Goal: Task Accomplishment & Management: Complete application form

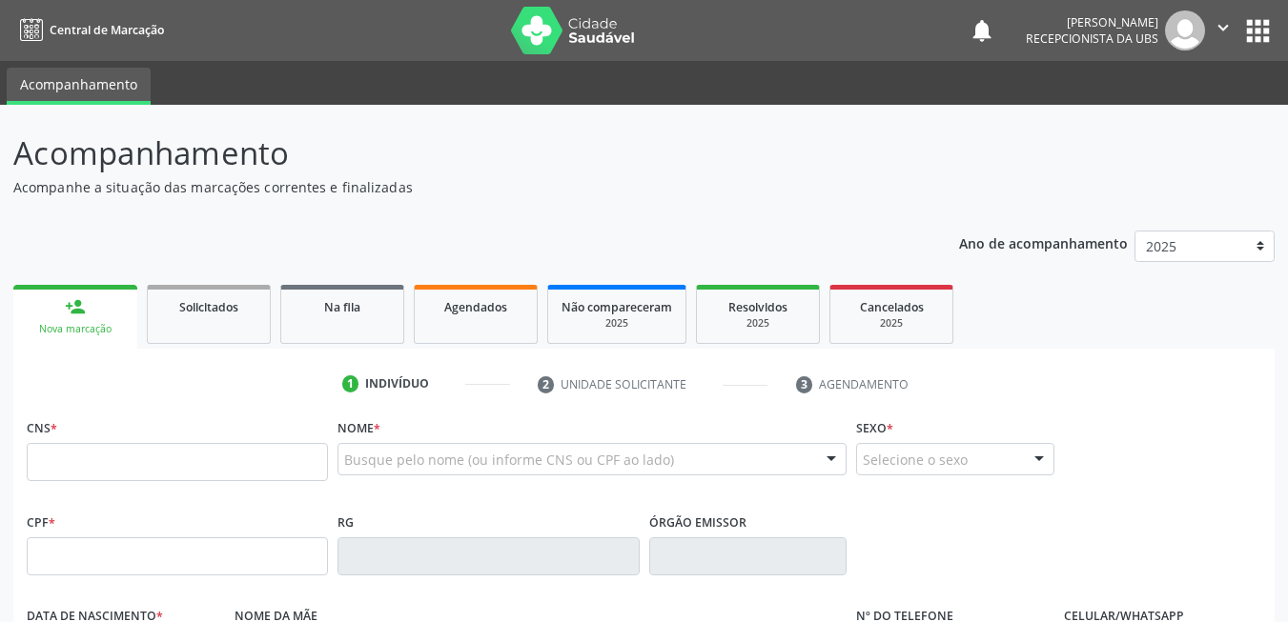
click at [203, 450] on input "text" at bounding box center [177, 462] width 301 height 38
paste input "706 4061 6352 3687"
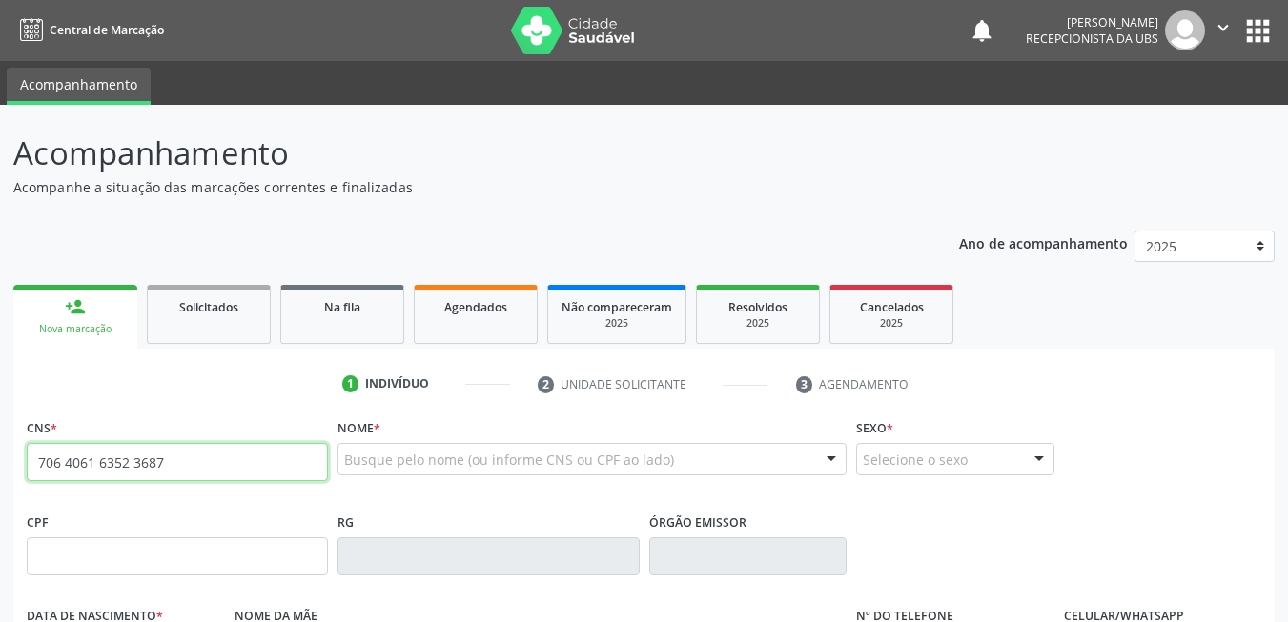
type input "706 4061 6352 3687"
type input "095.753.664-09"
type input "0[DATE]"
type input "[PERSON_NAME]"
type input "[PHONE_NUMBER]"
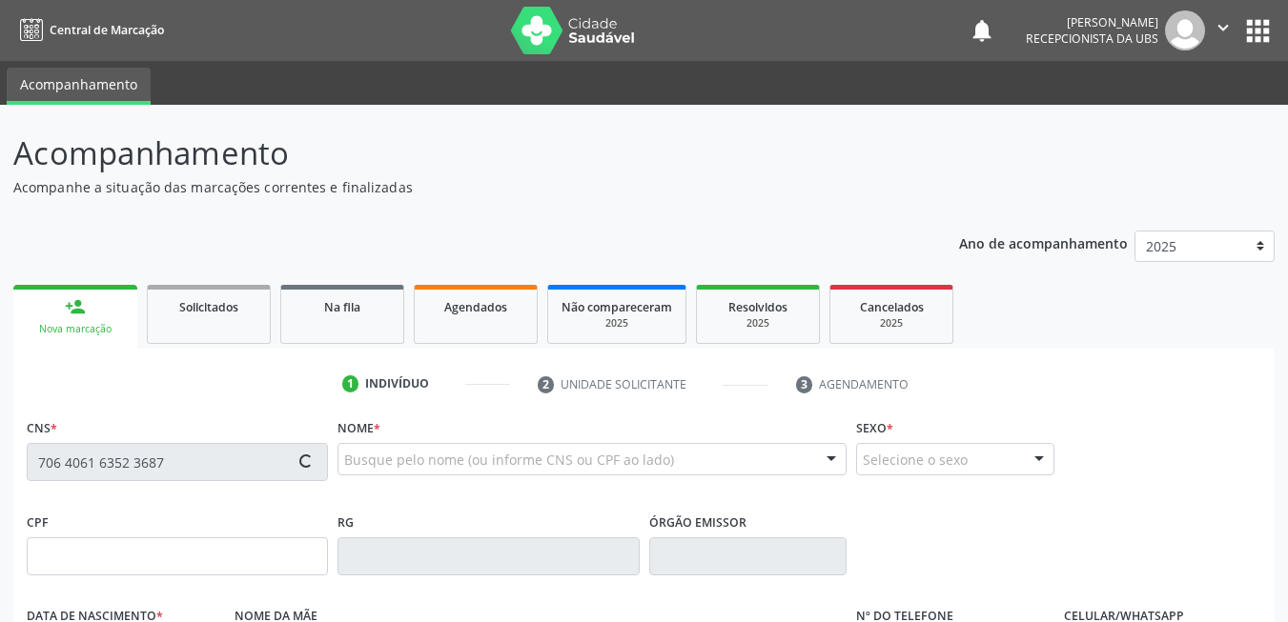
type input "131"
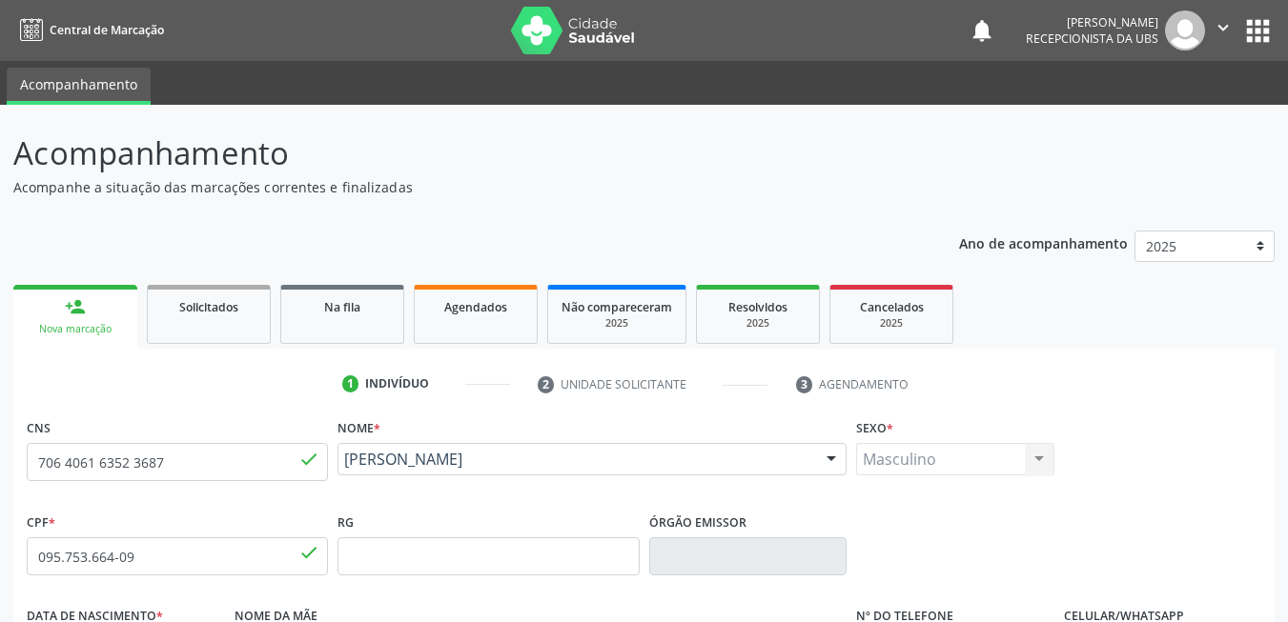
scroll to position [286, 0]
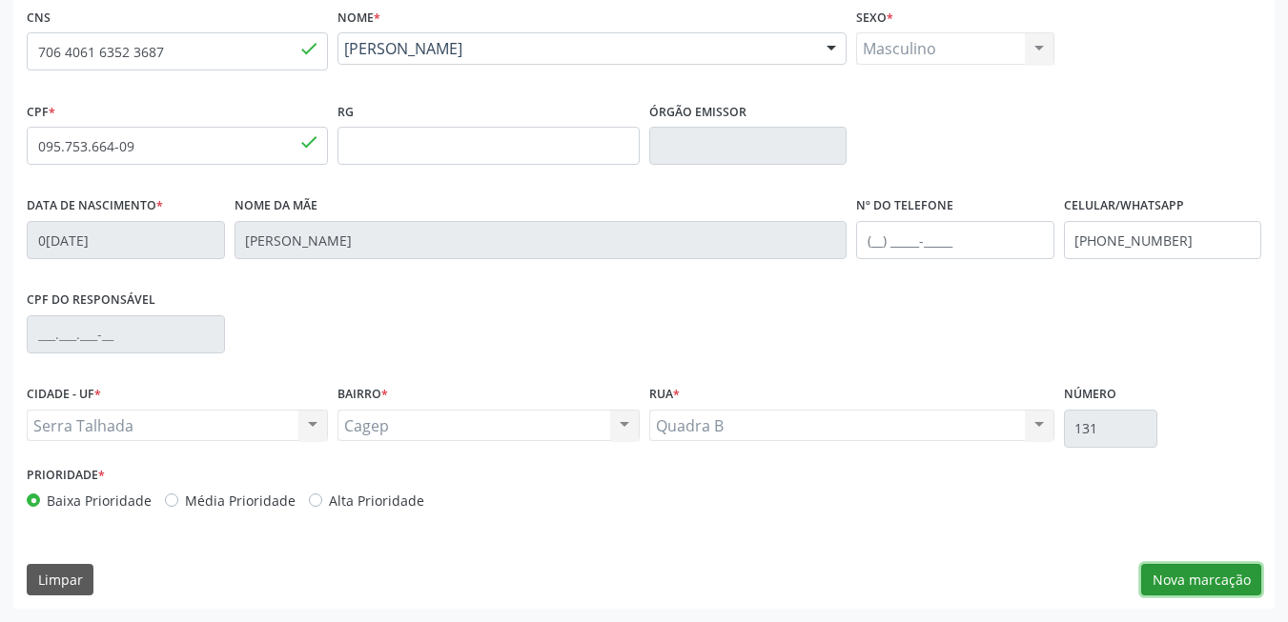
click at [1200, 587] on button "Nova marcação" at bounding box center [1201, 580] width 120 height 32
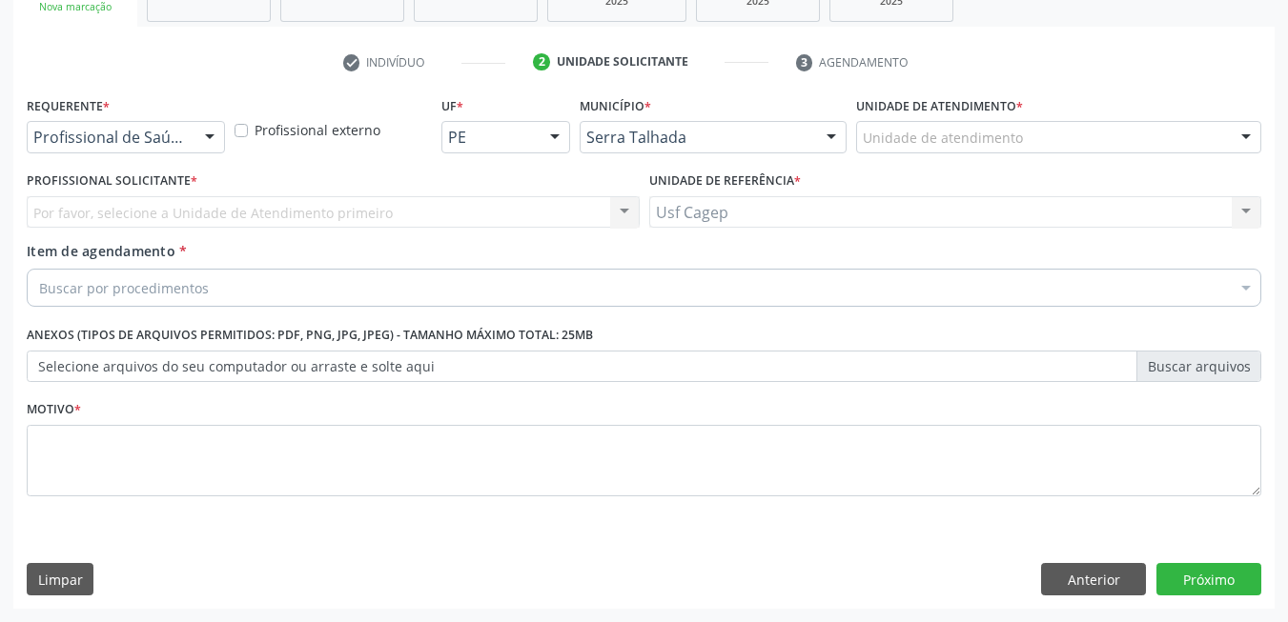
scroll to position [322, 0]
click at [197, 136] on div at bounding box center [209, 138] width 29 height 32
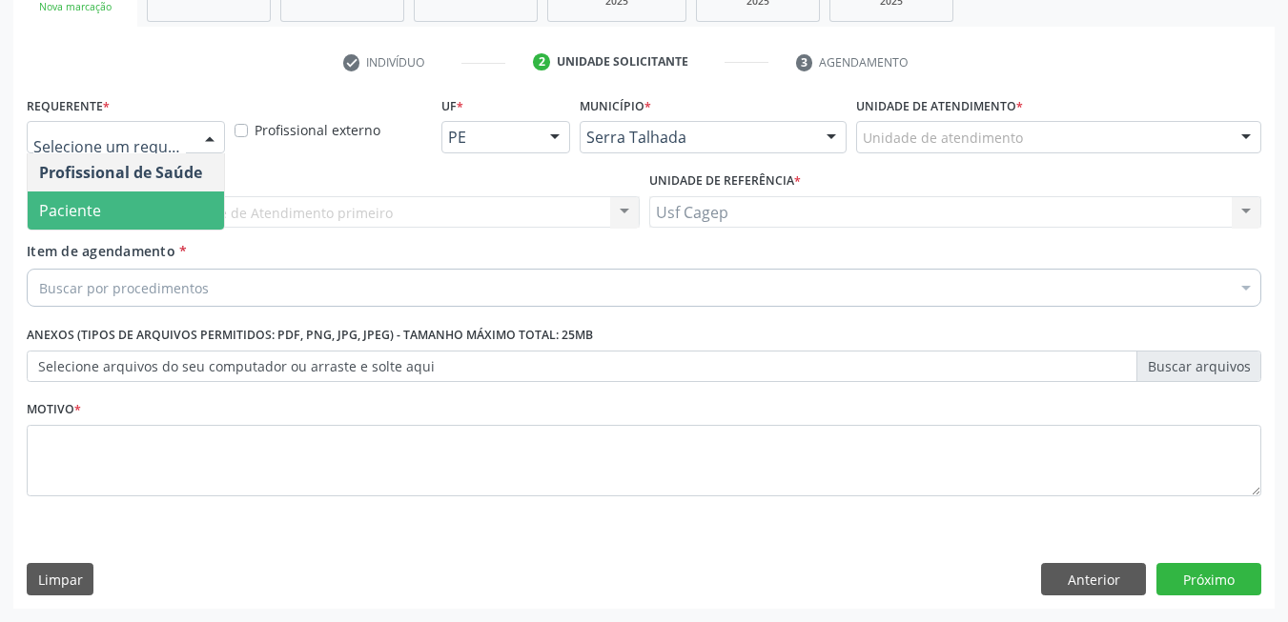
click at [185, 218] on span "Paciente" at bounding box center [126, 211] width 196 height 38
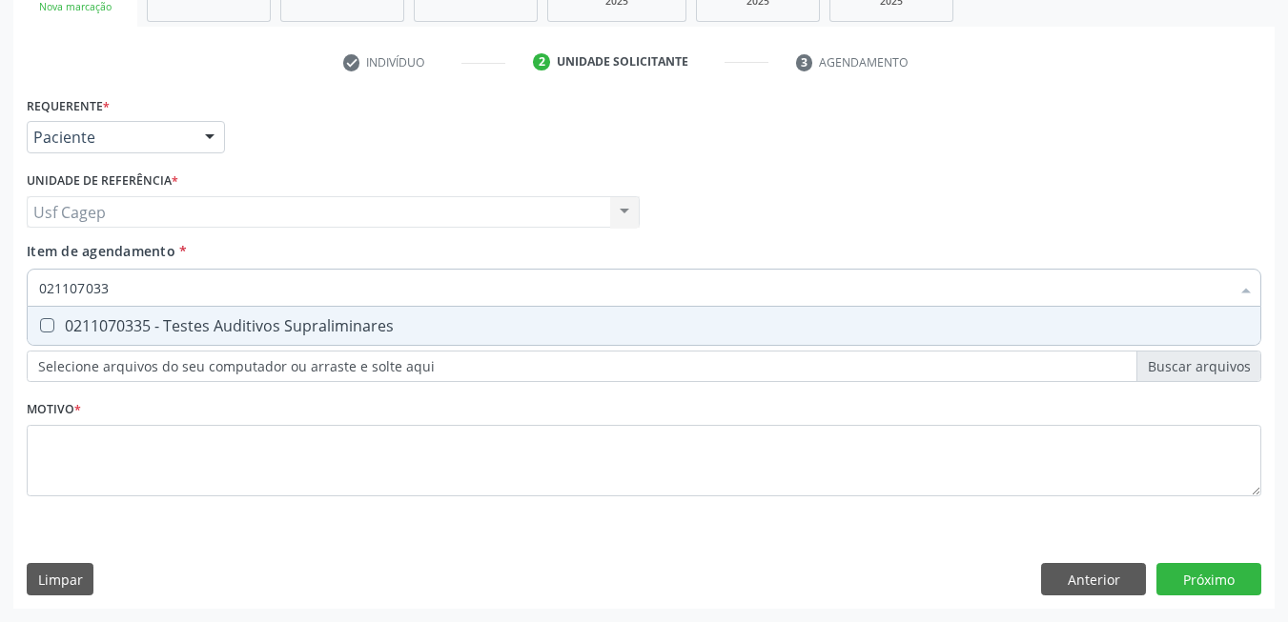
type input "0211070335"
click at [221, 329] on div "0211070335 - Testes Auditivos Supraliminares" at bounding box center [643, 325] width 1209 height 15
checkbox Supraliminares "true"
type input "0211070335"
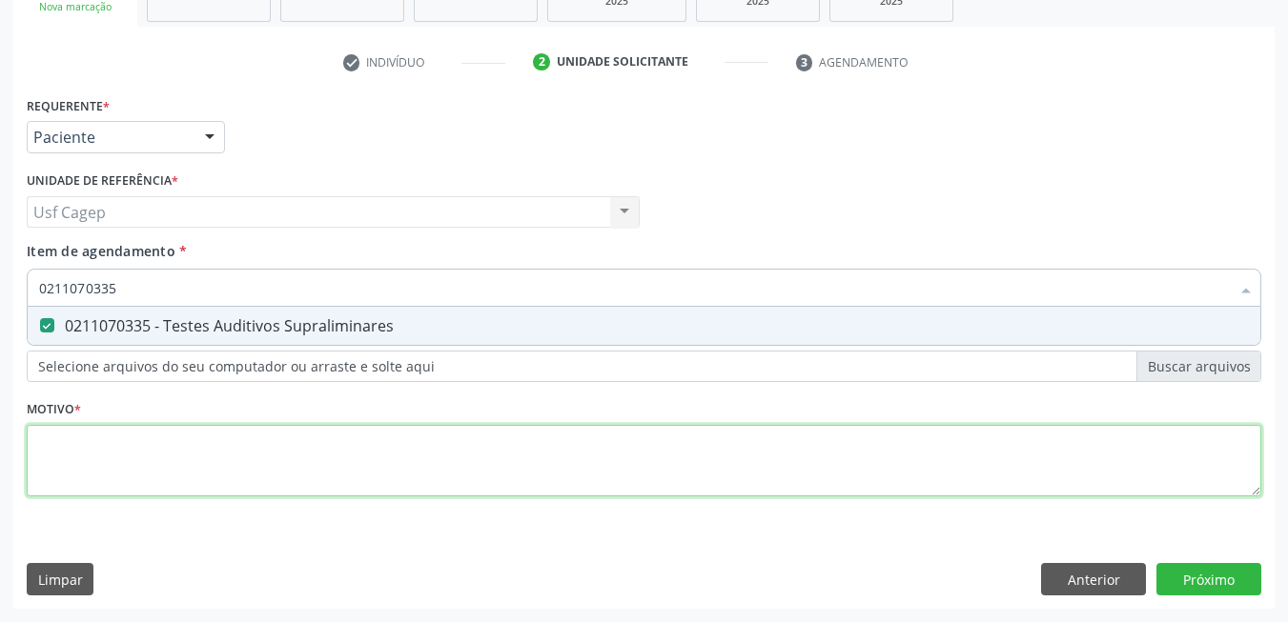
click at [273, 448] on div "Requerente * Paciente Profissional de Saúde Paciente Nenhum resultado encontrad…" at bounding box center [644, 307] width 1234 height 432
type textarea "b"
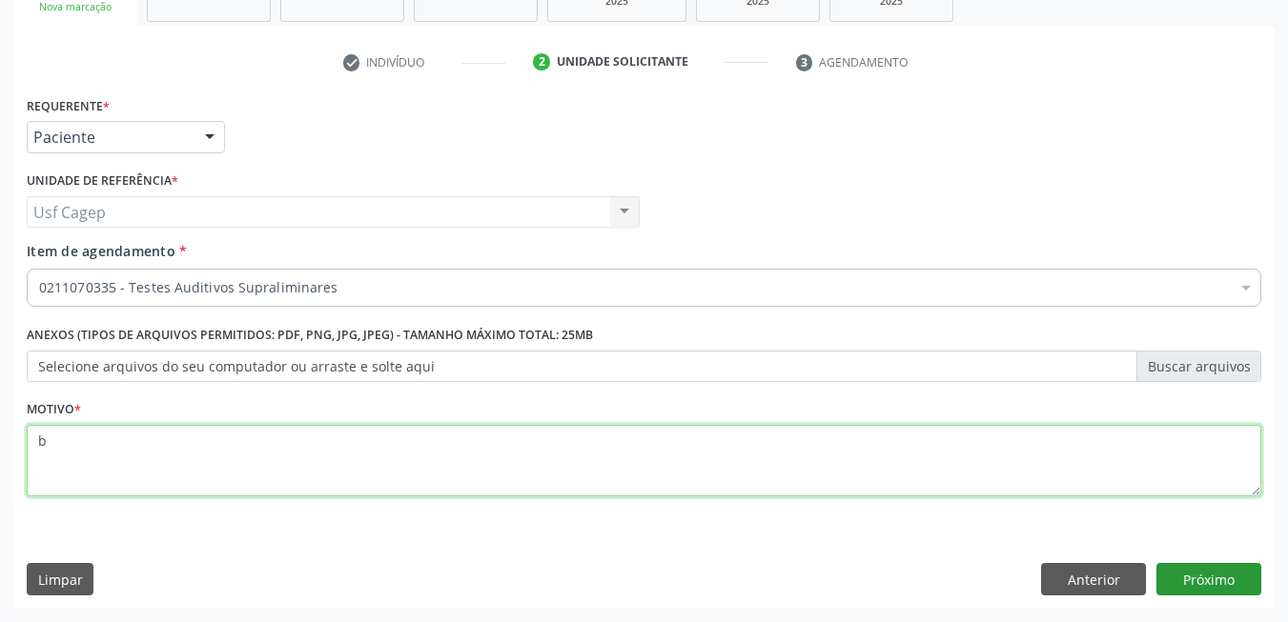
type textarea "b"
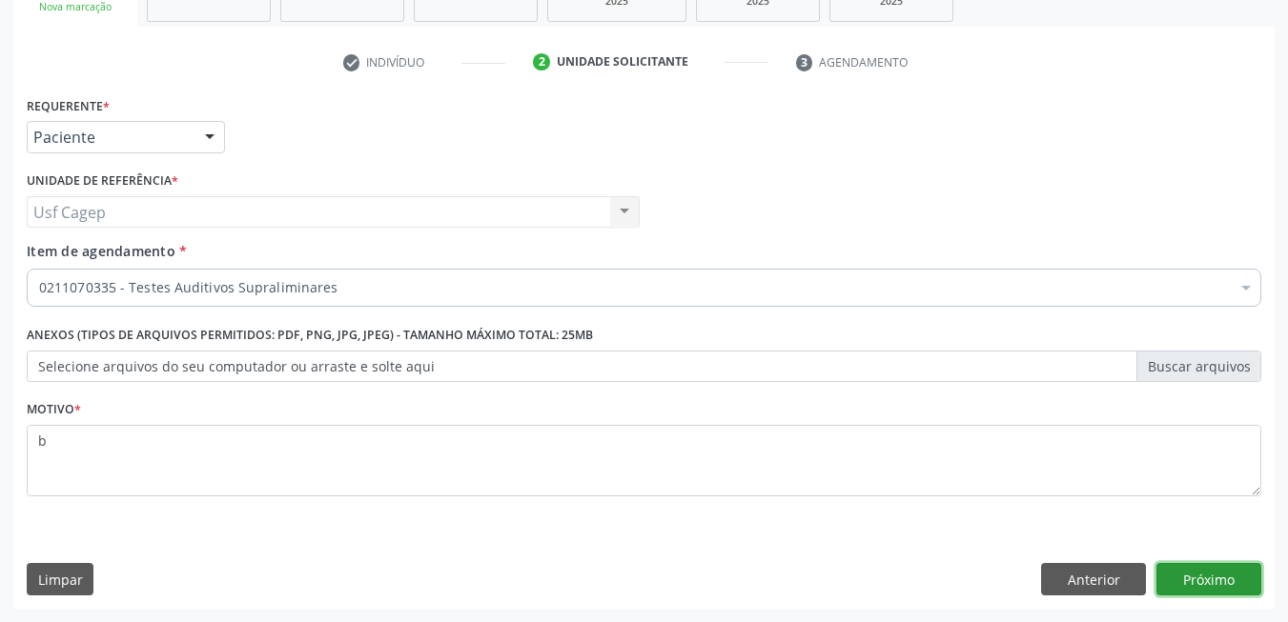
click at [1188, 568] on button "Próximo" at bounding box center [1208, 579] width 105 height 32
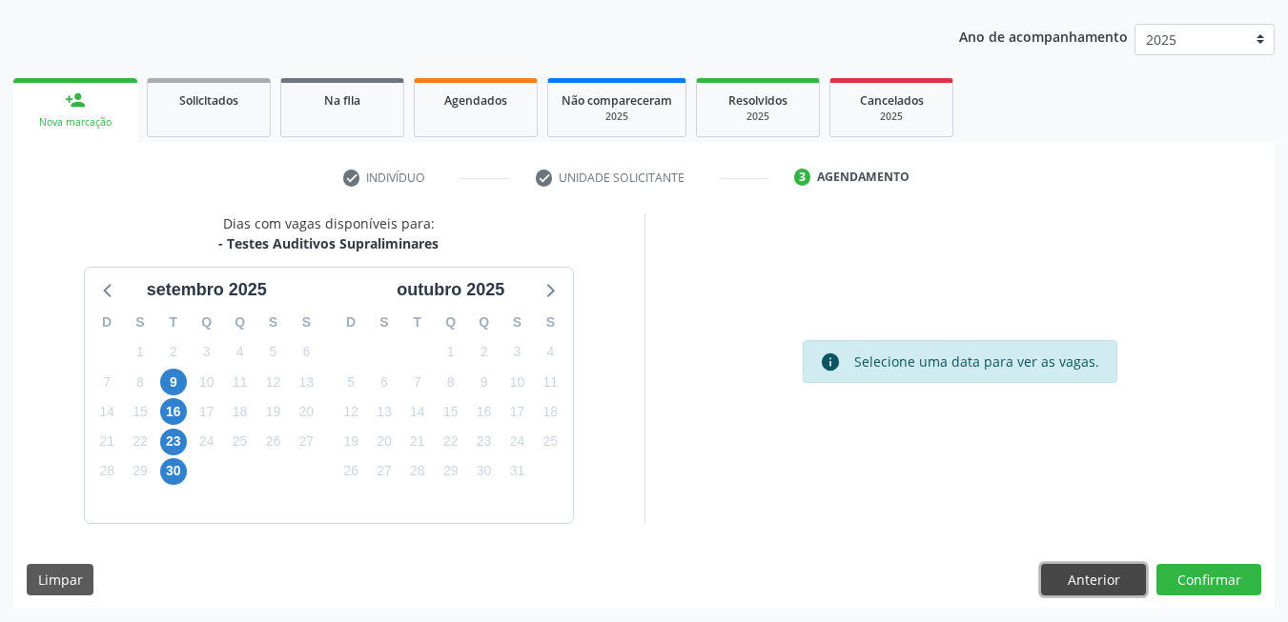
click at [1048, 577] on button "Anterior" at bounding box center [1093, 580] width 105 height 32
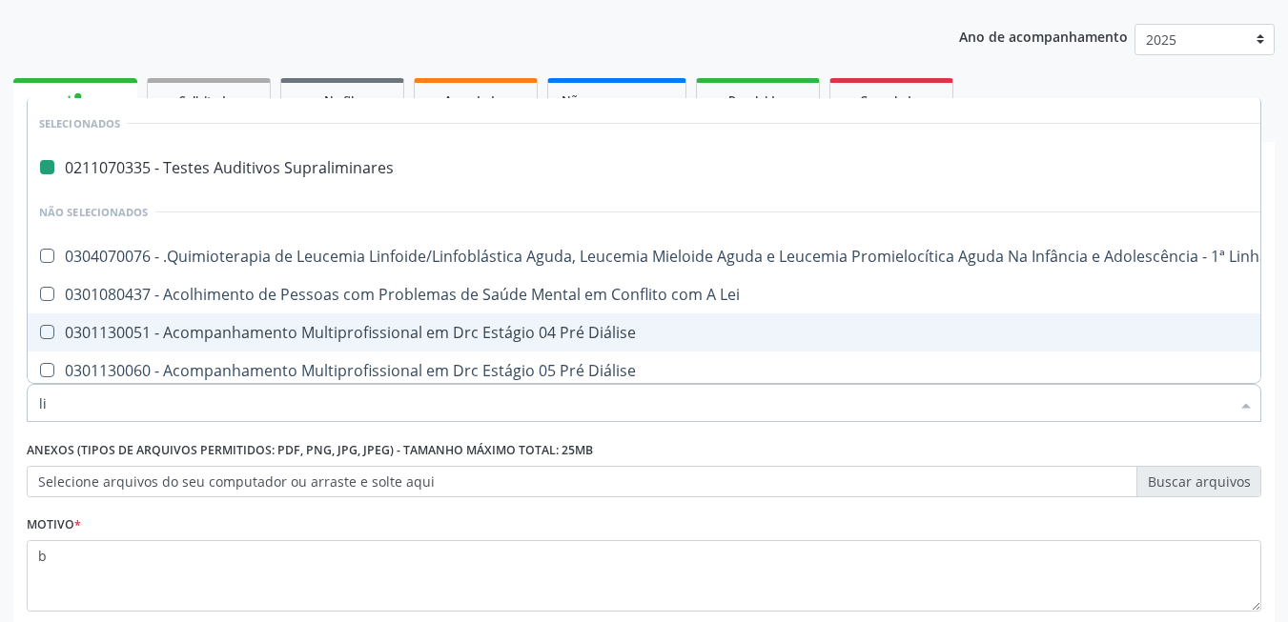
type input "lin"
checkbox Supraliminares "false"
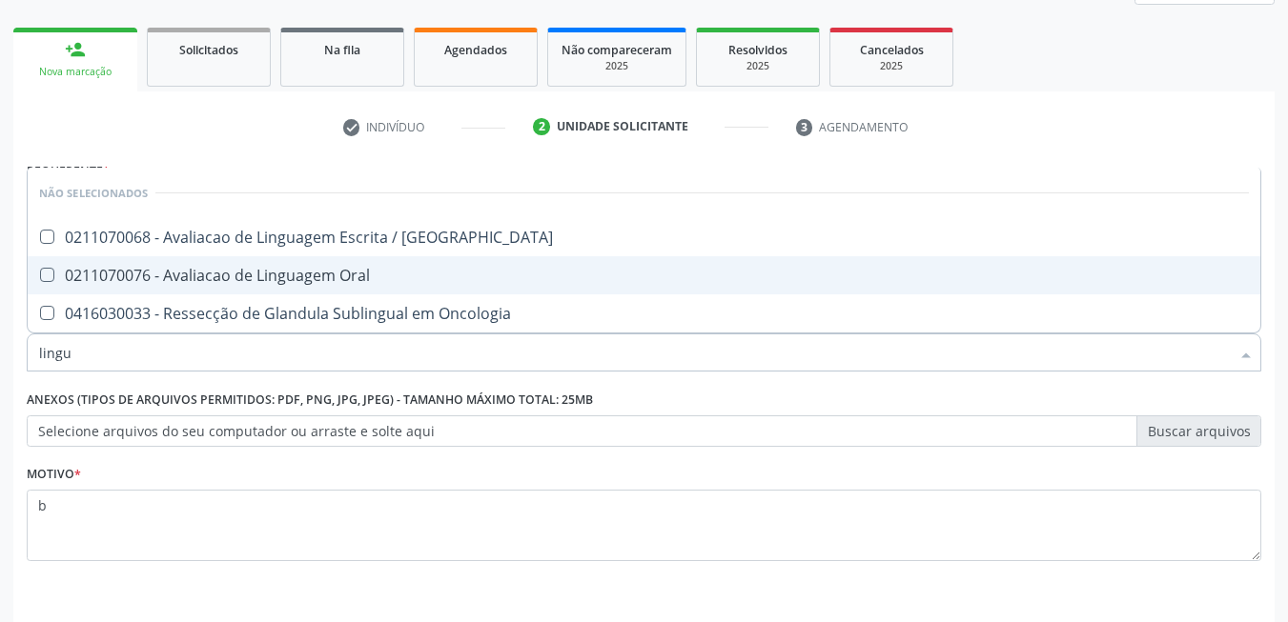
scroll to position [302, 0]
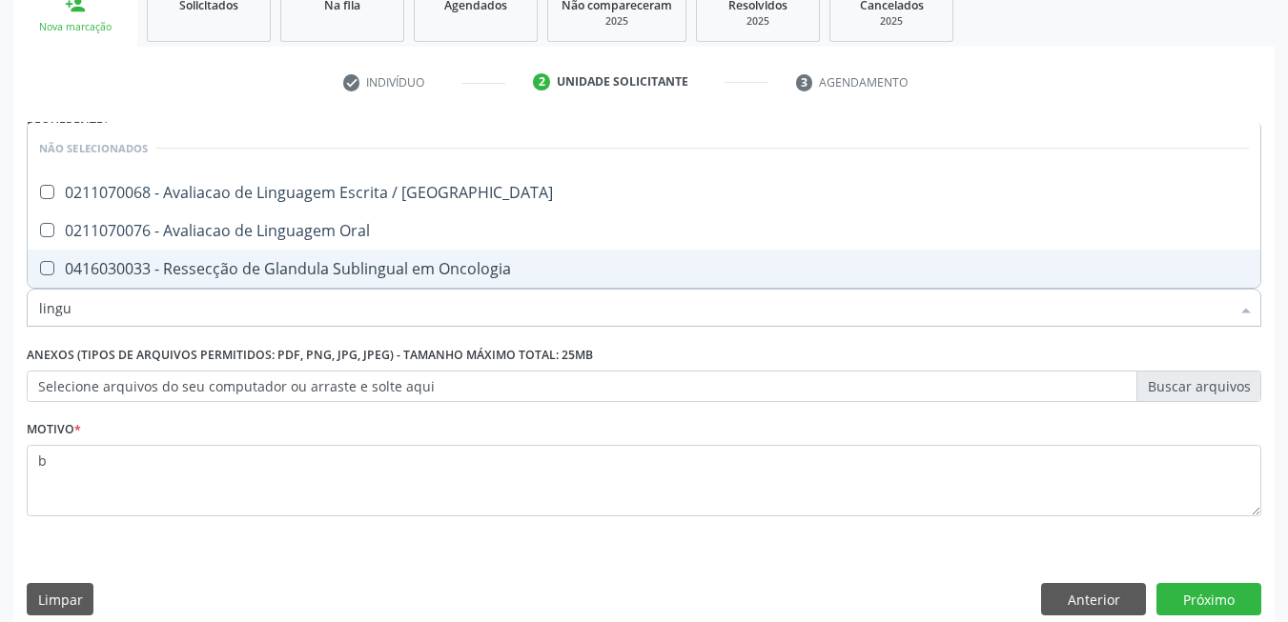
click at [162, 308] on input "lingu" at bounding box center [634, 308] width 1190 height 38
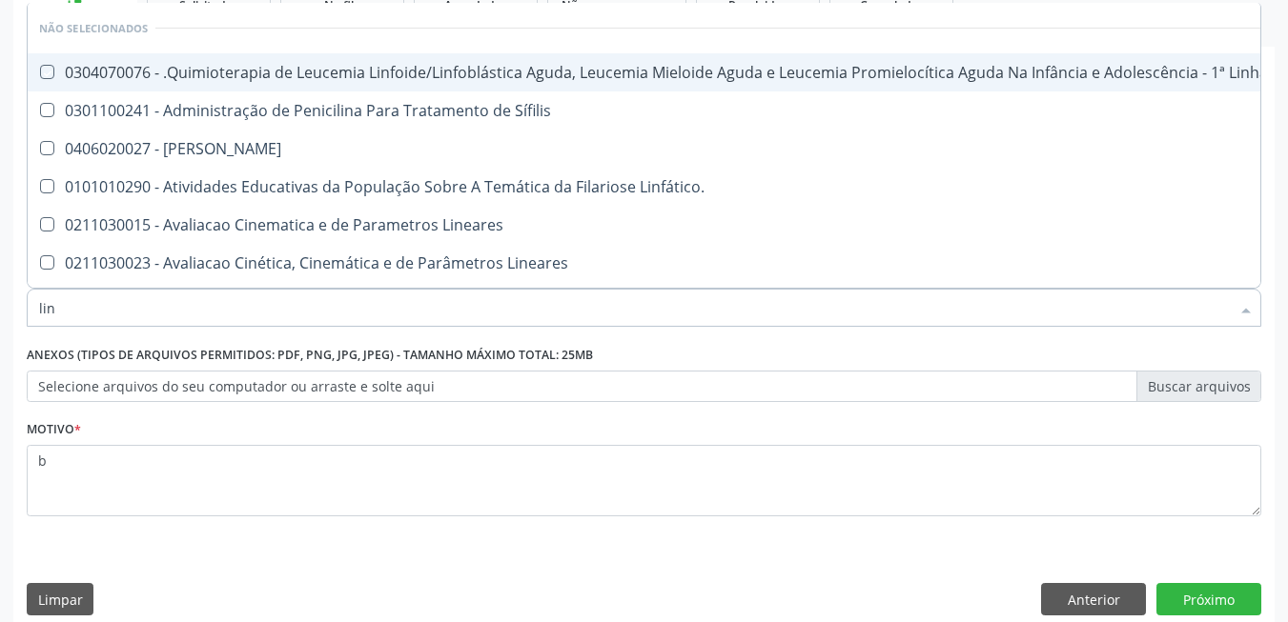
type input "li"
checkbox Manutenção "true"
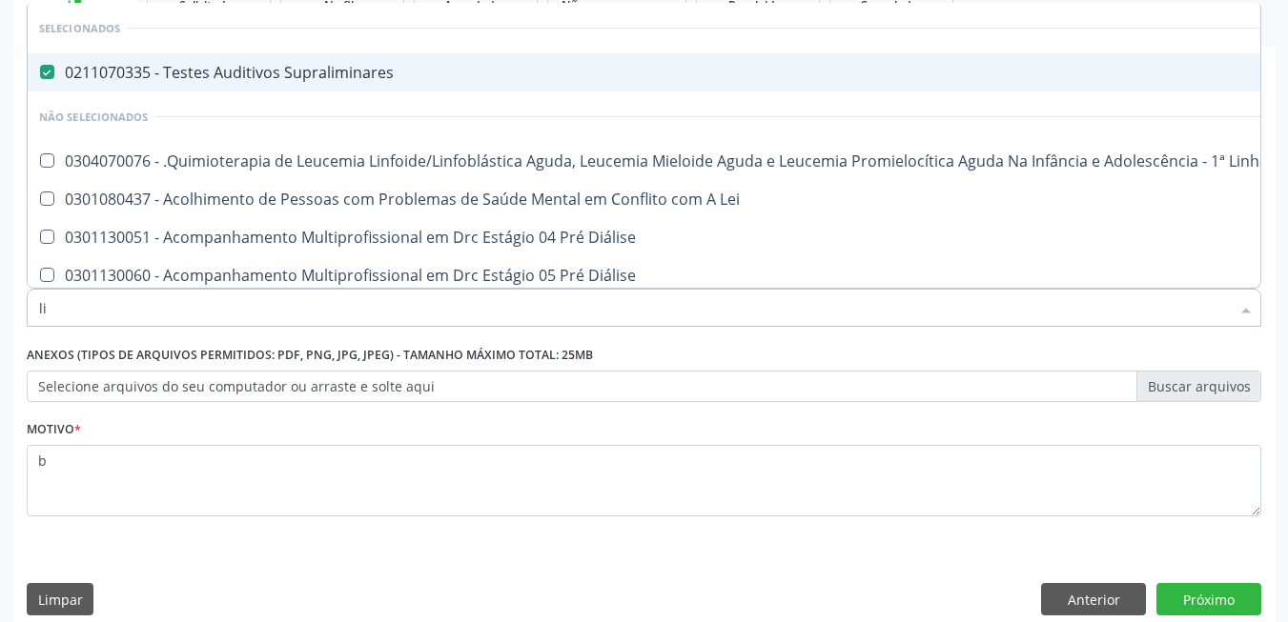
type input "l"
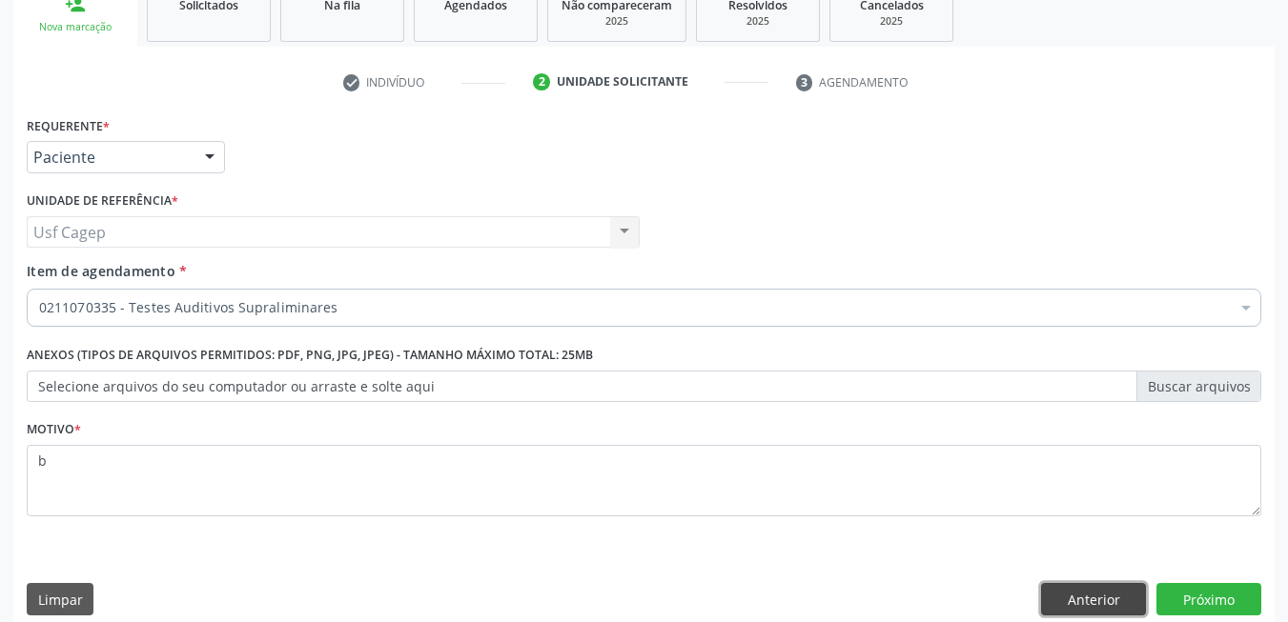
drag, startPoint x: 1099, startPoint y: 605, endPoint x: 1087, endPoint y: 602, distance: 11.8
click at [1099, 605] on button "Anterior" at bounding box center [1093, 599] width 105 height 32
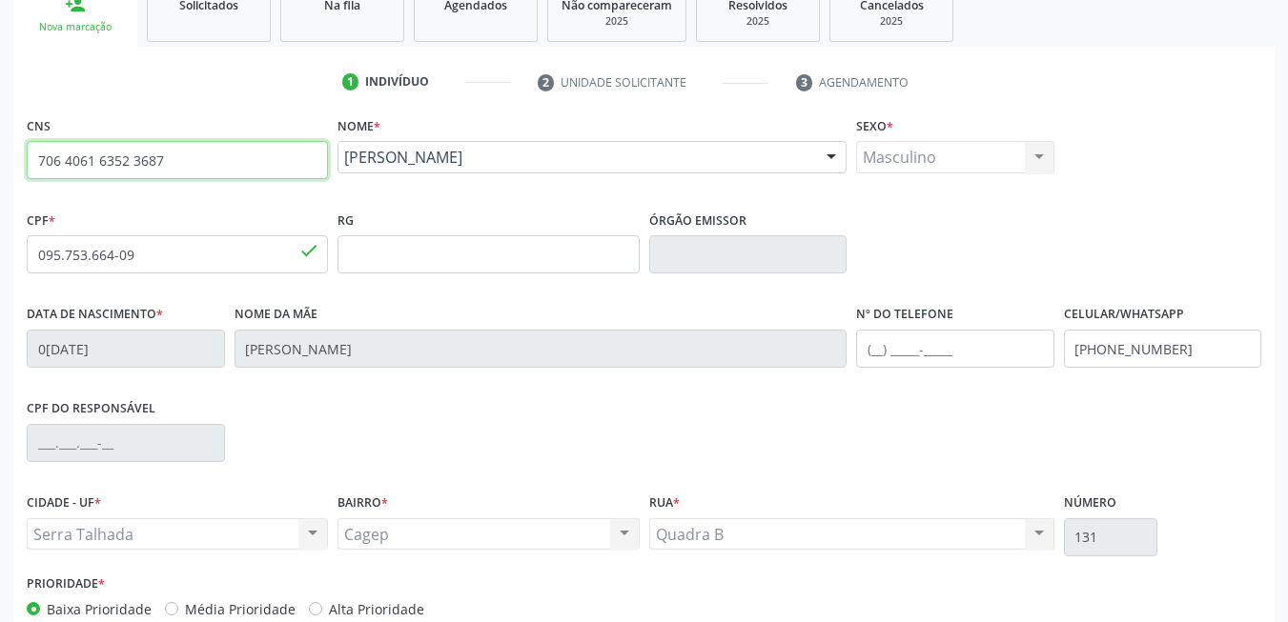
click at [217, 169] on input "706 4061 6352 3687" at bounding box center [177, 160] width 301 height 38
type input "898 0064 1772 5385"
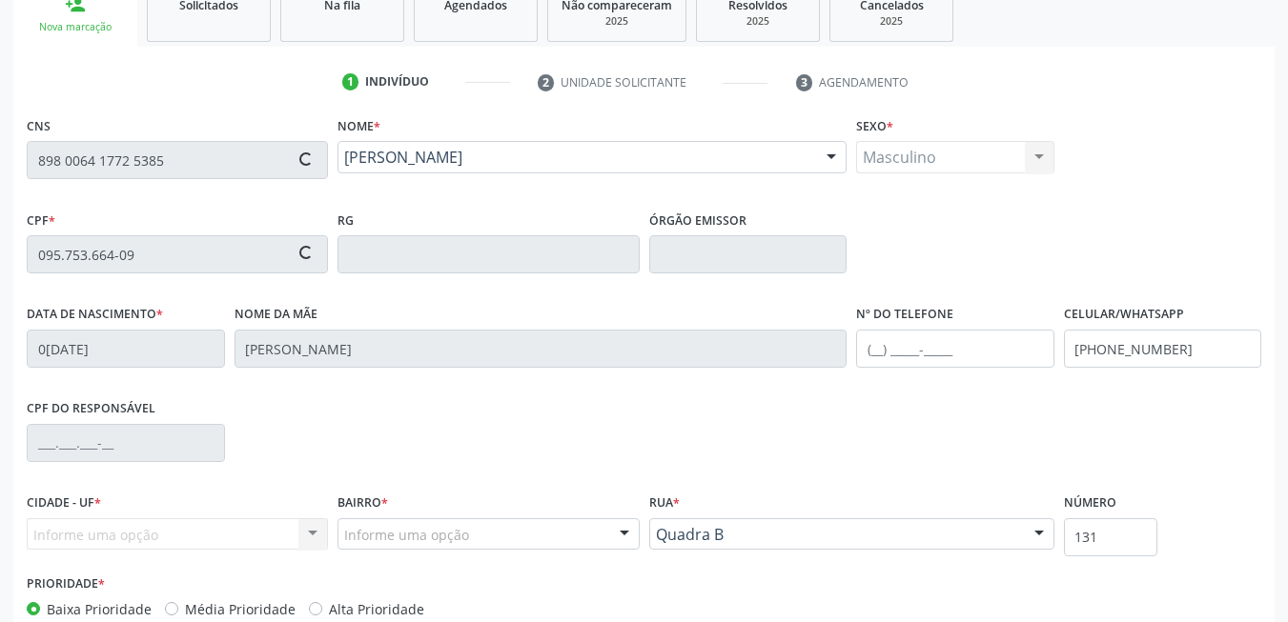
type input "[DATE]"
type input "SN"
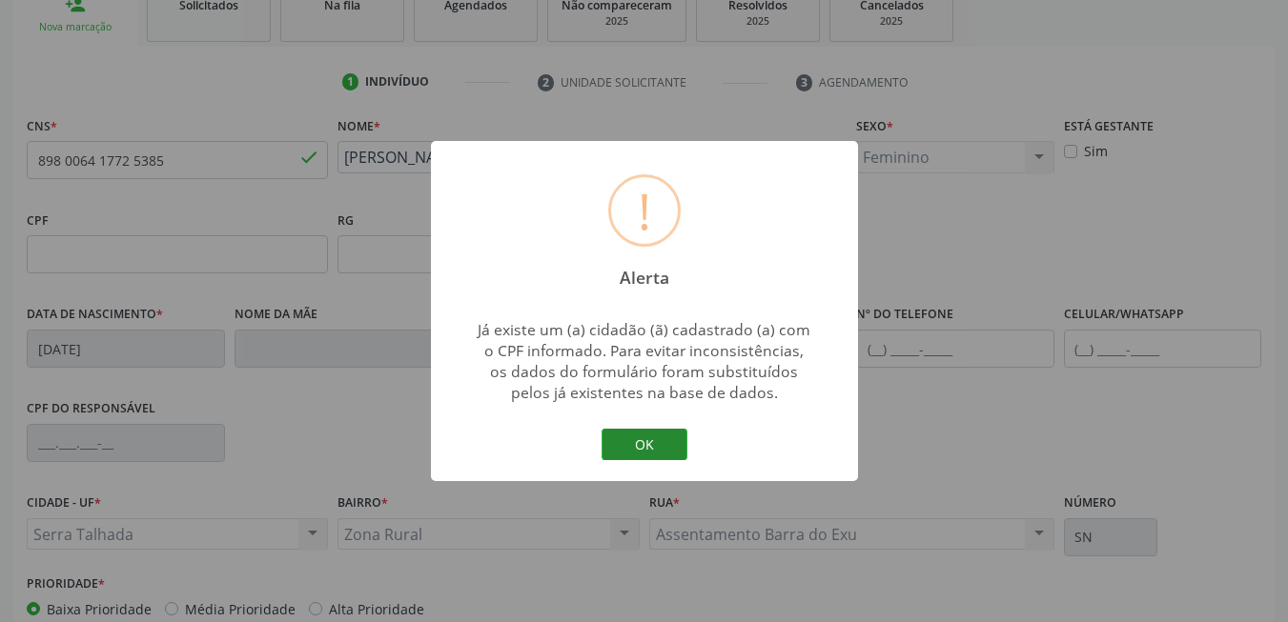
click at [624, 452] on button "OK" at bounding box center [644, 445] width 86 height 32
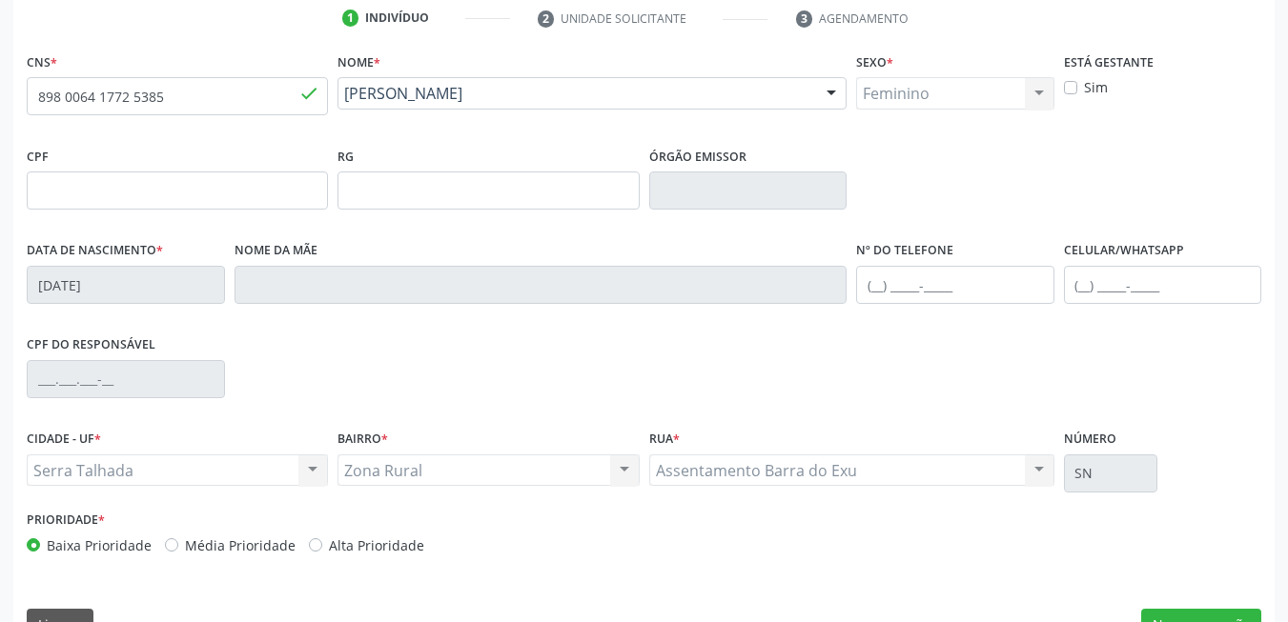
scroll to position [411, 0]
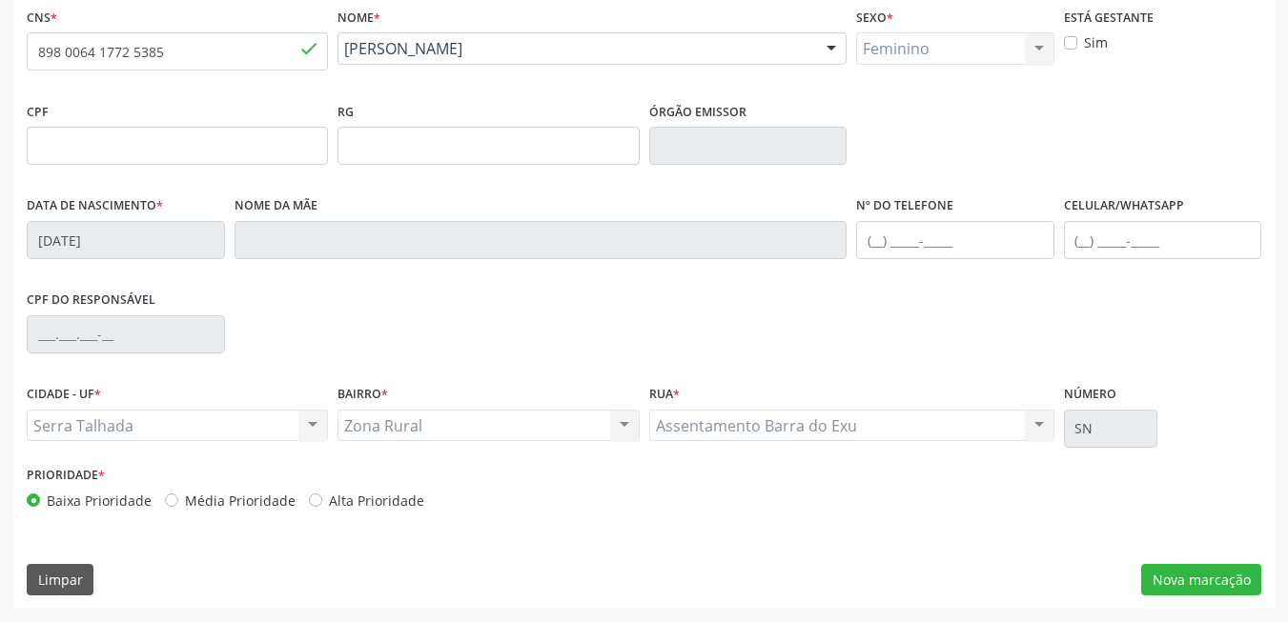
click at [315, 423] on div "Serra Talhada Serra Talhada Nenhum resultado encontrado para: " " Não há nenhum…" at bounding box center [177, 426] width 301 height 32
click at [242, 435] on div "Serra Talhada Serra Talhada Nenhum resultado encontrado para: " " Não há nenhum…" at bounding box center [177, 426] width 301 height 32
click at [1168, 571] on button "Nova marcação" at bounding box center [1201, 580] width 120 height 32
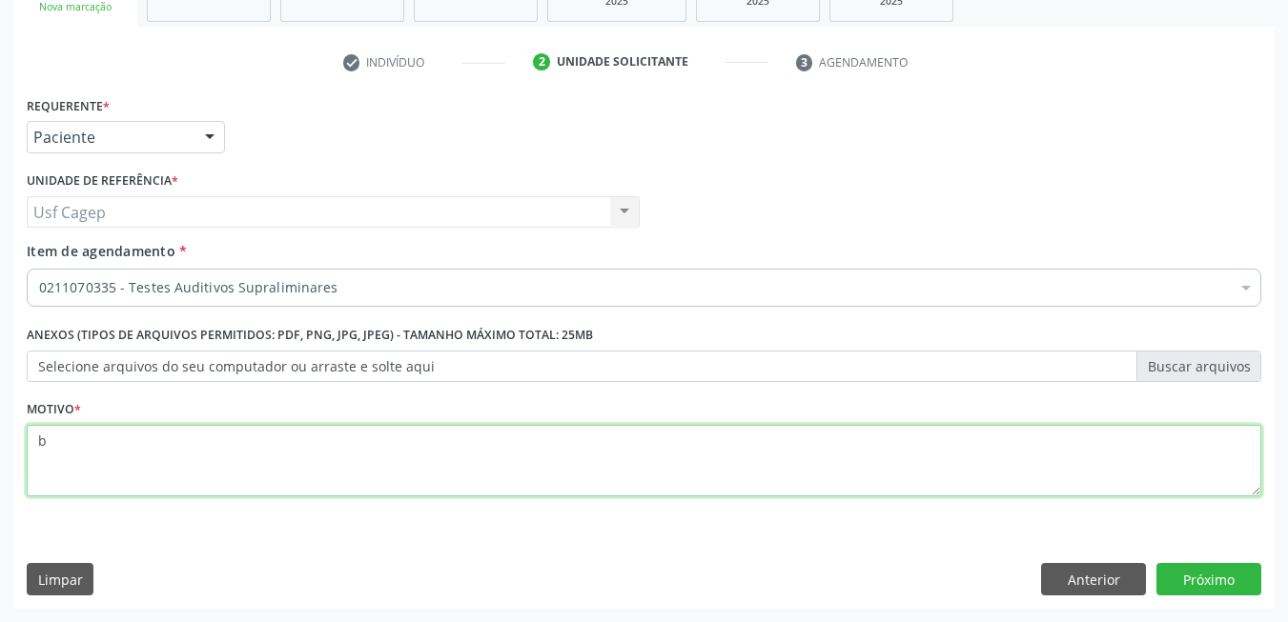
click at [313, 447] on textarea "b" at bounding box center [644, 461] width 1234 height 72
type textarea "."
type textarea "t"
type textarea "TESTE DA LINGUINHA E ORELHINA"
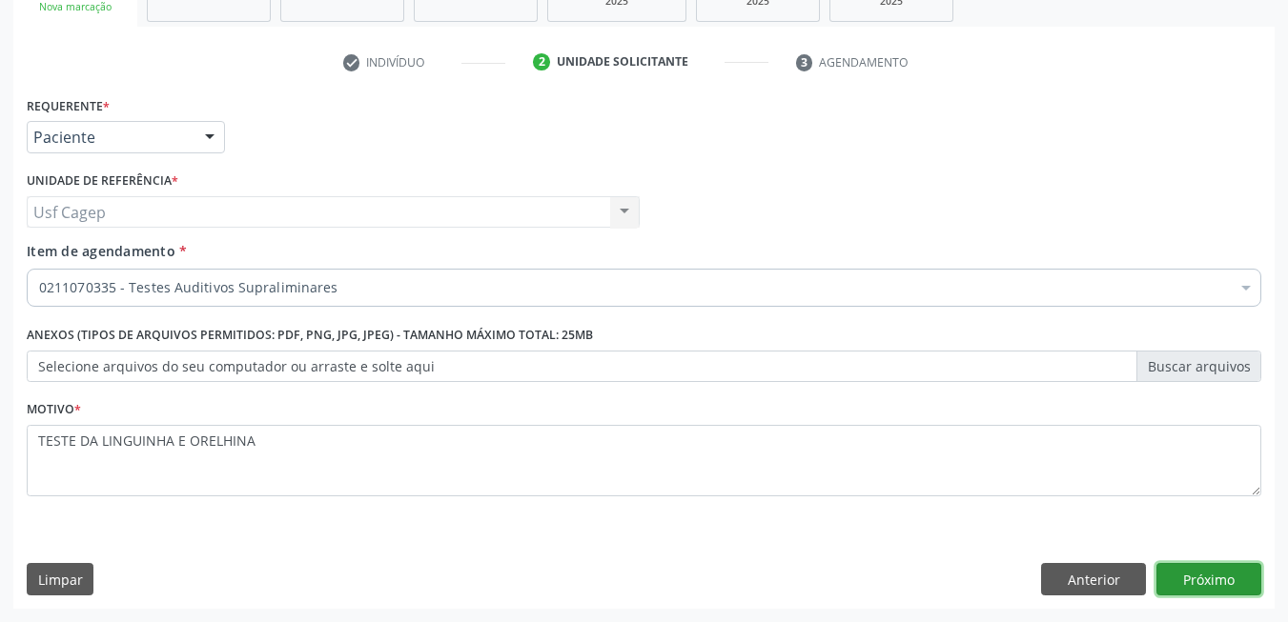
click at [1216, 579] on button "Próximo" at bounding box center [1208, 579] width 105 height 32
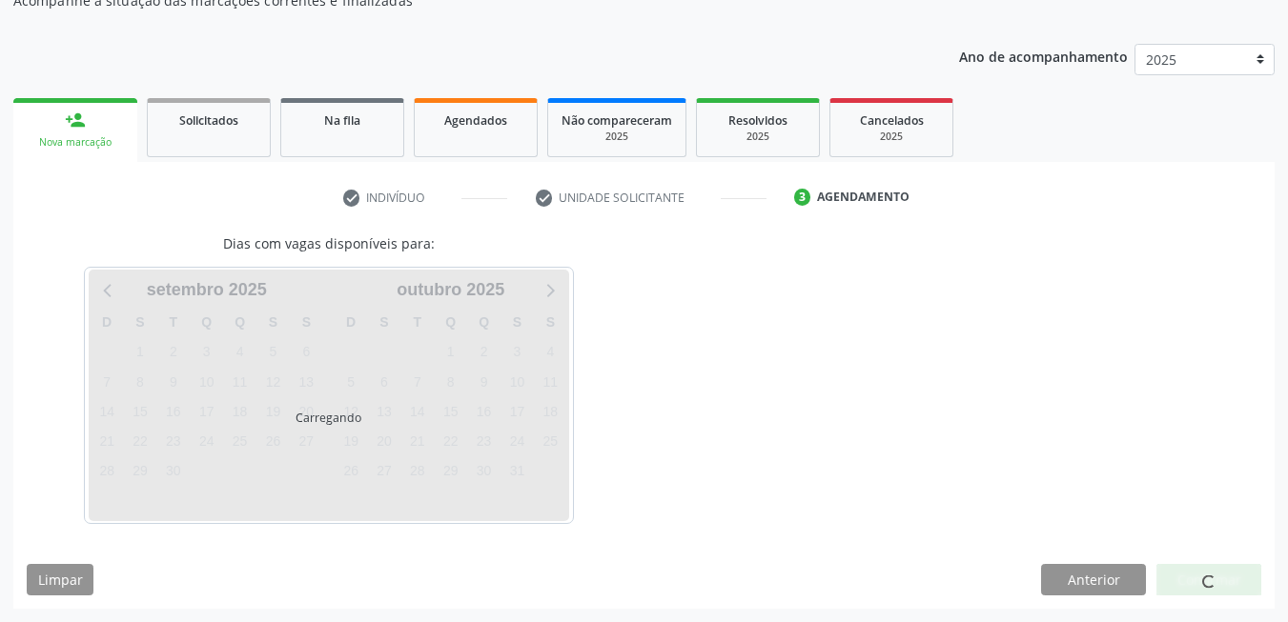
scroll to position [187, 0]
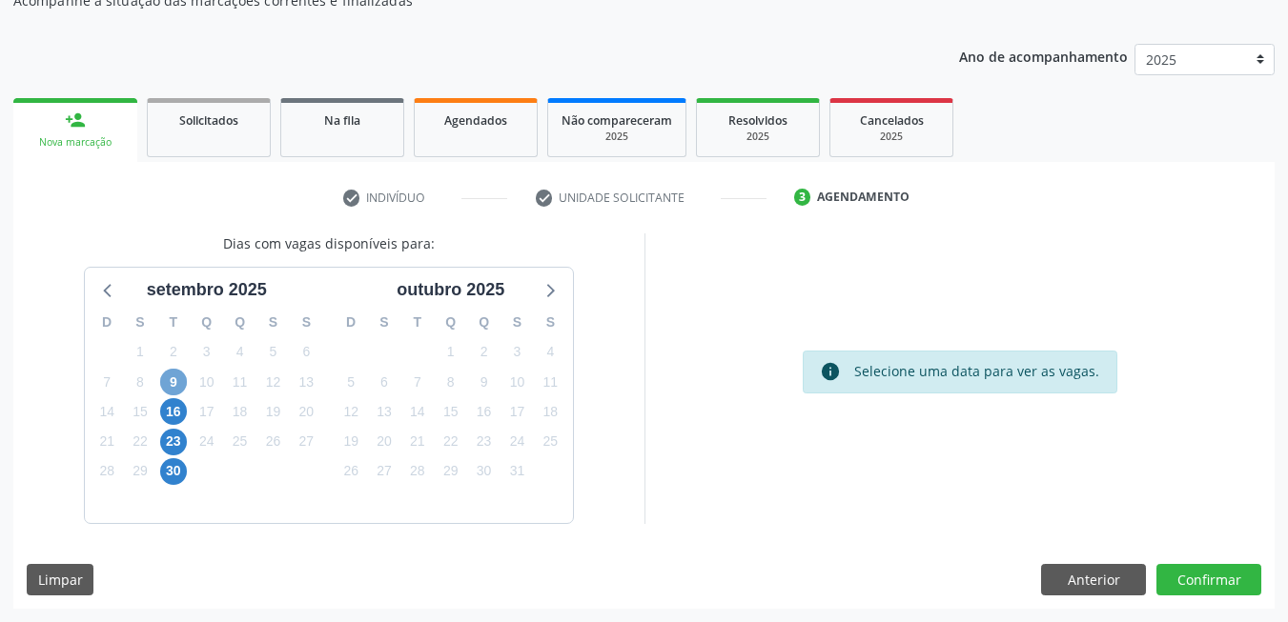
click at [170, 381] on span "9" at bounding box center [173, 382] width 27 height 27
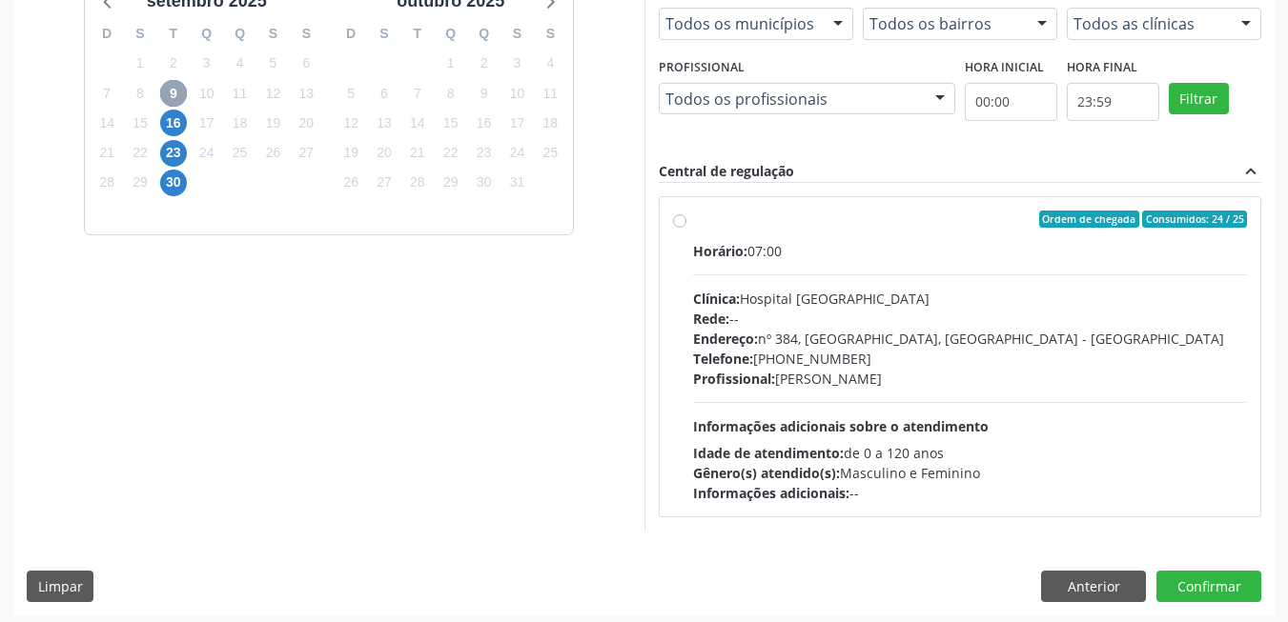
scroll to position [482, 0]
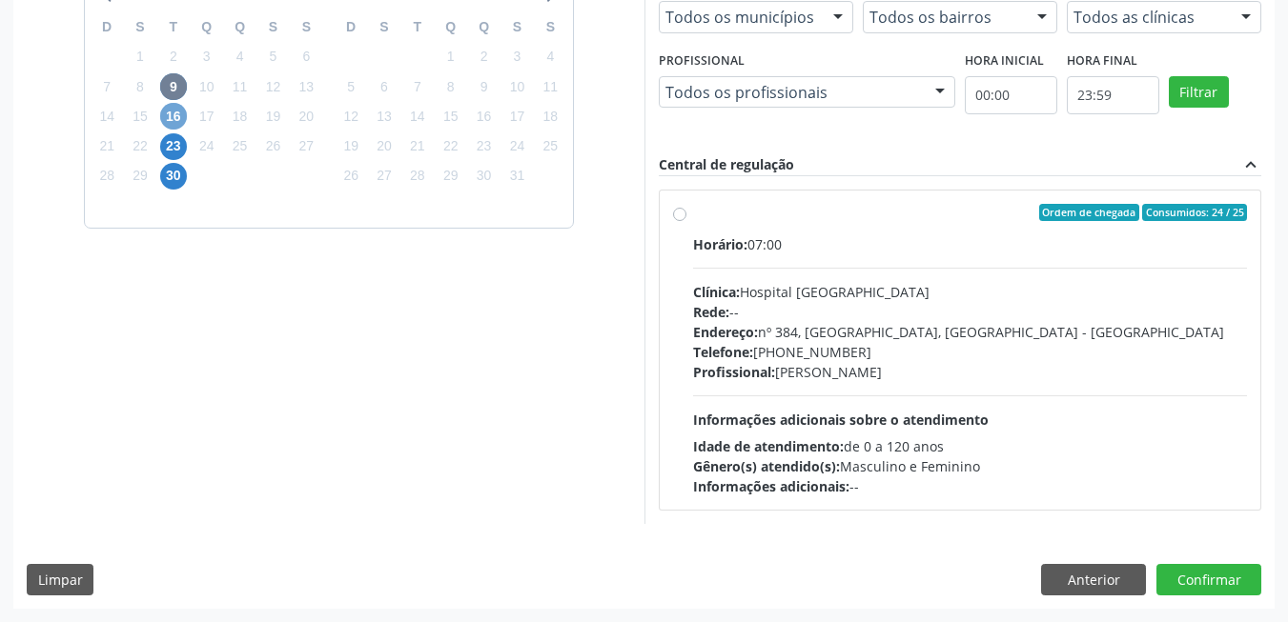
click at [167, 115] on span "16" at bounding box center [173, 116] width 27 height 27
click at [171, 83] on span "9" at bounding box center [173, 86] width 27 height 27
click at [166, 123] on span "16" at bounding box center [173, 116] width 27 height 27
click at [166, 122] on span "16" at bounding box center [173, 116] width 27 height 27
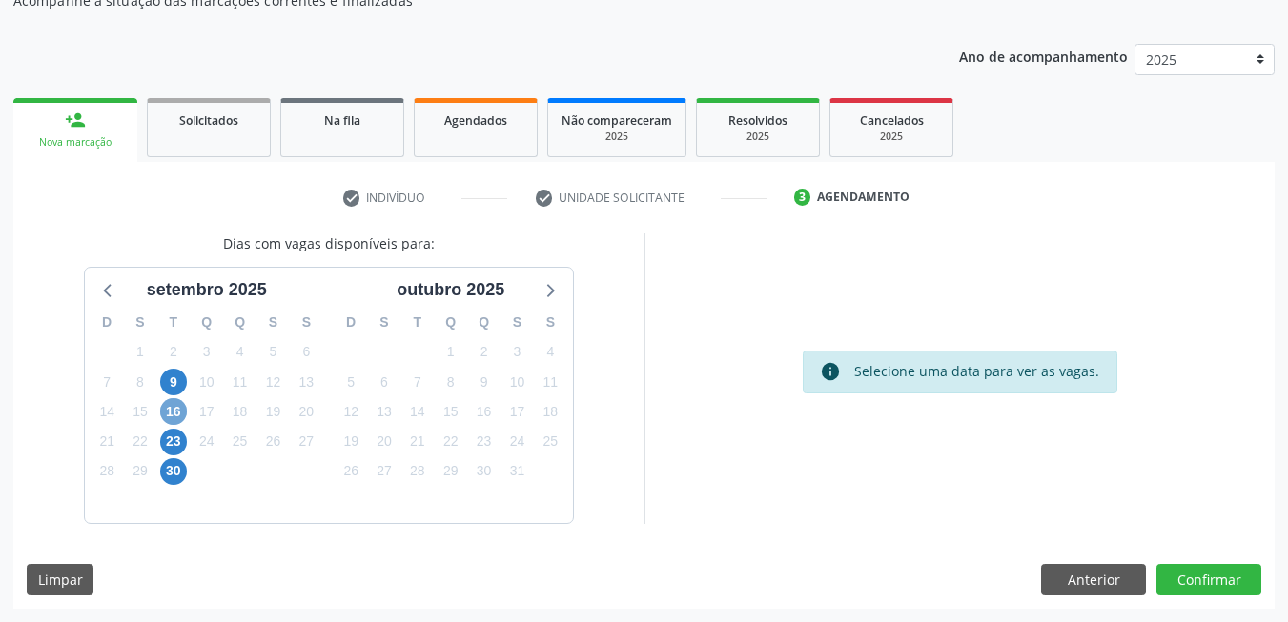
scroll to position [187, 0]
click at [176, 406] on span "16" at bounding box center [173, 411] width 27 height 27
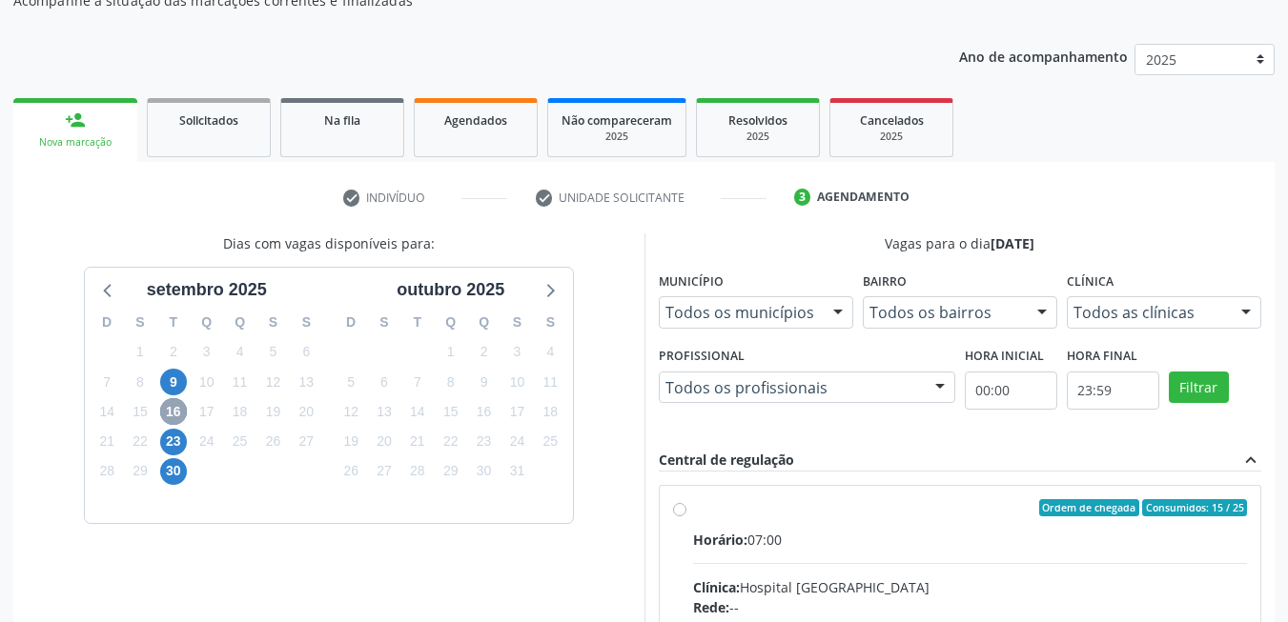
scroll to position [482, 0]
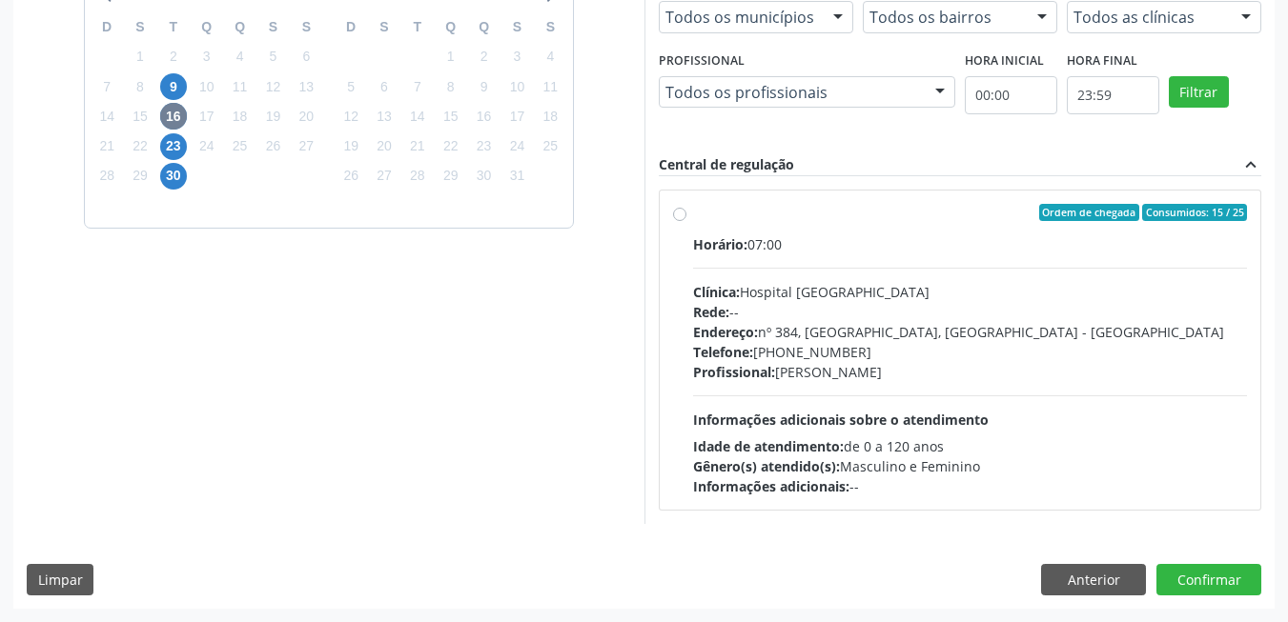
click at [835, 378] on div "Profissional: [PERSON_NAME]" at bounding box center [970, 372] width 555 height 20
click at [686, 221] on input "Ordem de chegada Consumidos: 15 / 25 Horário: 07:00 Clínica: Hospital [GEOGRAPH…" at bounding box center [679, 212] width 13 height 17
radio input "true"
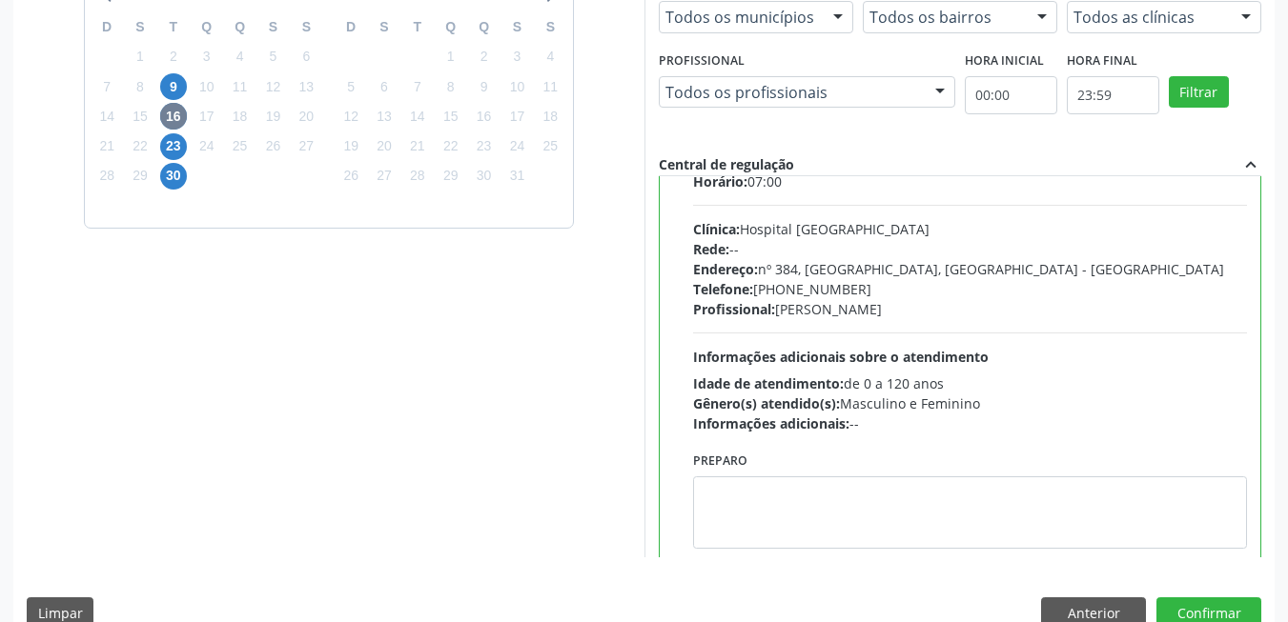
scroll to position [94, 0]
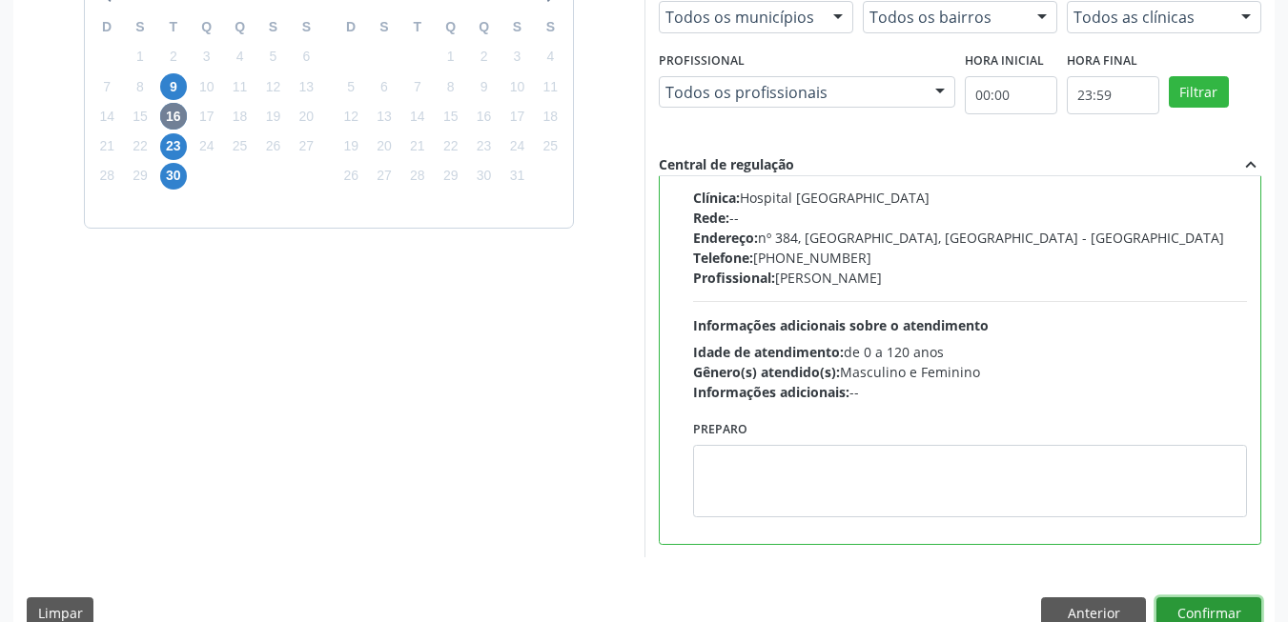
click at [1207, 600] on button "Confirmar" at bounding box center [1208, 614] width 105 height 32
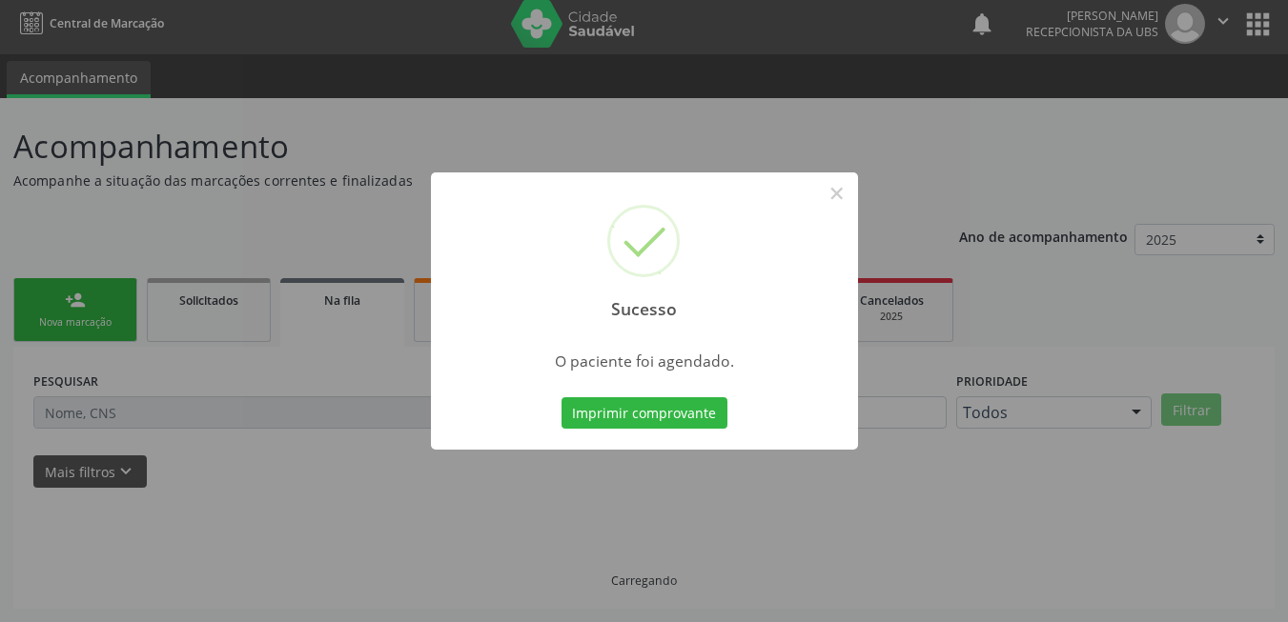
scroll to position [7, 0]
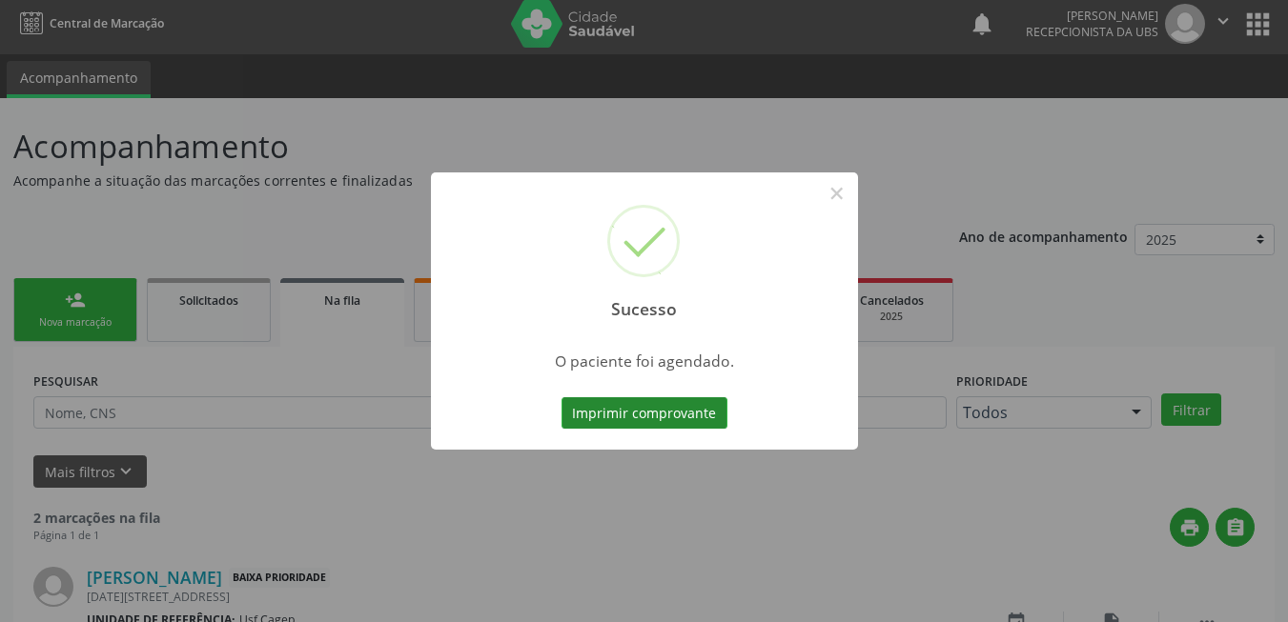
click at [640, 416] on button "Imprimir comprovante" at bounding box center [644, 413] width 166 height 32
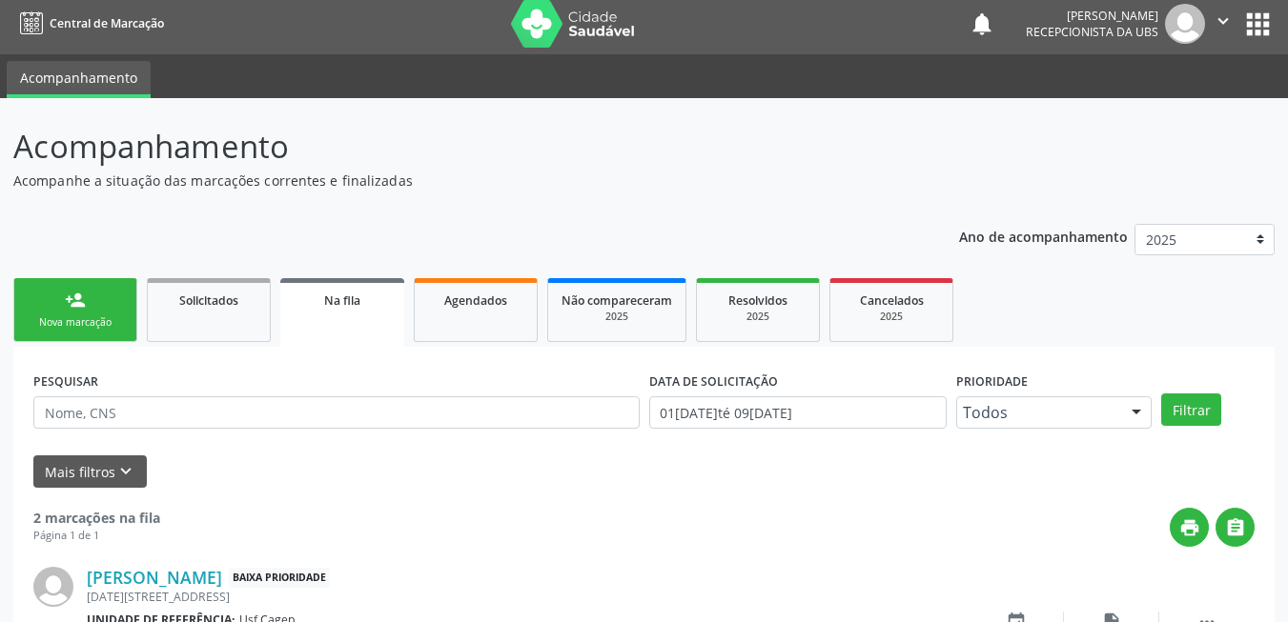
drag, startPoint x: 76, startPoint y: 335, endPoint x: 89, endPoint y: 320, distance: 19.6
click at [76, 335] on link "person_add Nova marcação" at bounding box center [75, 310] width 124 height 64
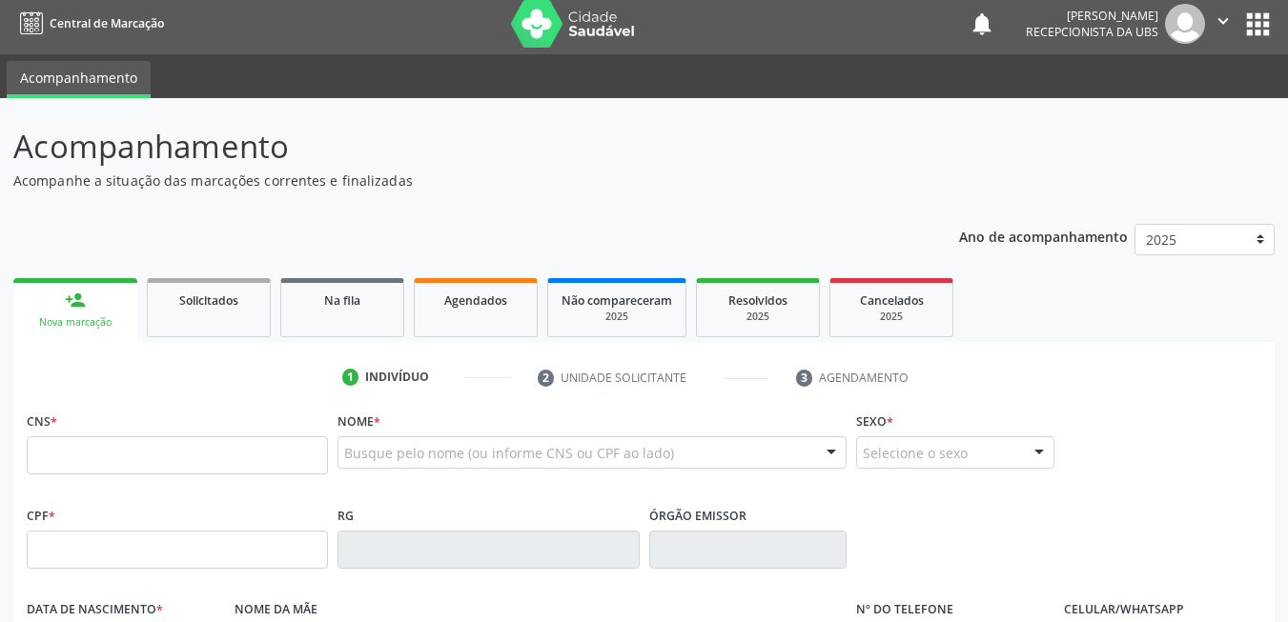
click at [72, 312] on link "person_add Nova marcação" at bounding box center [75, 310] width 124 height 64
click at [139, 457] on input "text" at bounding box center [177, 456] width 301 height 38
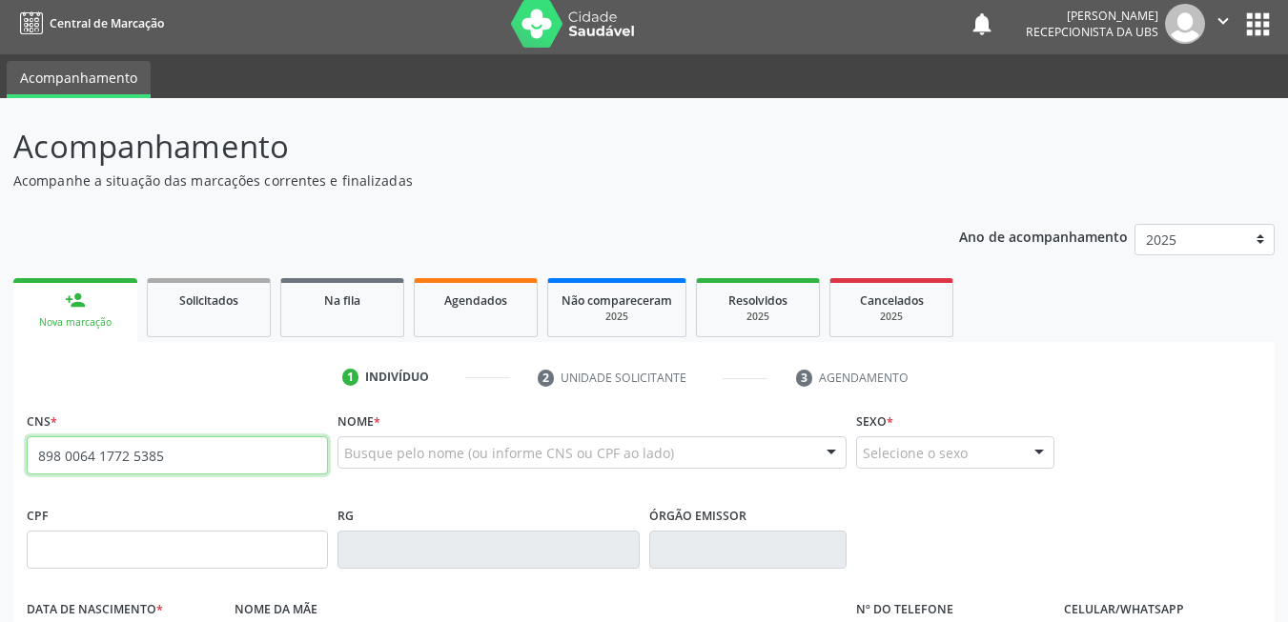
type input "898 0064 1772 5385"
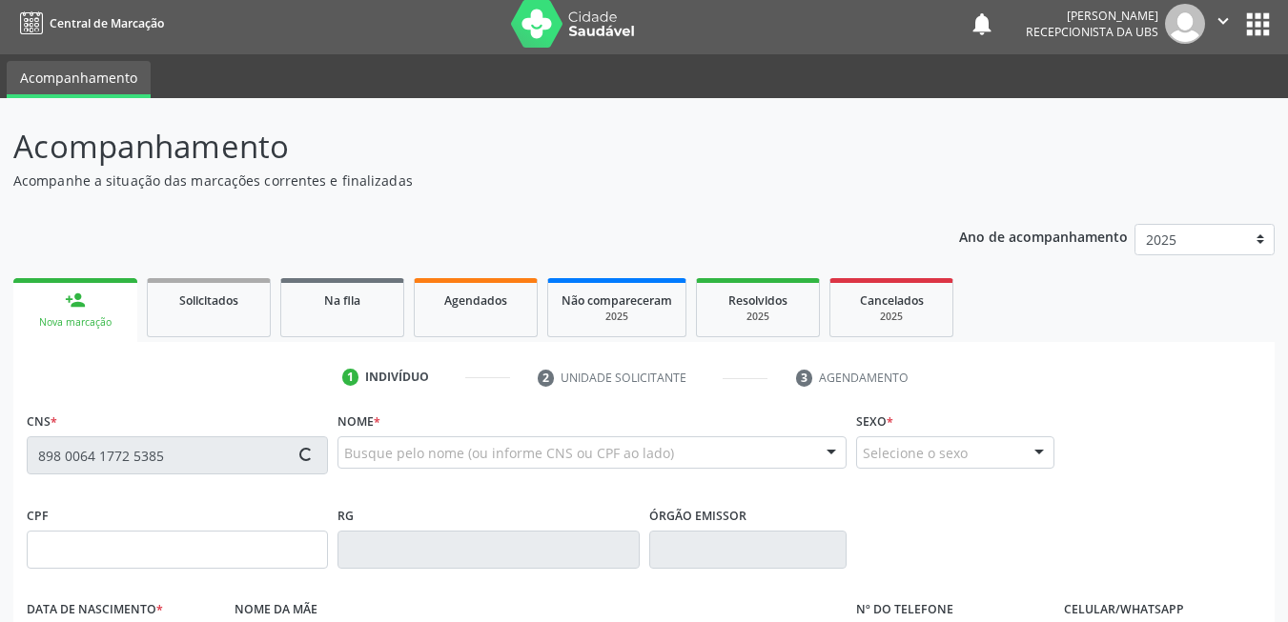
type input "[DATE]"
type input "SN"
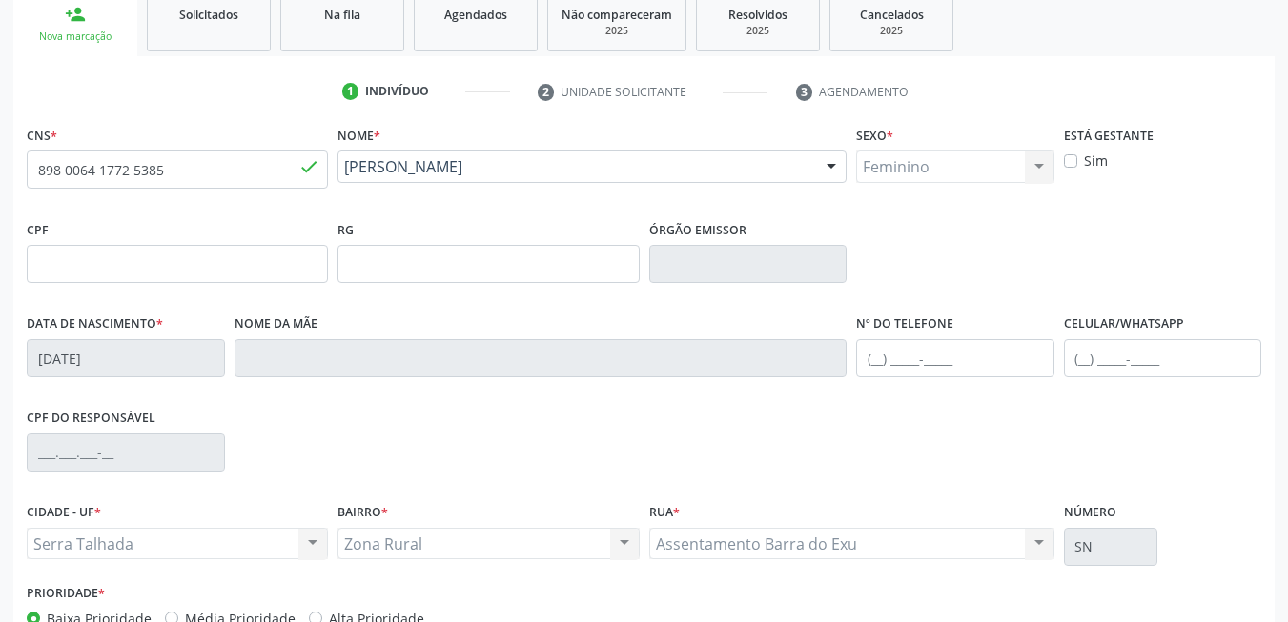
scroll to position [411, 0]
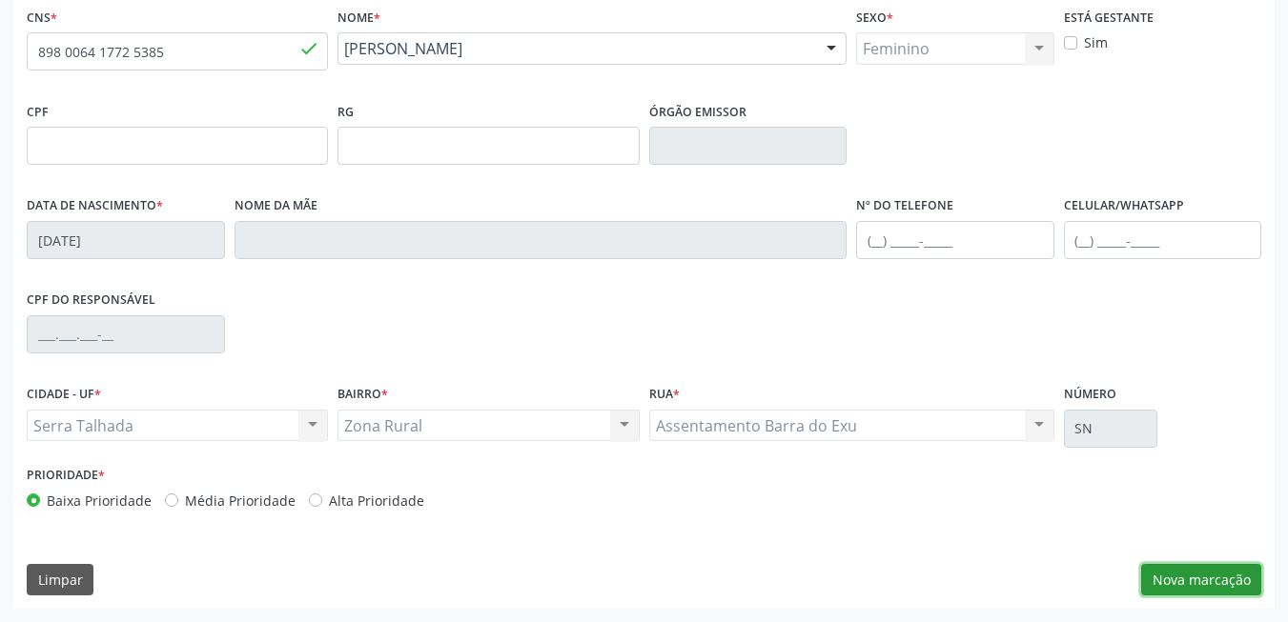
click at [1239, 580] on button "Nova marcação" at bounding box center [1201, 580] width 120 height 32
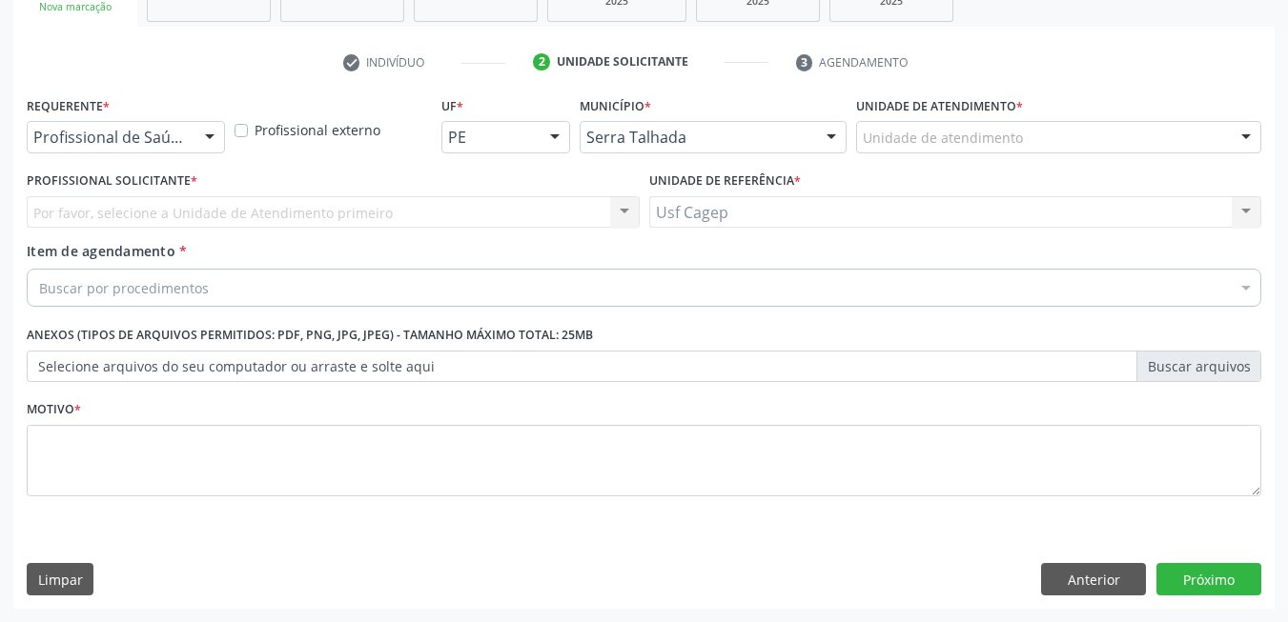
click at [209, 131] on div at bounding box center [209, 138] width 29 height 32
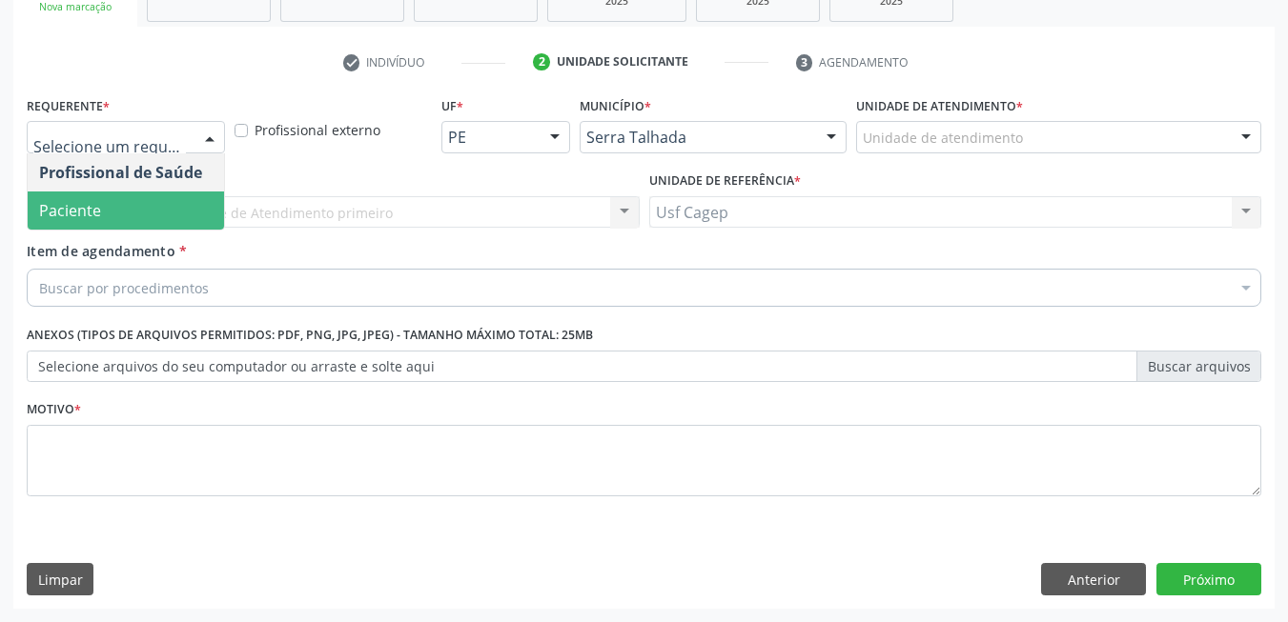
click at [116, 209] on span "Paciente" at bounding box center [126, 211] width 196 height 38
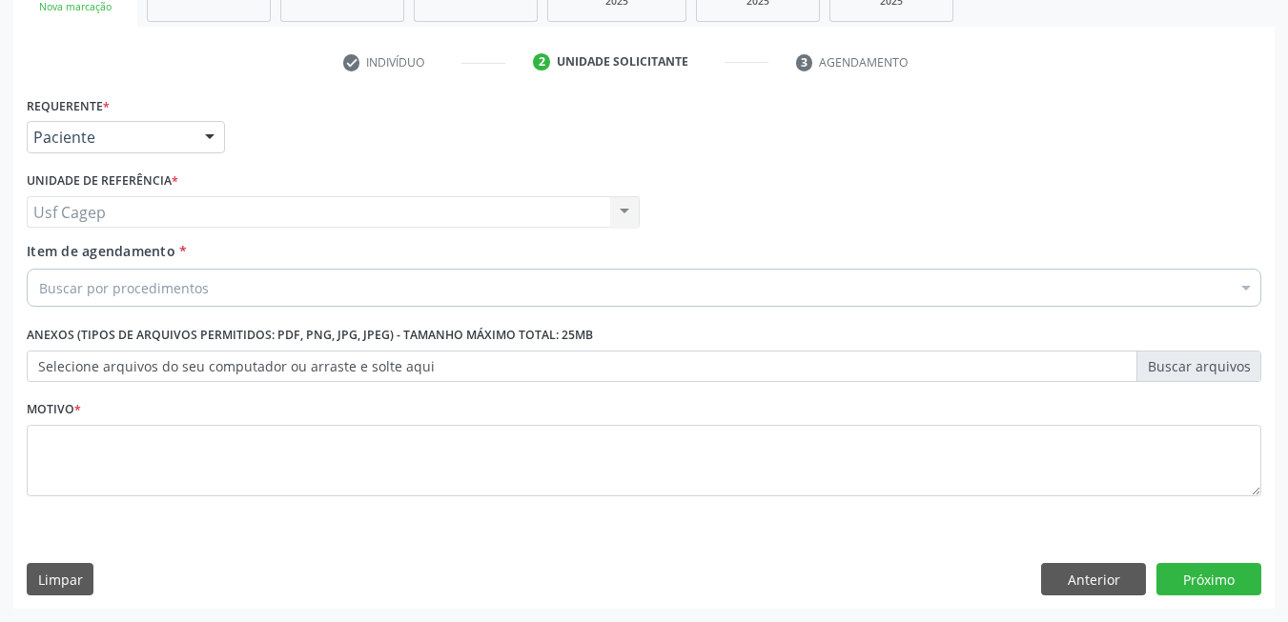
click at [285, 294] on div "Buscar por procedimentos" at bounding box center [644, 288] width 1234 height 38
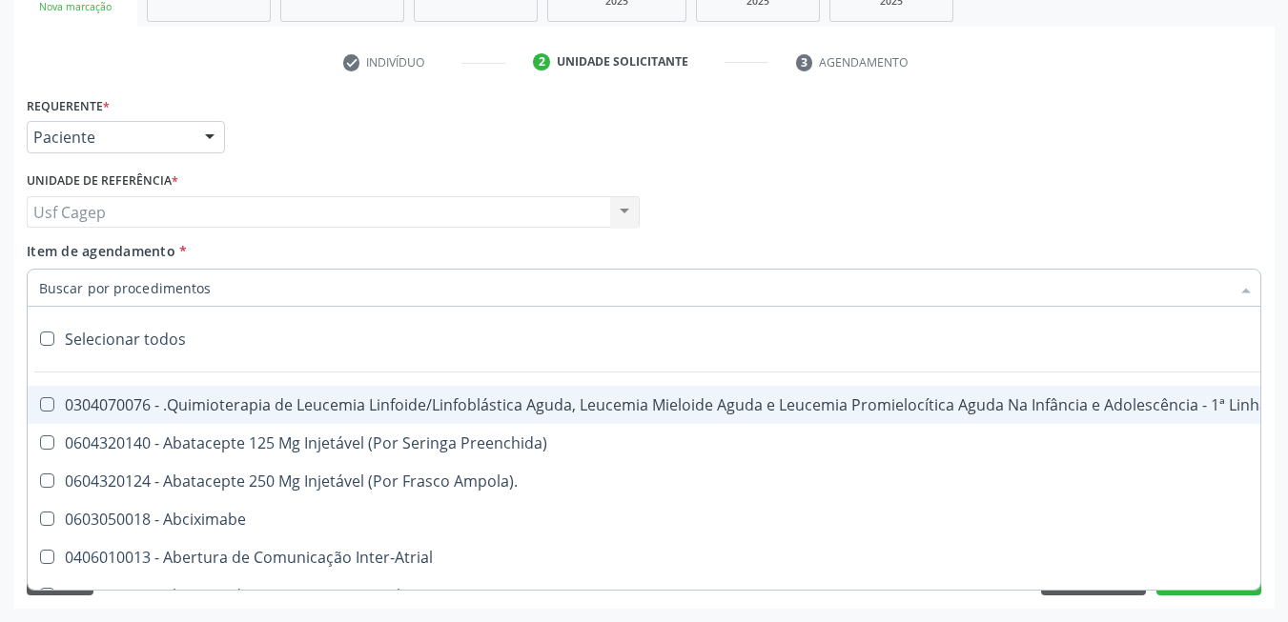
click at [351, 274] on input "Item de agendamento *" at bounding box center [634, 288] width 1190 height 38
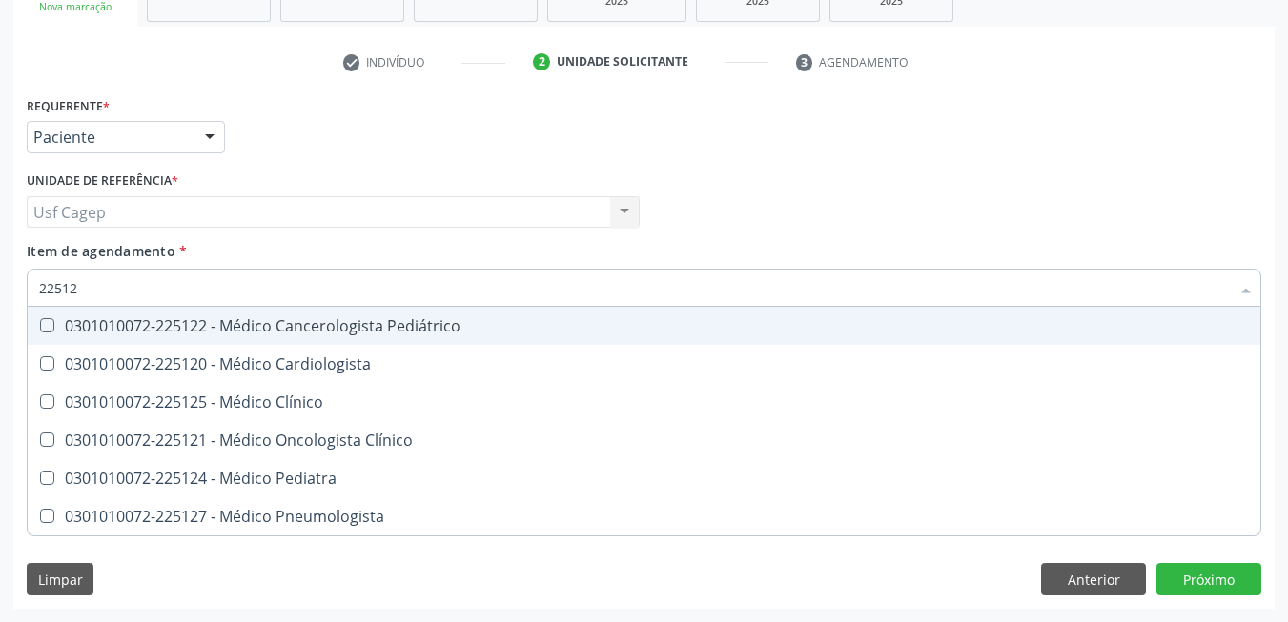
type input "225124"
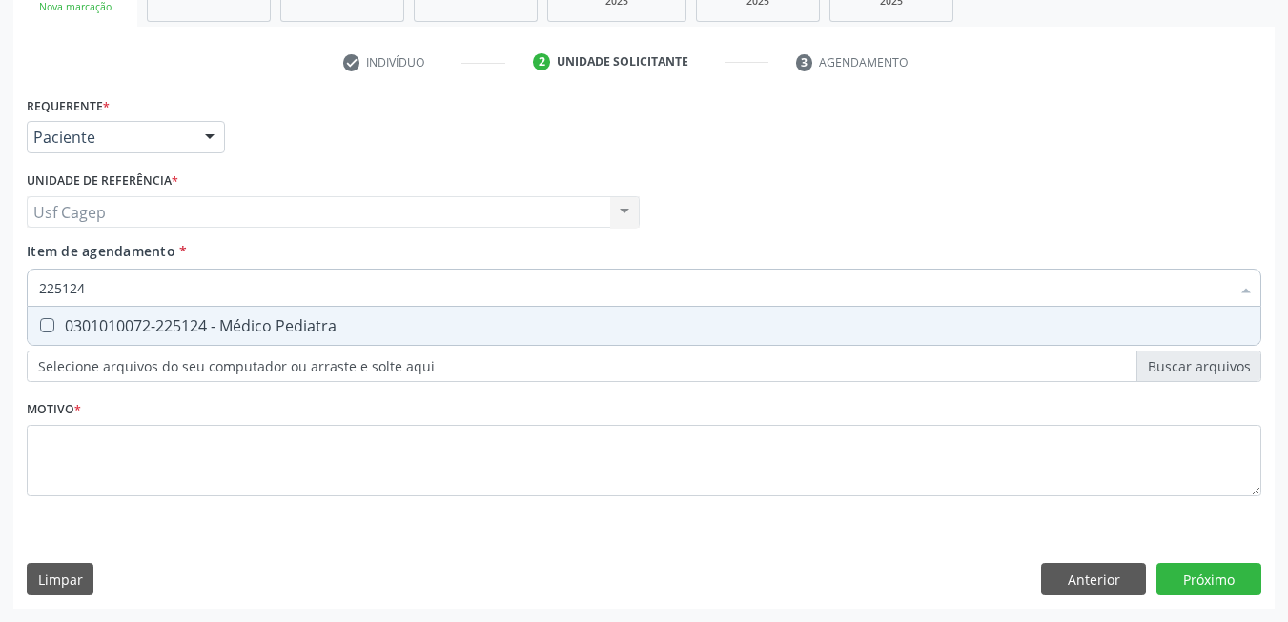
click at [341, 317] on span "0301010072-225124 - Médico Pediatra" at bounding box center [644, 326] width 1232 height 38
checkbox Pediatra "true"
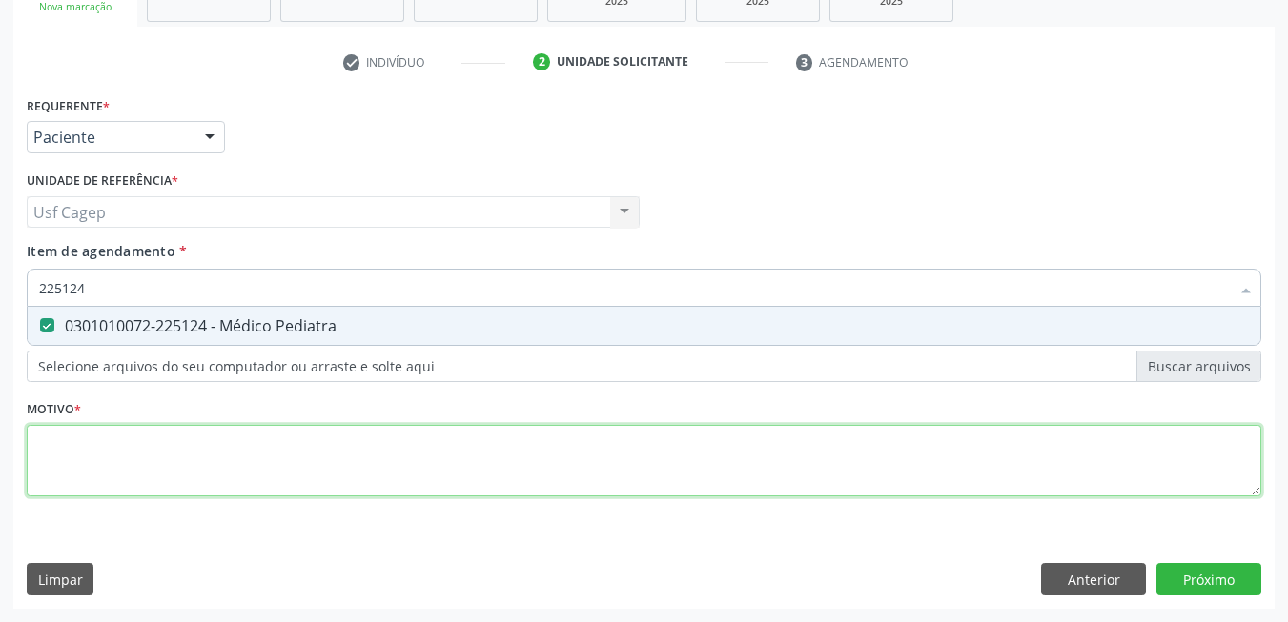
click at [336, 454] on div "Requerente * Paciente Profissional de Saúde Paciente Nenhum resultado encontrad…" at bounding box center [644, 307] width 1234 height 432
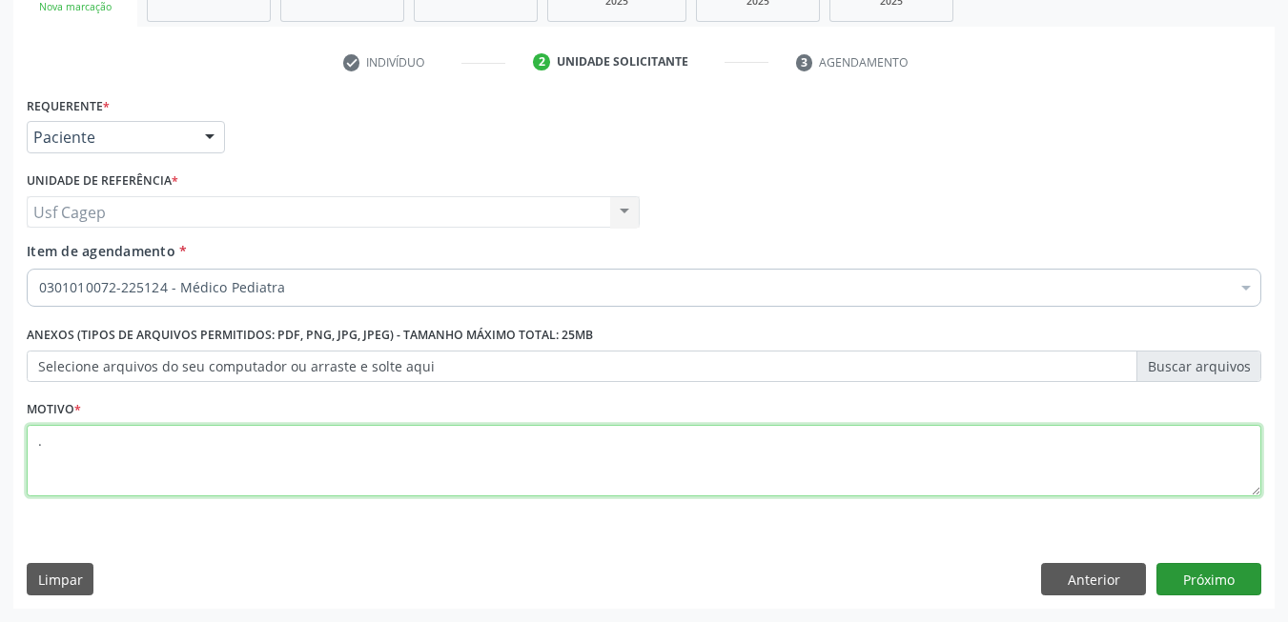
type textarea "."
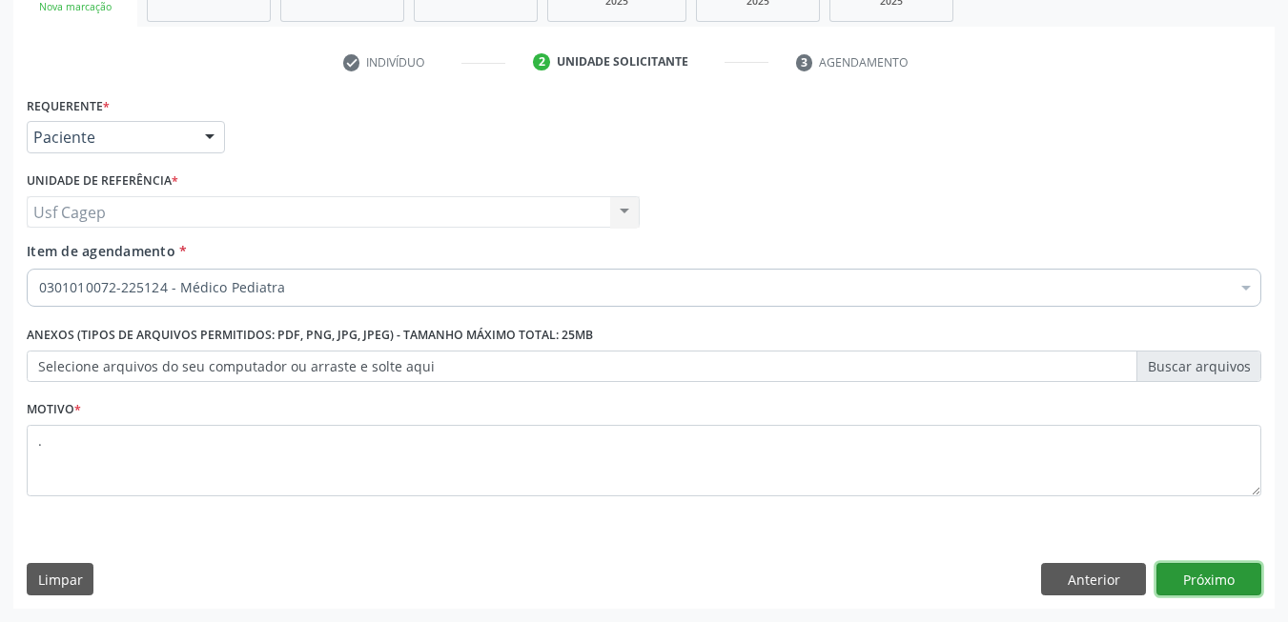
click at [1231, 581] on button "Próximo" at bounding box center [1208, 579] width 105 height 32
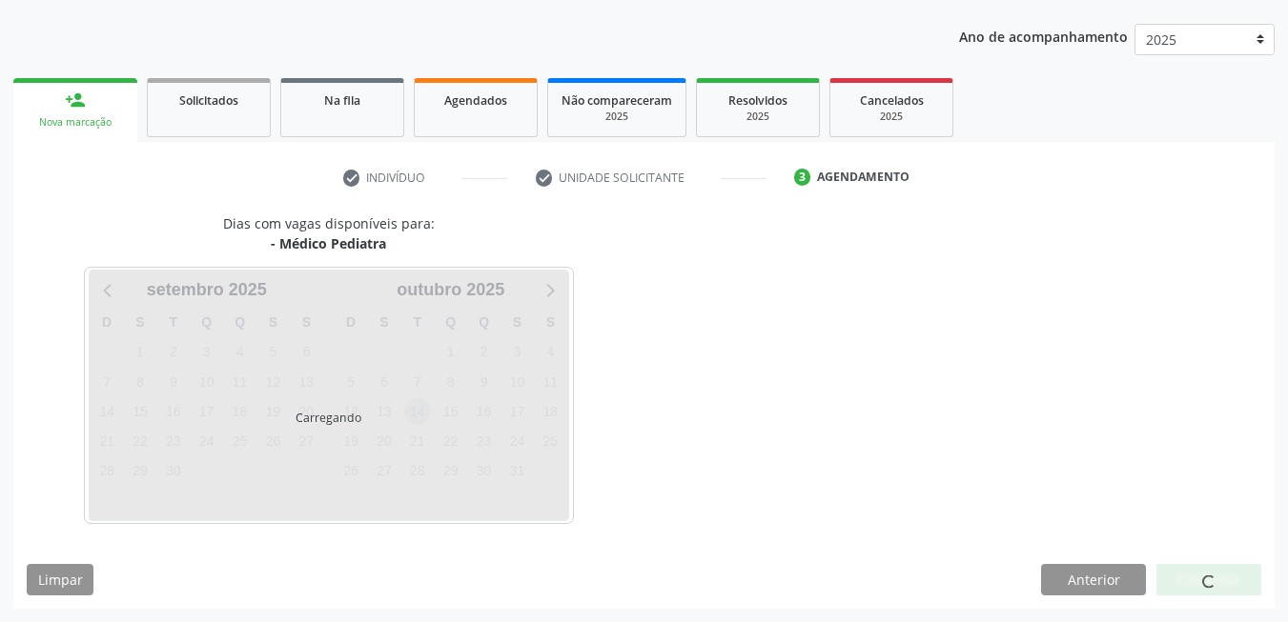
scroll to position [263, 0]
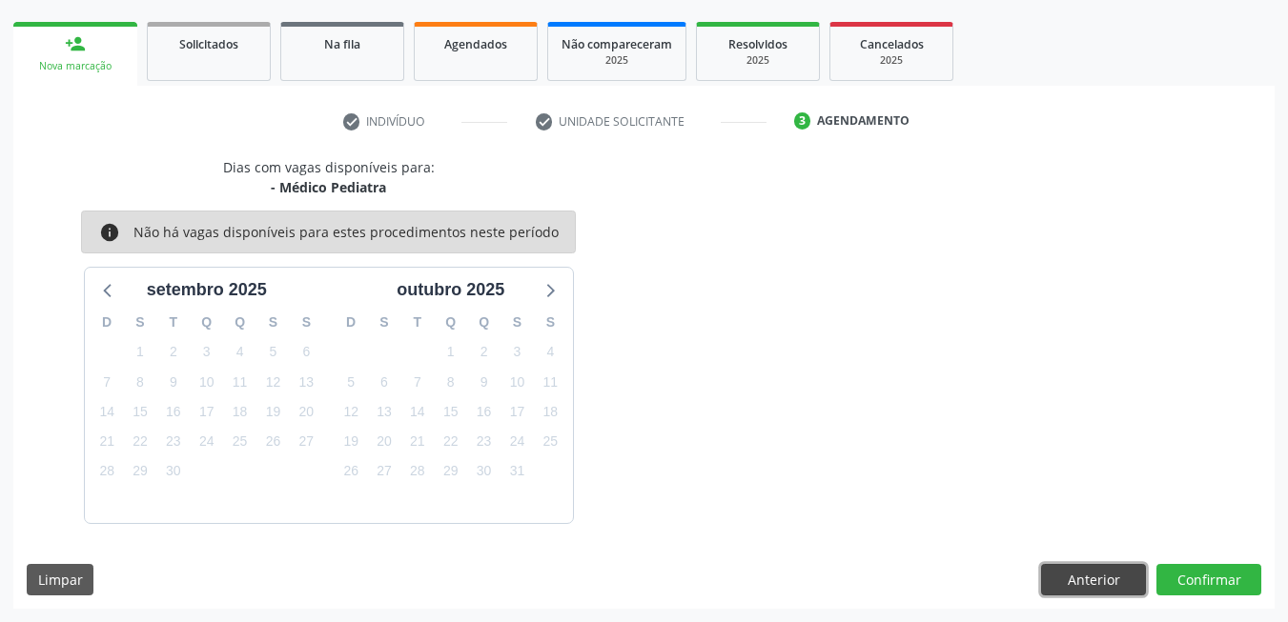
click at [1097, 571] on button "Anterior" at bounding box center [1093, 580] width 105 height 32
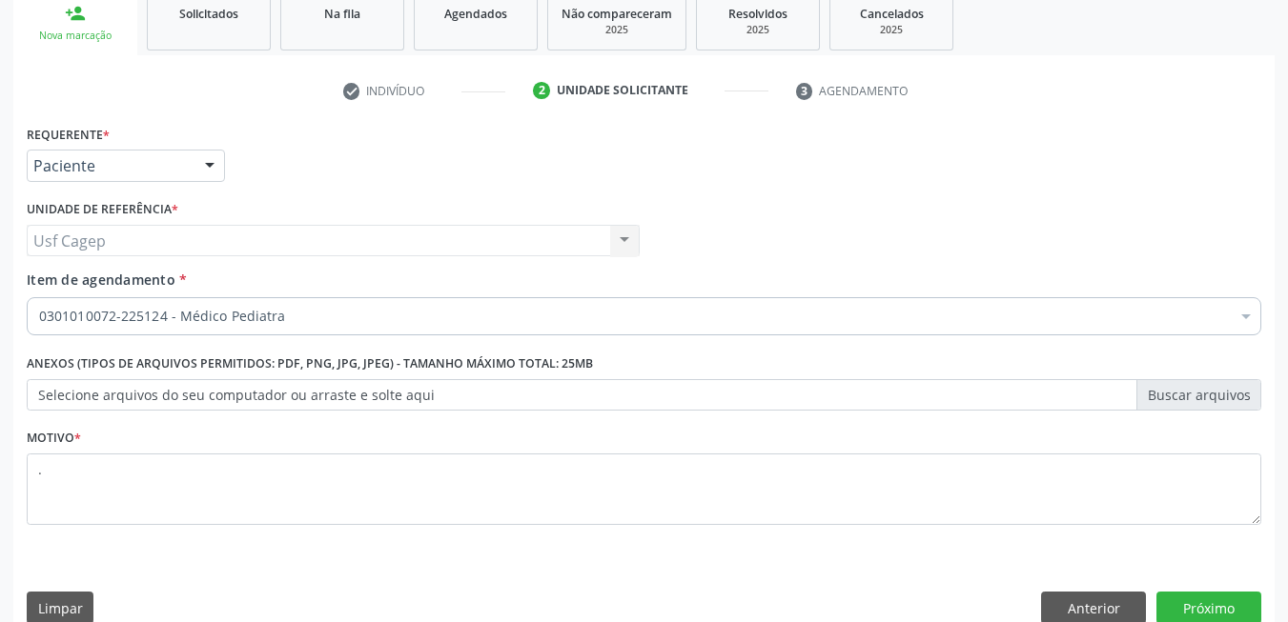
scroll to position [322, 0]
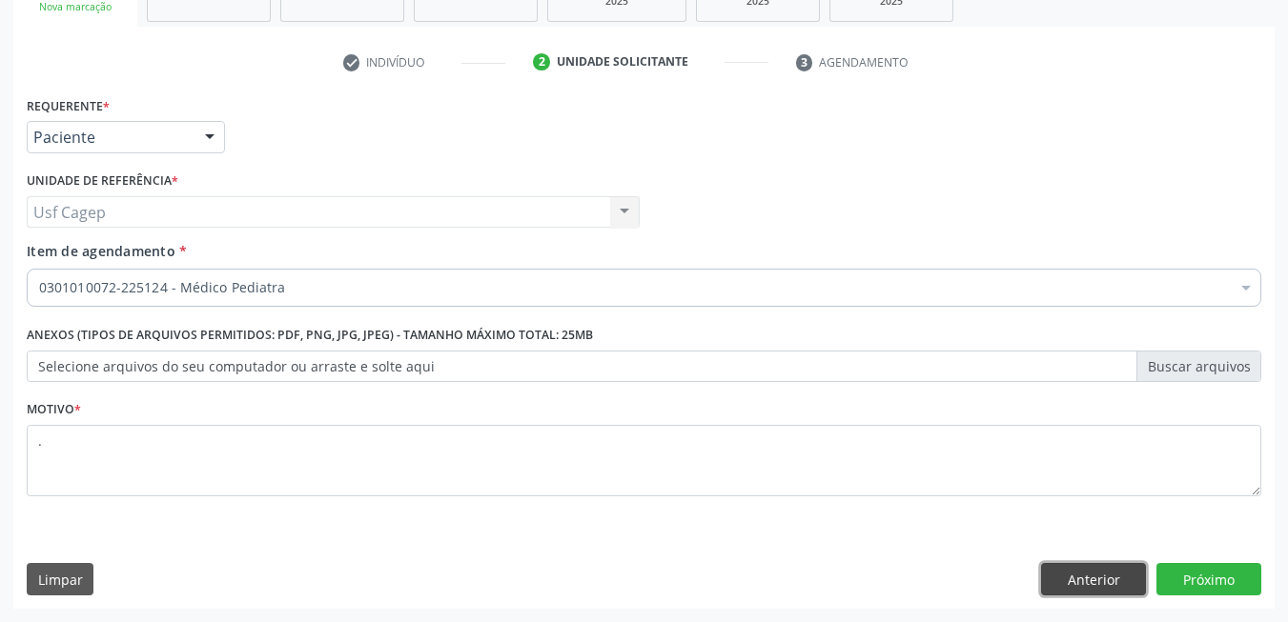
click at [1066, 581] on button "Anterior" at bounding box center [1093, 579] width 105 height 32
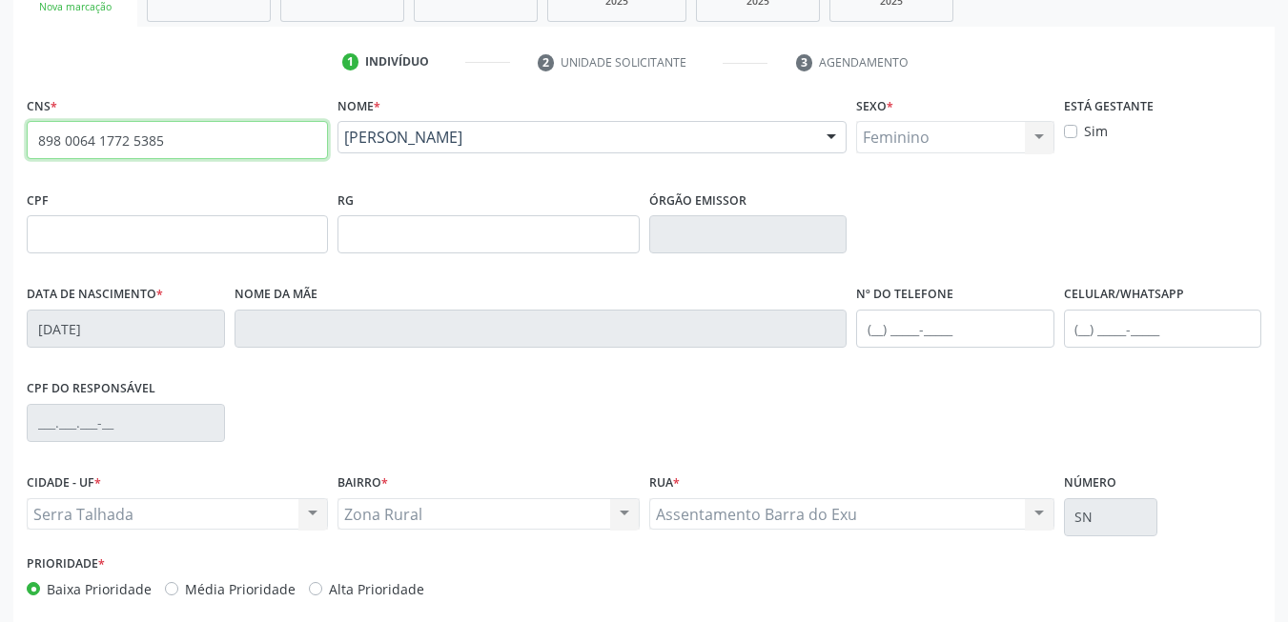
click at [213, 133] on input "898 0064 1772 5385" at bounding box center [177, 140] width 301 height 38
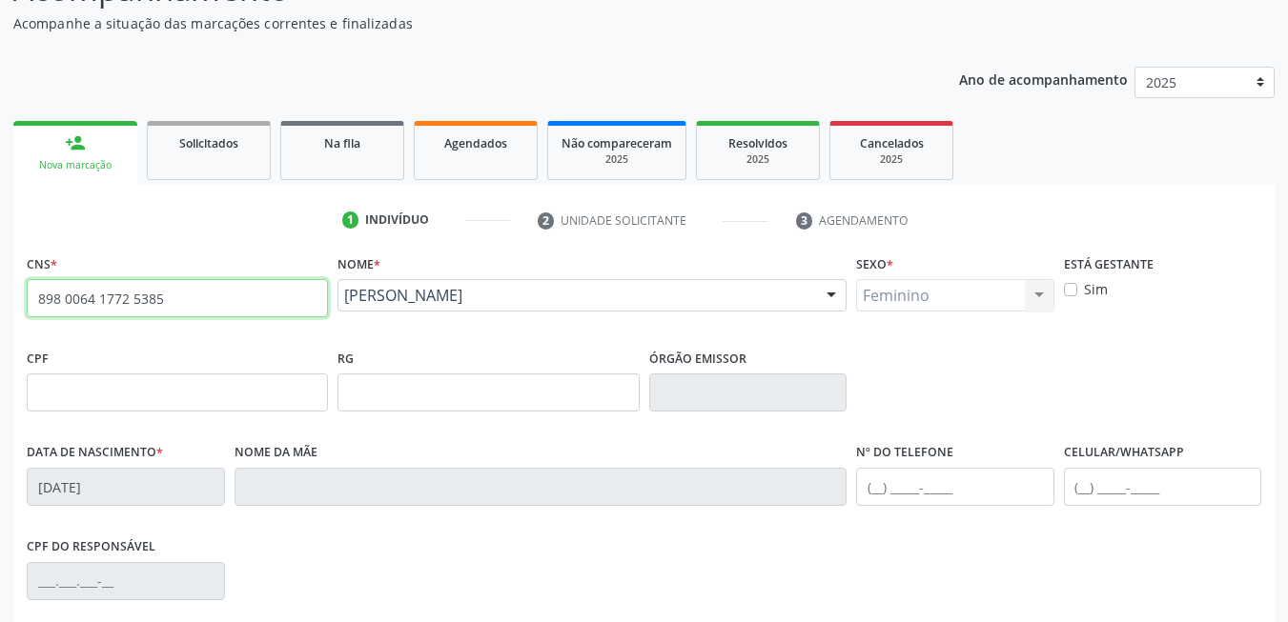
scroll to position [36, 0]
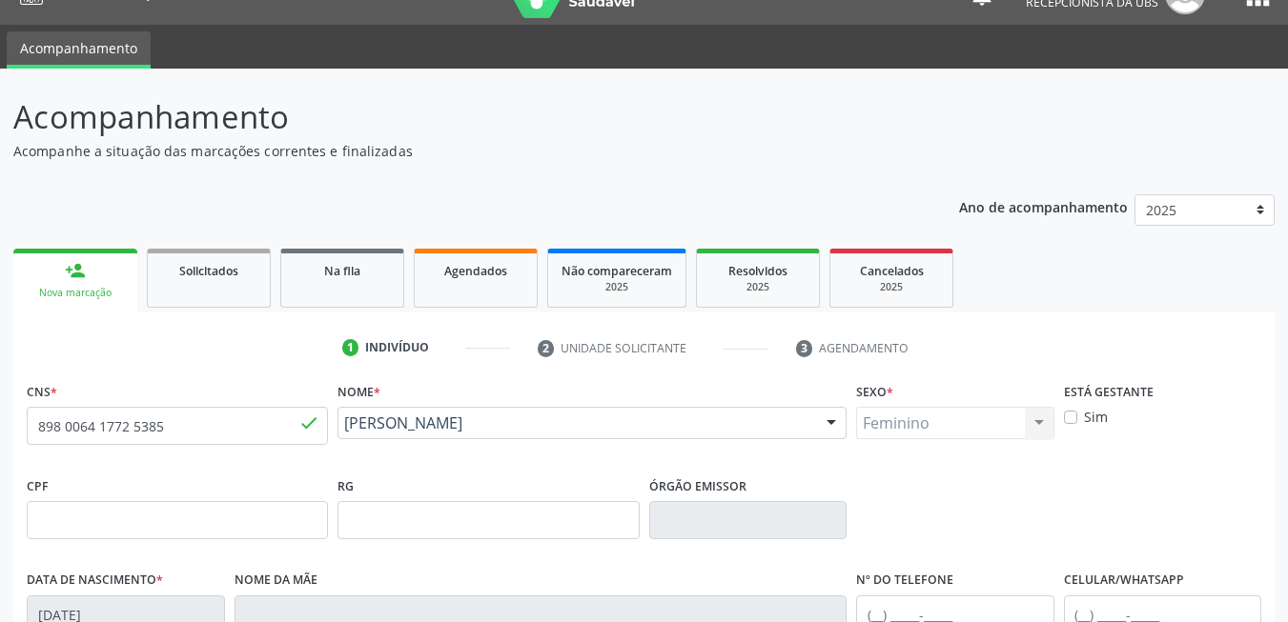
drag, startPoint x: 484, startPoint y: 274, endPoint x: 396, endPoint y: 267, distance: 88.0
click at [484, 274] on span "Agendados" at bounding box center [475, 271] width 63 height 16
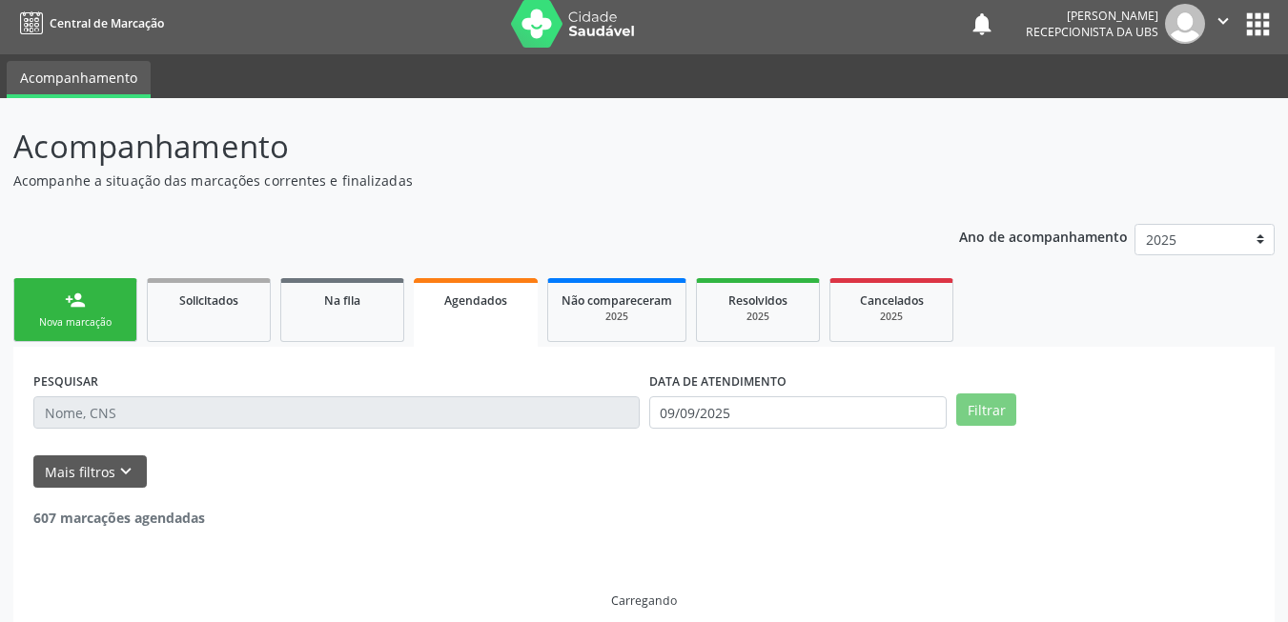
scroll to position [27, 0]
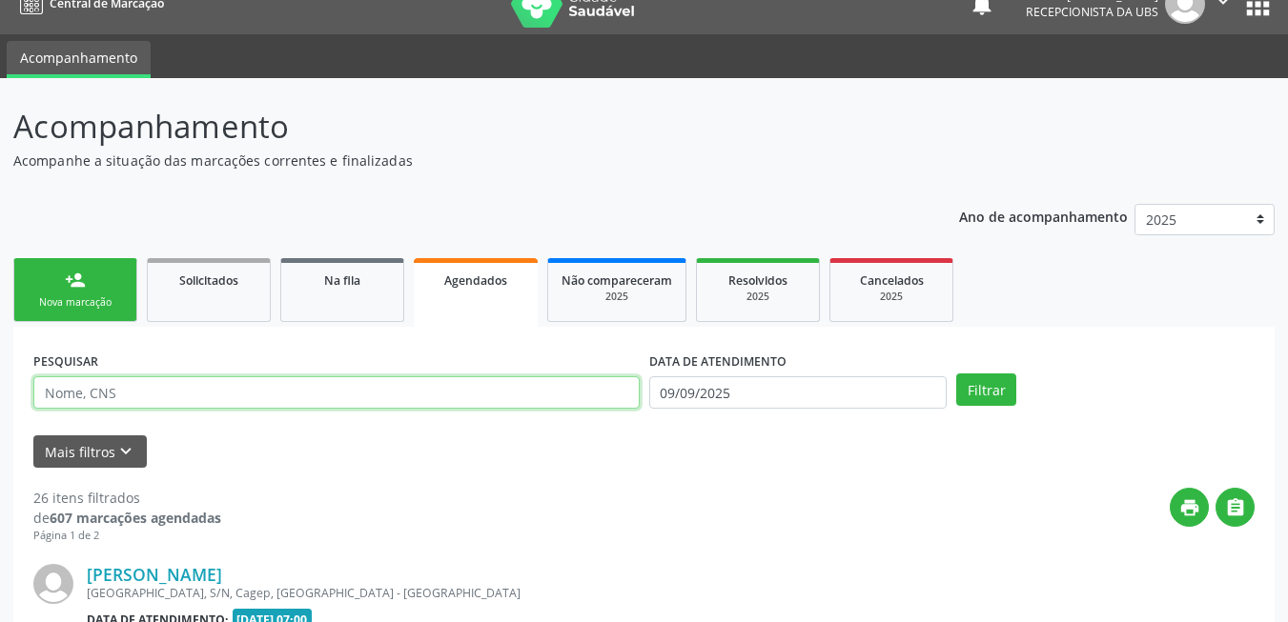
click at [353, 393] on input "text" at bounding box center [336, 392] width 606 height 32
type input "708404737014369"
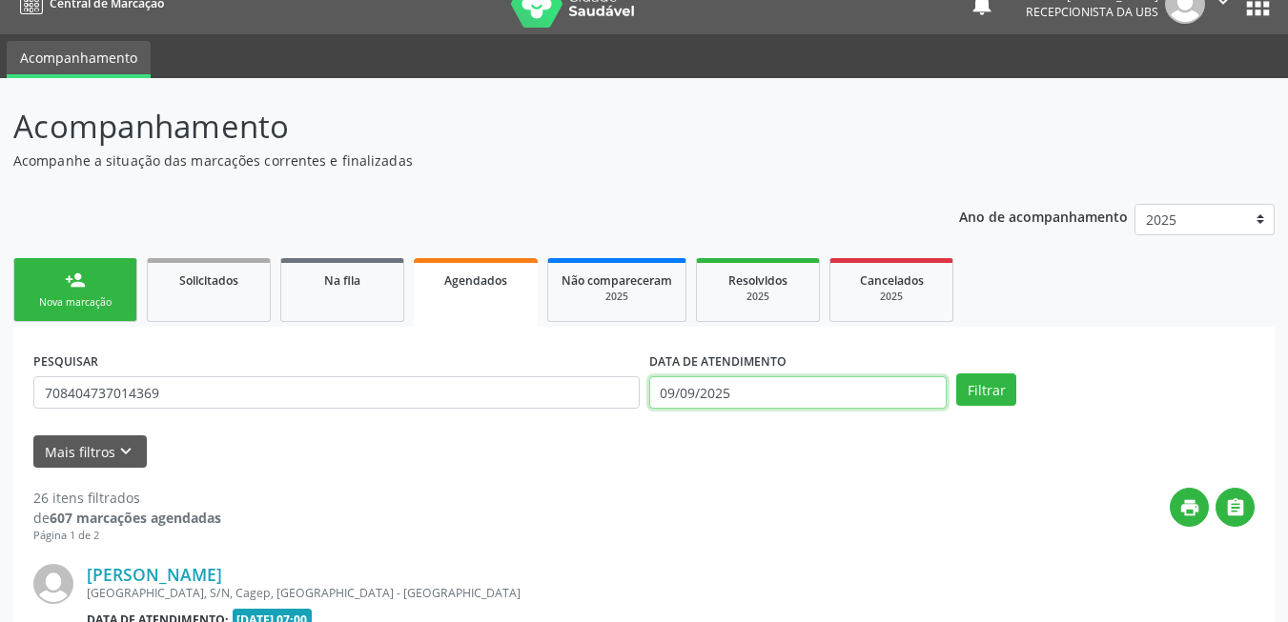
click at [732, 396] on input "09/09/2025" at bounding box center [798, 392] width 298 height 32
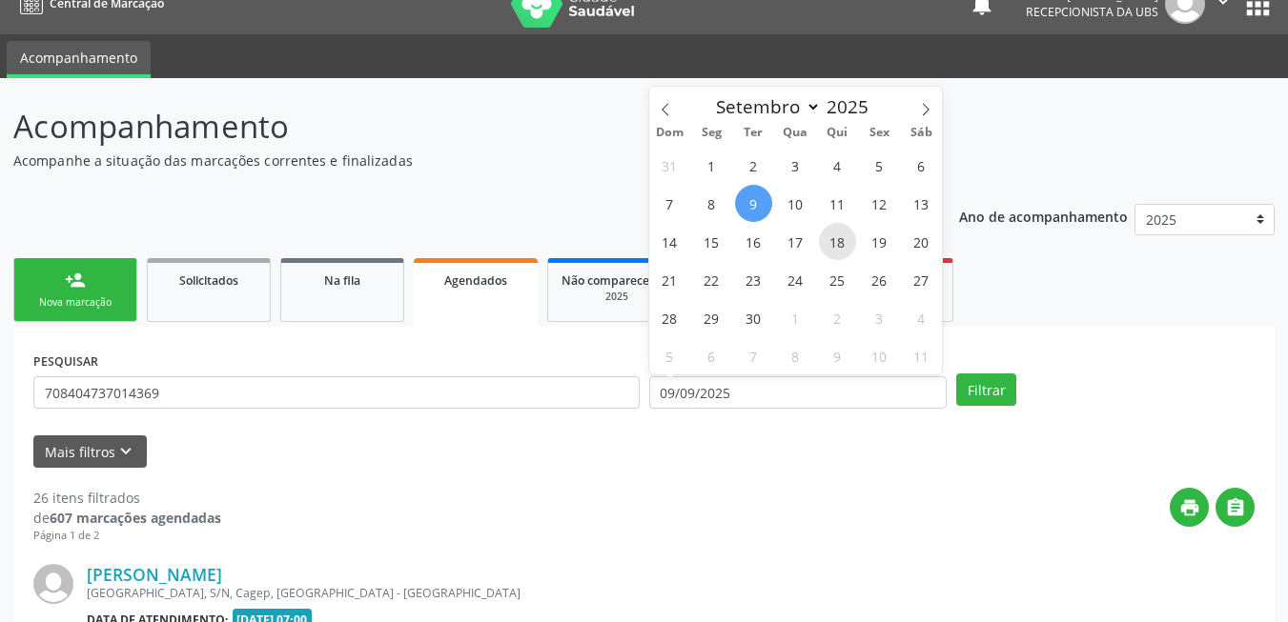
click at [834, 244] on span "18" at bounding box center [837, 241] width 37 height 37
type input "[DATE]"
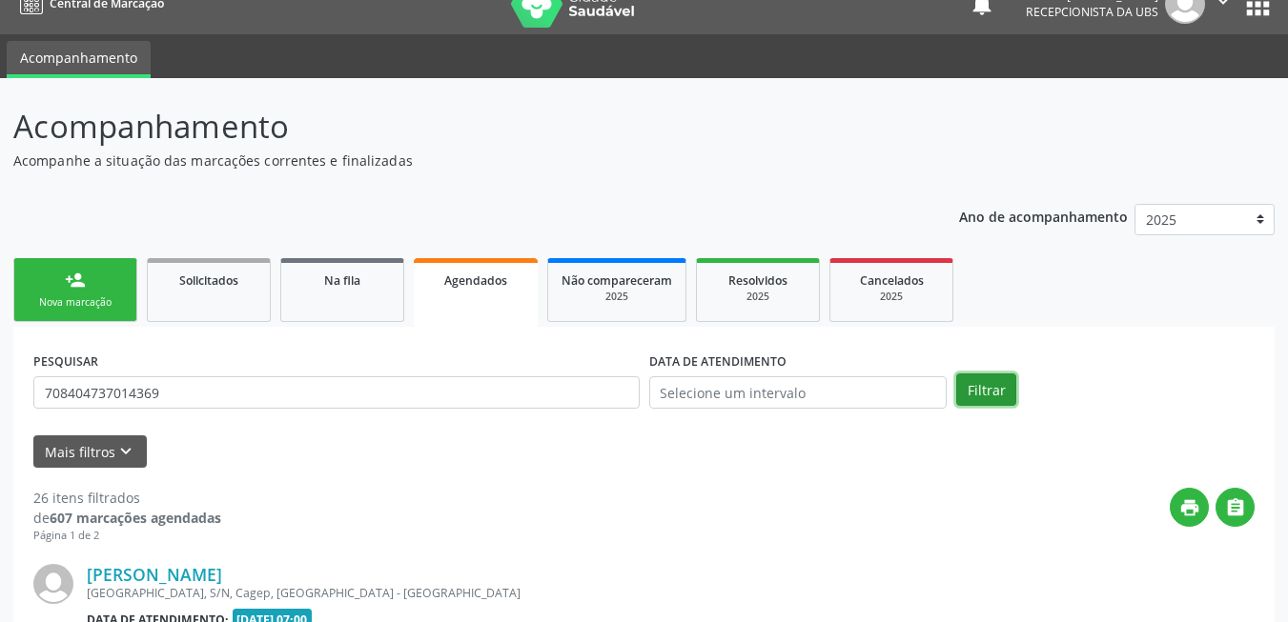
click at [989, 390] on button "Filtrar" at bounding box center [986, 390] width 60 height 32
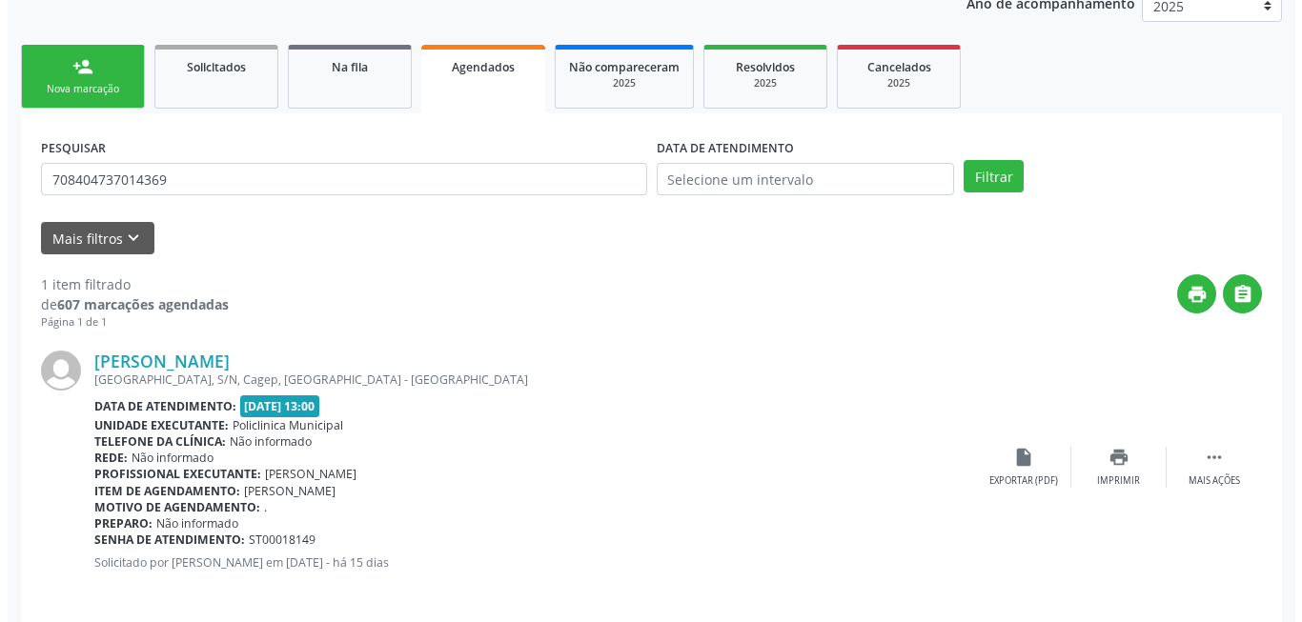
scroll to position [255, 0]
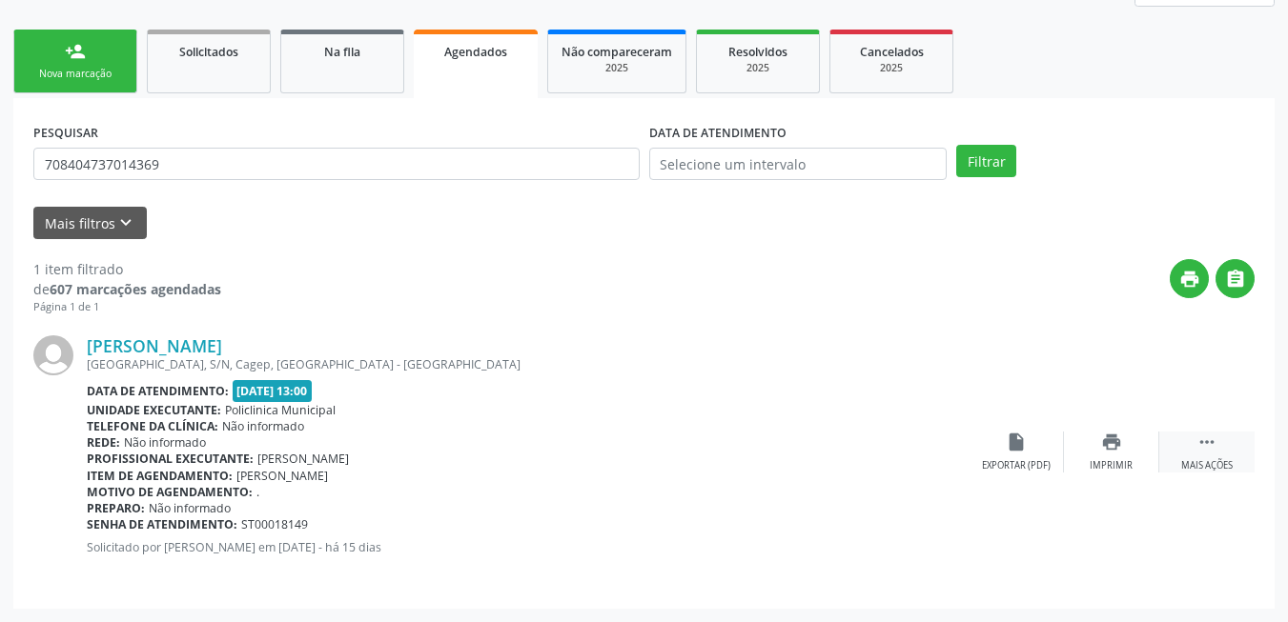
click at [1205, 453] on icon "" at bounding box center [1206, 442] width 21 height 21
click at [1005, 474] on div "[PERSON_NAME] [GEOGRAPHIC_DATA], S/N, Cagep, [GEOGRAPHIC_DATA] Data de atendime…" at bounding box center [643, 452] width 1221 height 274
click at [1010, 456] on div "cancel Cancelar" at bounding box center [1015, 452] width 95 height 41
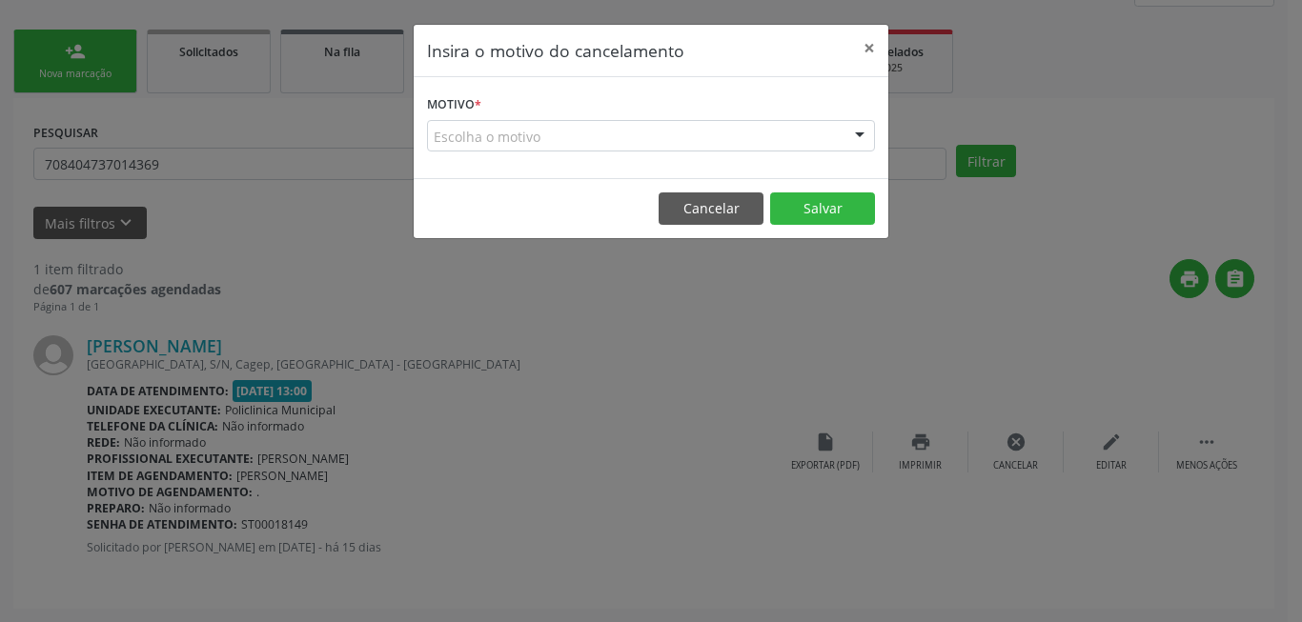
click at [719, 140] on div "Escolha o motivo" at bounding box center [651, 136] width 448 height 32
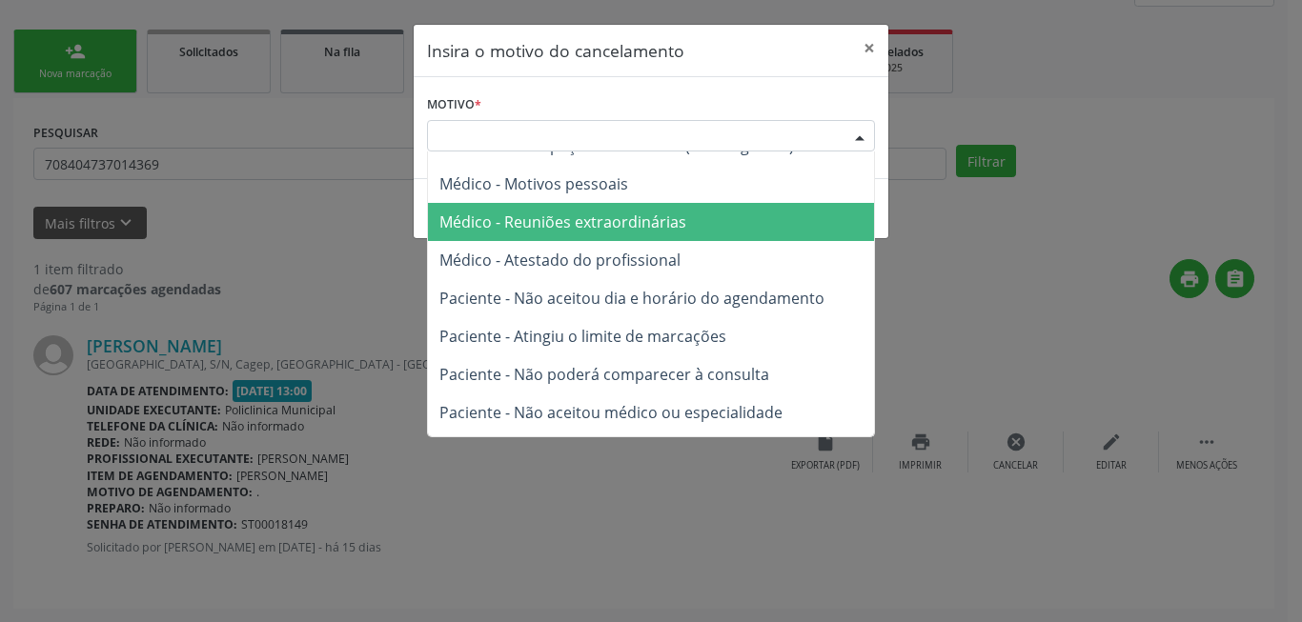
scroll to position [96, 0]
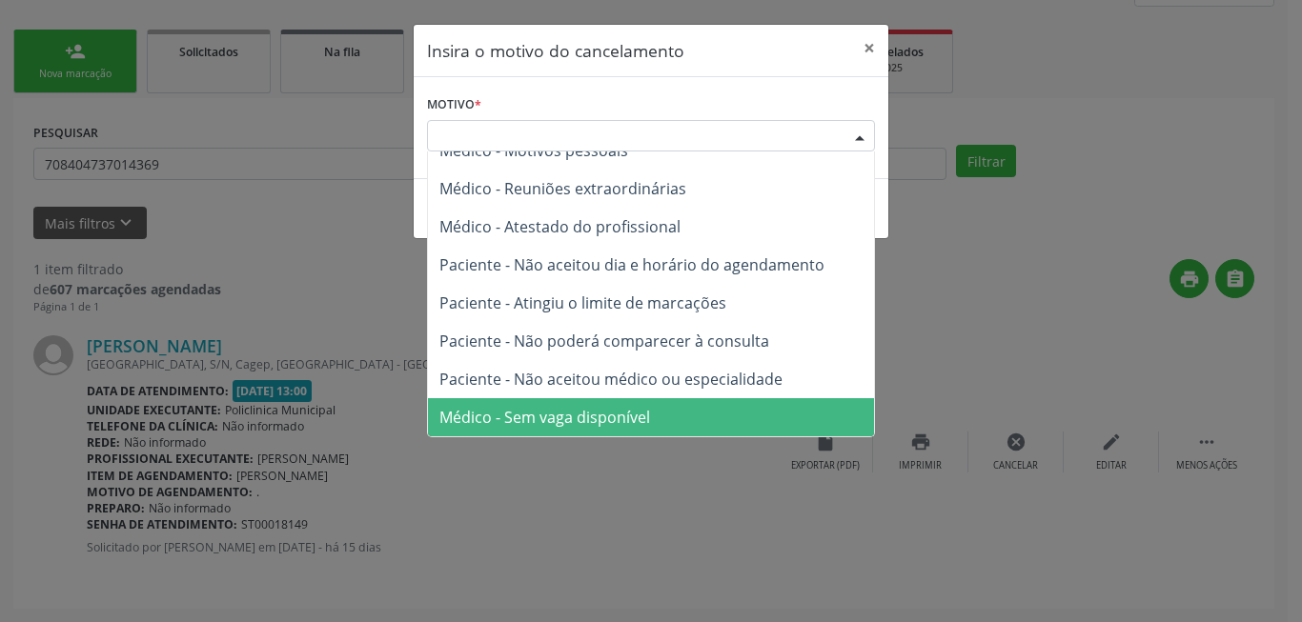
click at [609, 421] on span "Médico - Sem vaga disponível" at bounding box center [544, 417] width 211 height 21
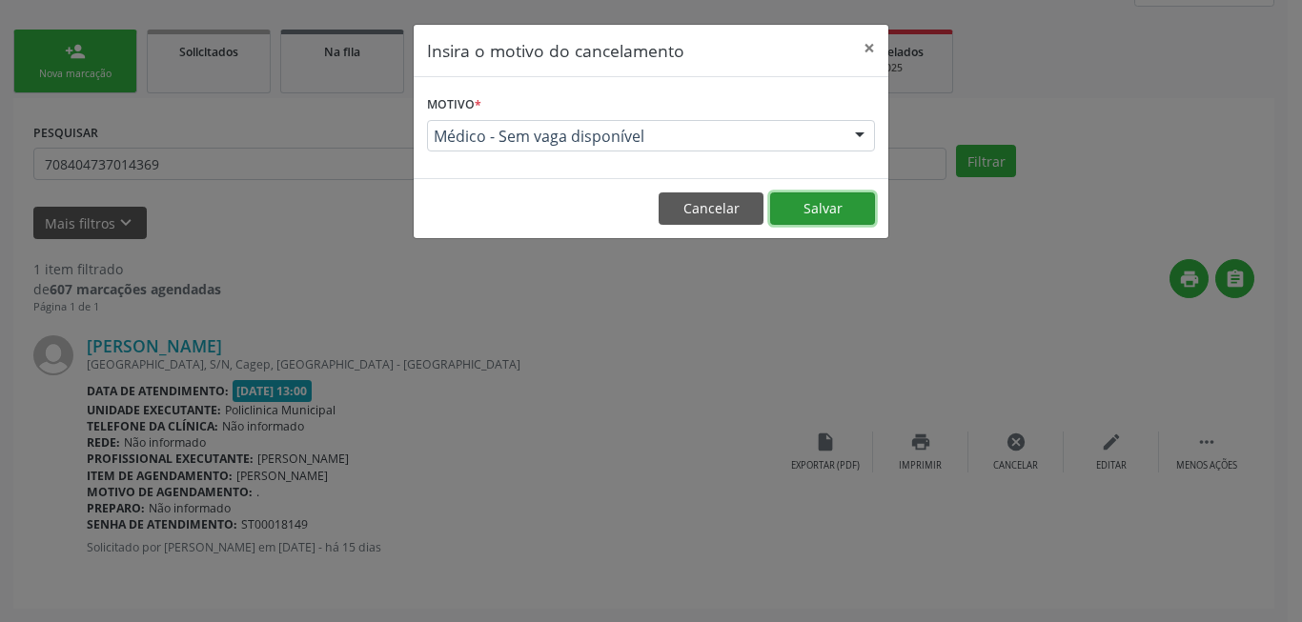
click at [824, 212] on button "Salvar" at bounding box center [822, 209] width 105 height 32
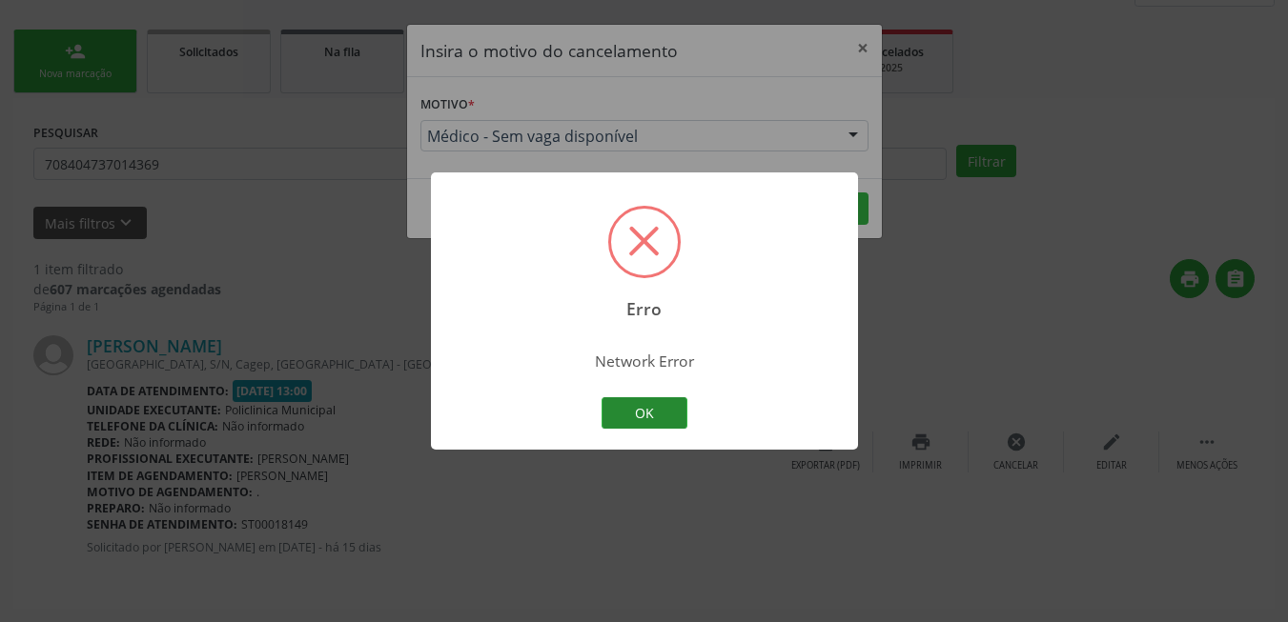
click at [661, 414] on button "OK" at bounding box center [644, 413] width 86 height 32
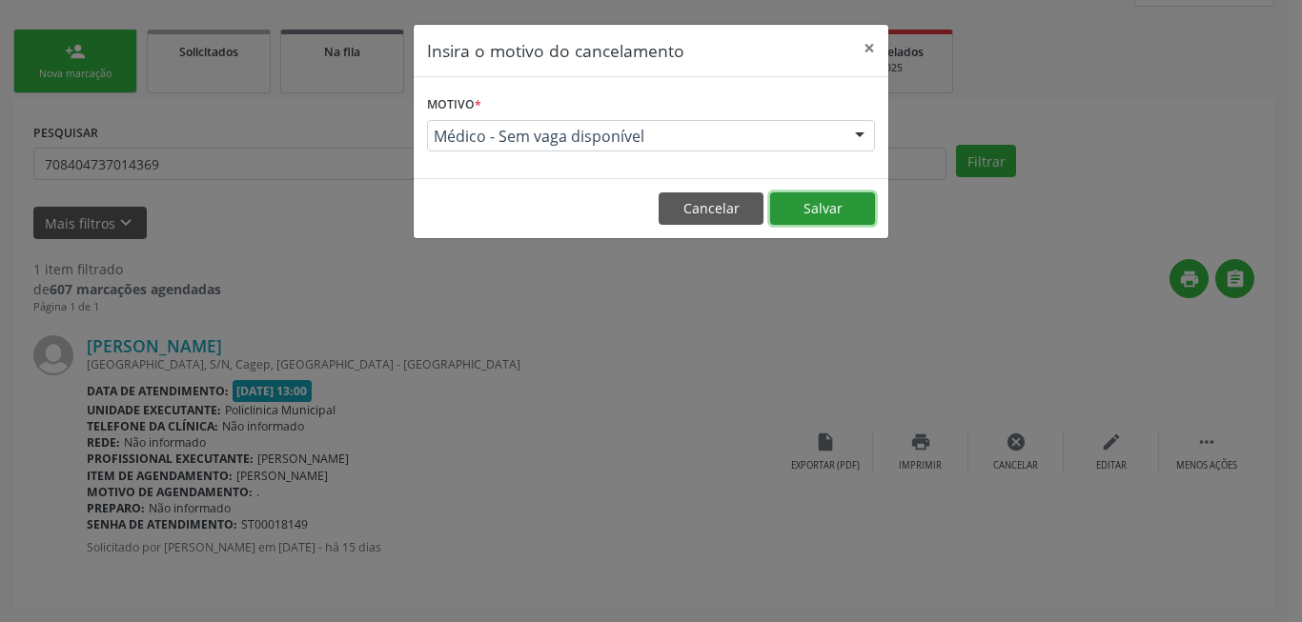
click at [802, 196] on button "Salvar" at bounding box center [822, 209] width 105 height 32
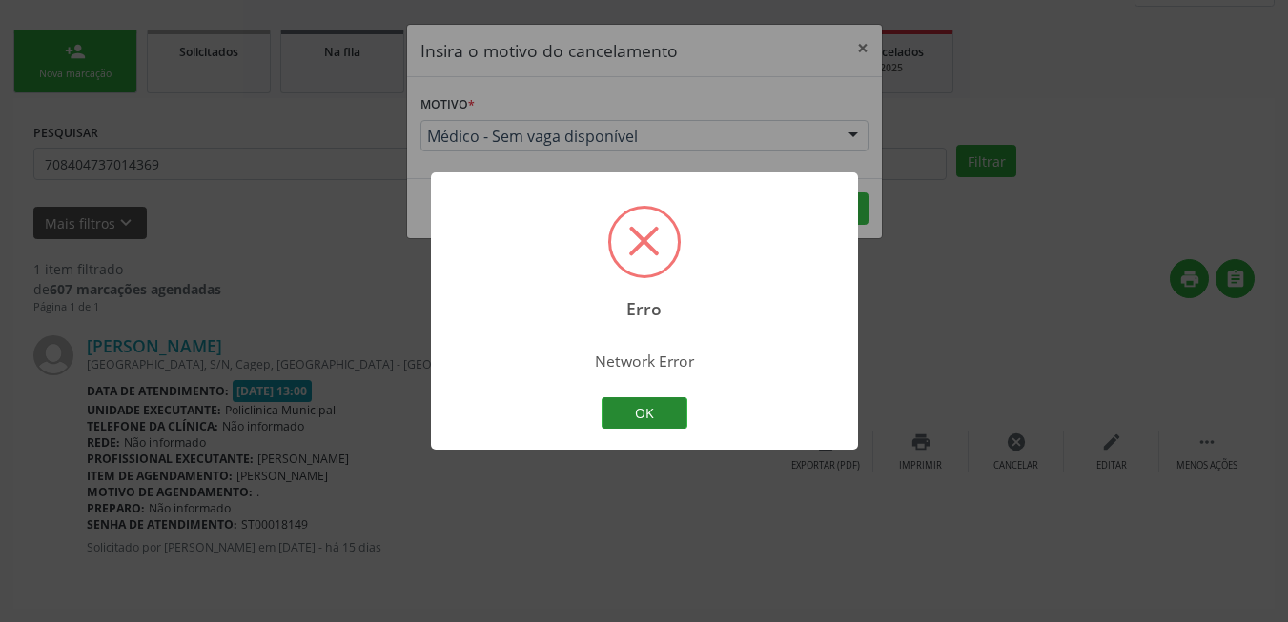
click at [653, 416] on button "OK" at bounding box center [644, 413] width 86 height 32
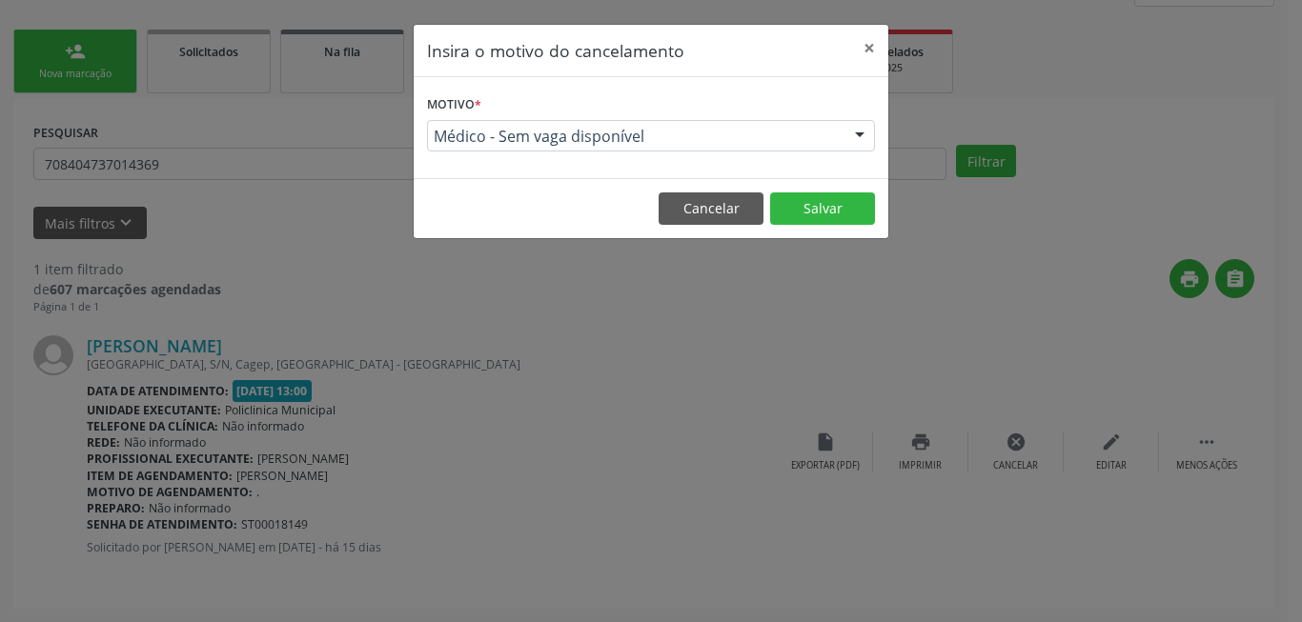
click at [845, 140] on div at bounding box center [859, 137] width 29 height 32
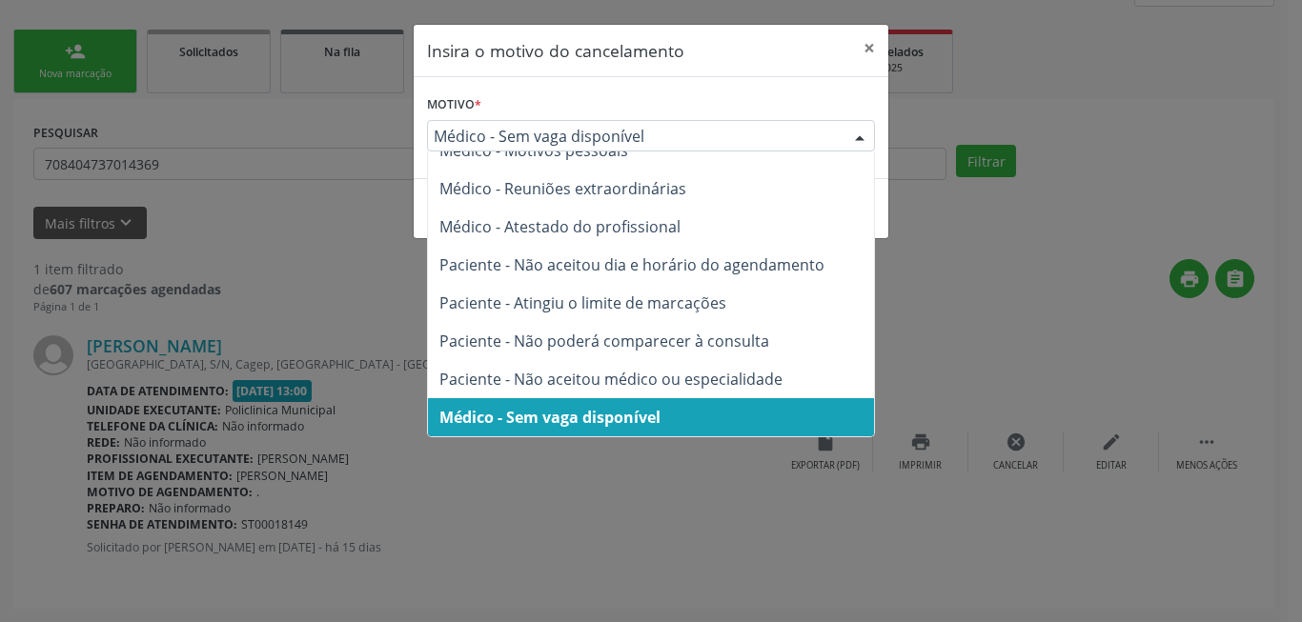
click at [607, 416] on span "Médico - Sem vaga disponível" at bounding box center [549, 417] width 221 height 21
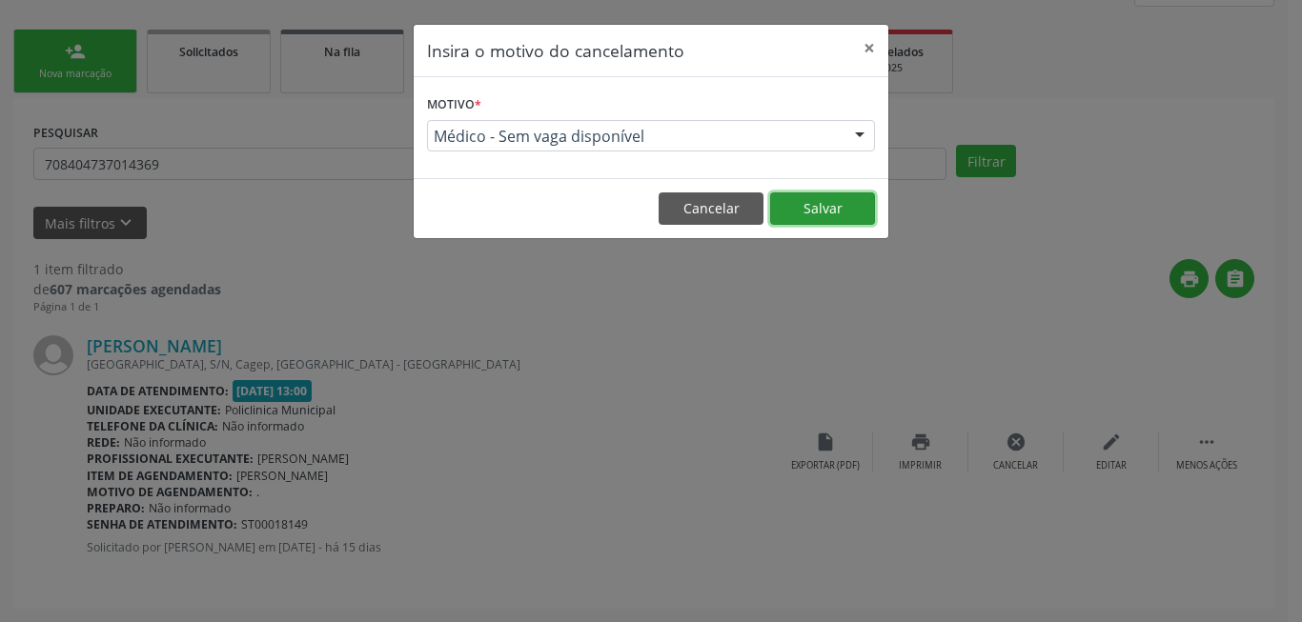
click at [814, 196] on button "Salvar" at bounding box center [822, 209] width 105 height 32
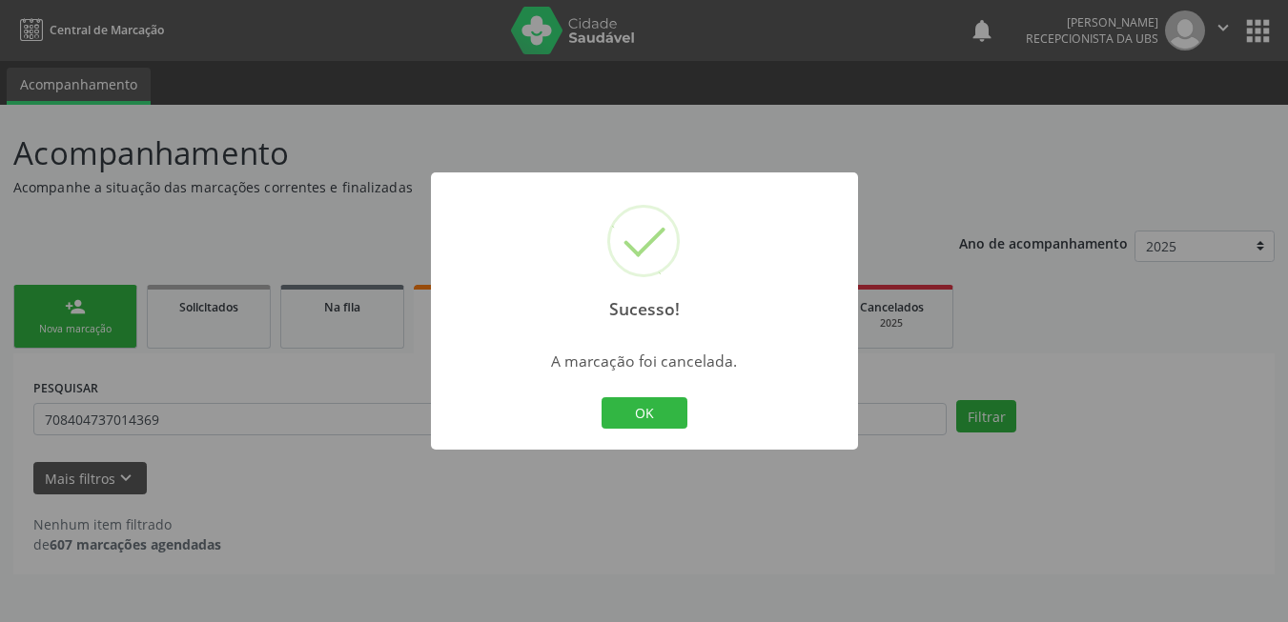
scroll to position [0, 0]
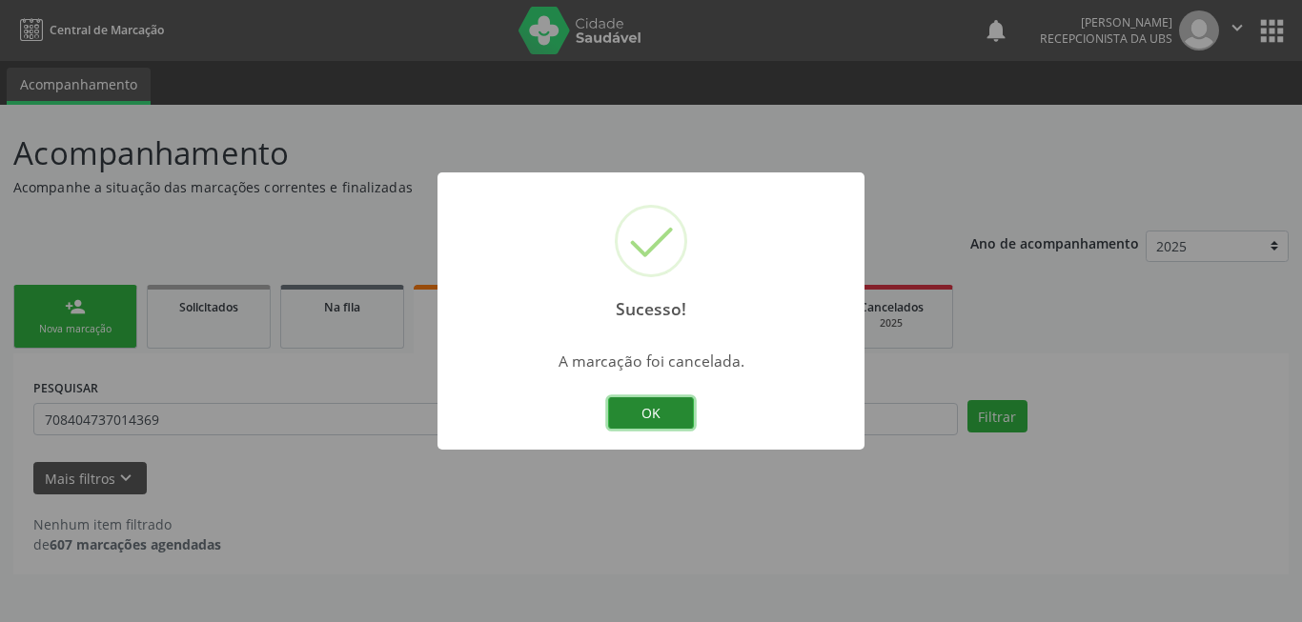
click at [663, 416] on button "OK" at bounding box center [651, 413] width 86 height 32
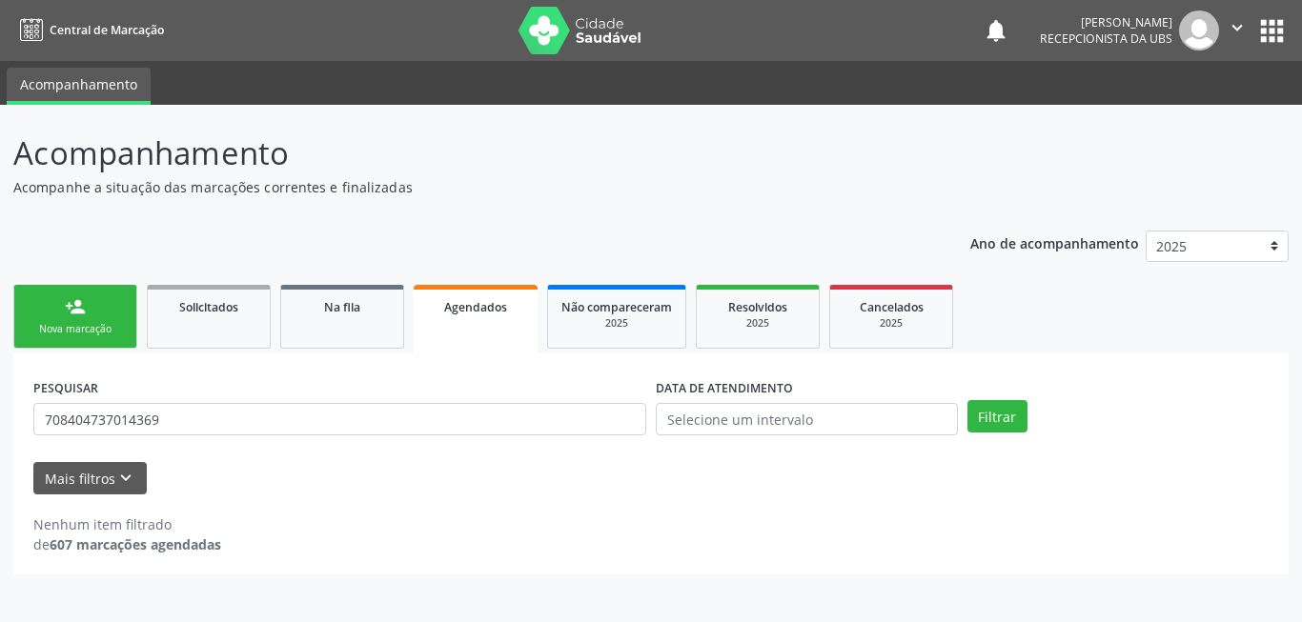
click at [108, 332] on div "Nova marcação" at bounding box center [75, 329] width 95 height 14
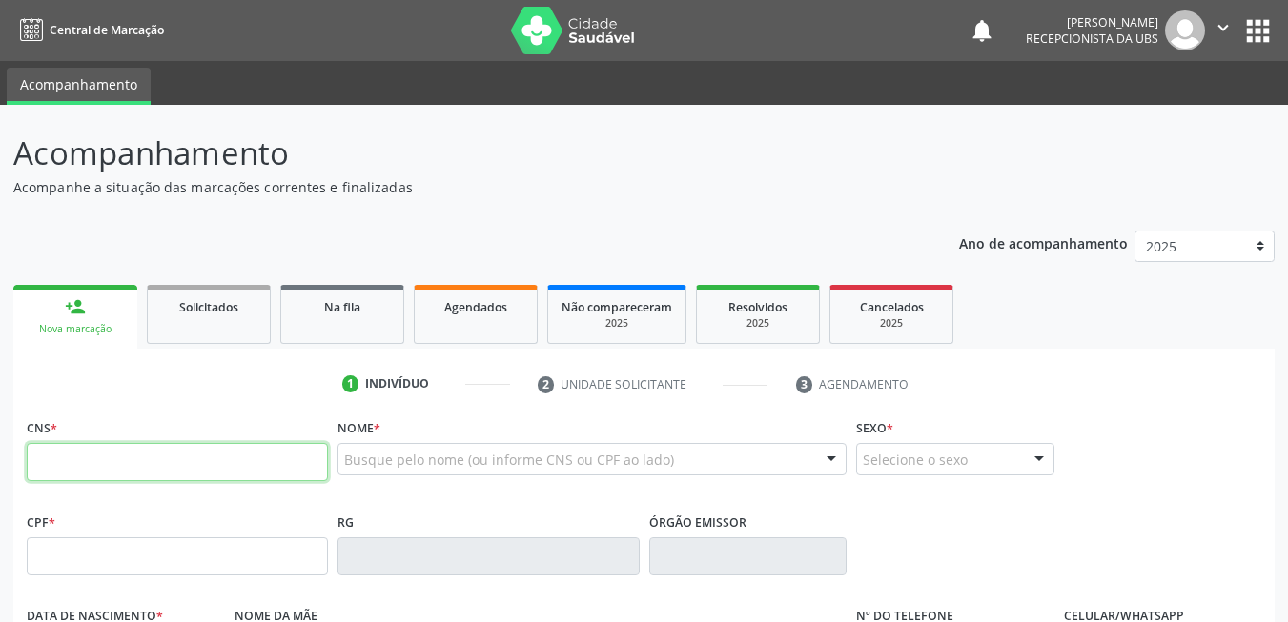
click at [177, 465] on input "text" at bounding box center [177, 462] width 301 height 38
paste input "708 6055 8448 4282"
type input "708 6055 8448 4282"
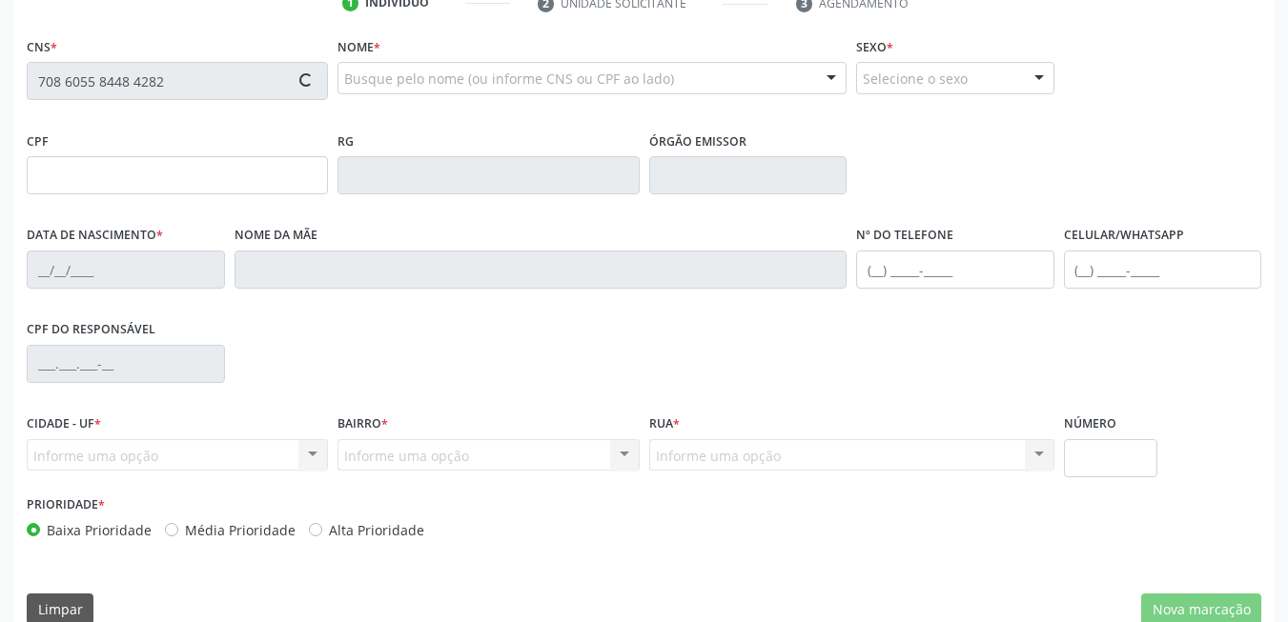
scroll to position [411, 0]
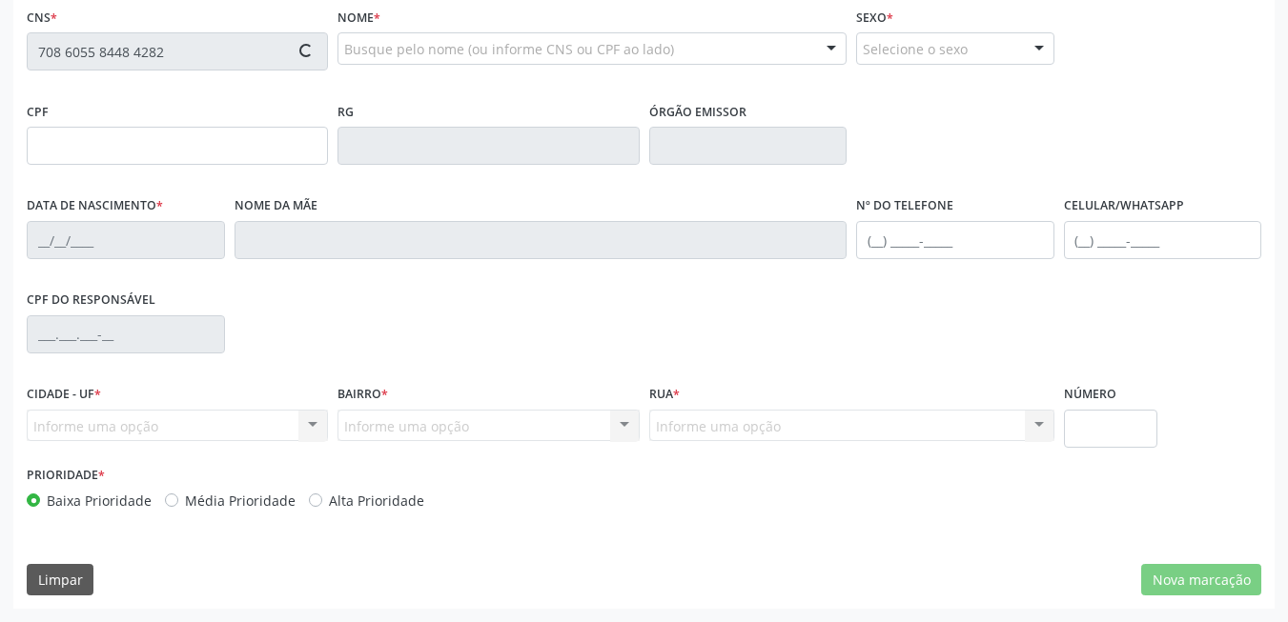
type input "096.847.644-99"
type input "18[DATE]"
type input "[PERSON_NAME]"
type input "[PHONE_NUMBER]"
type input "880.342.084-34"
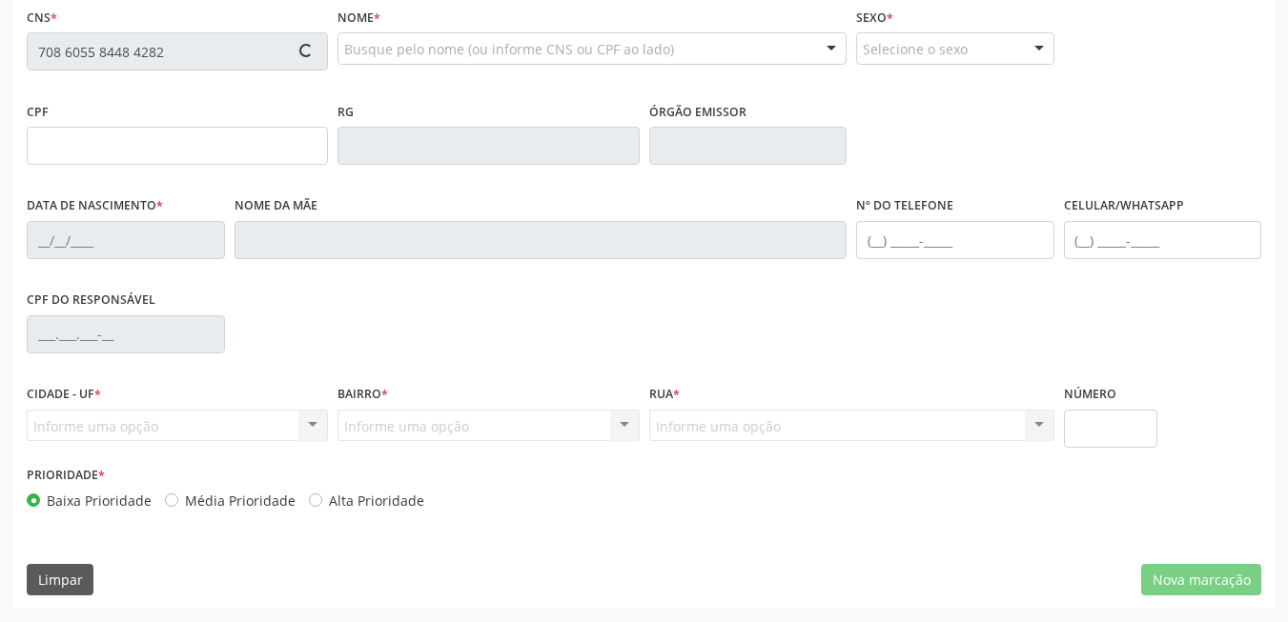
type input "641"
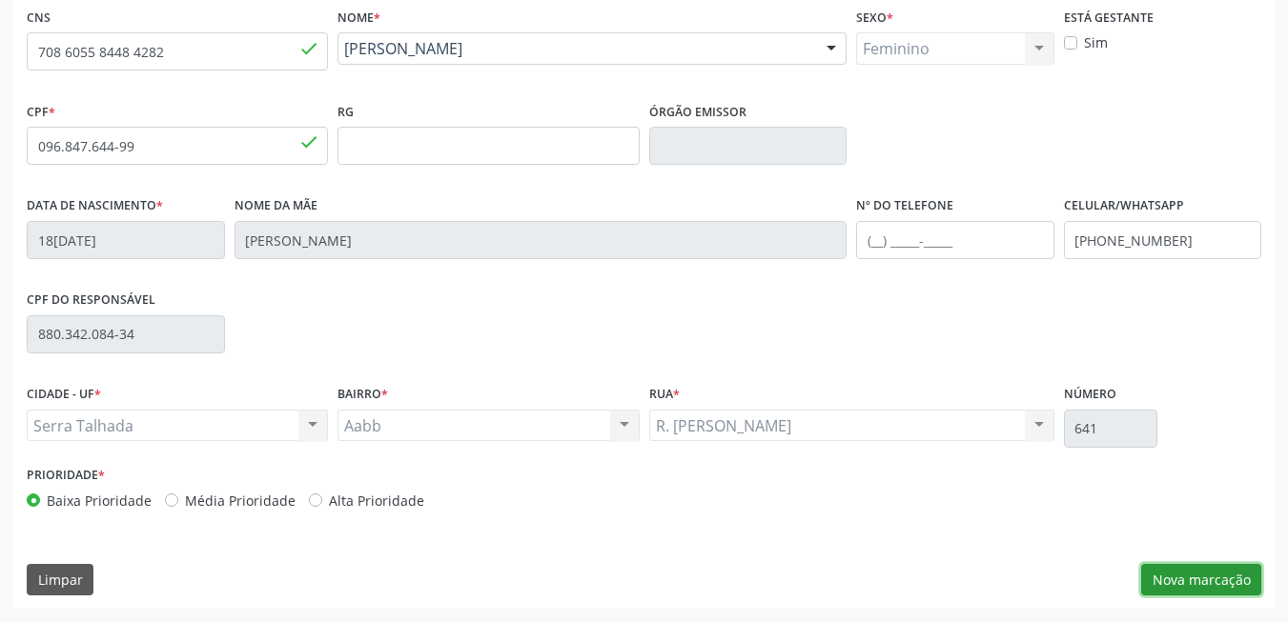
click at [1233, 572] on button "Nova marcação" at bounding box center [1201, 580] width 120 height 32
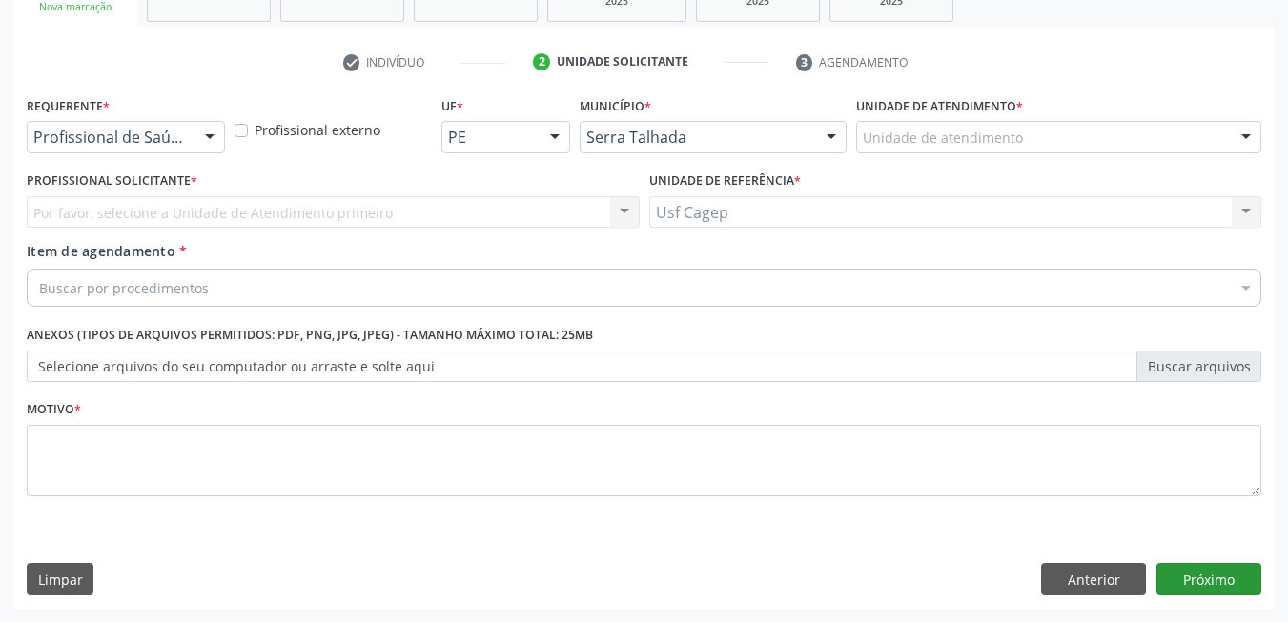
scroll to position [322, 0]
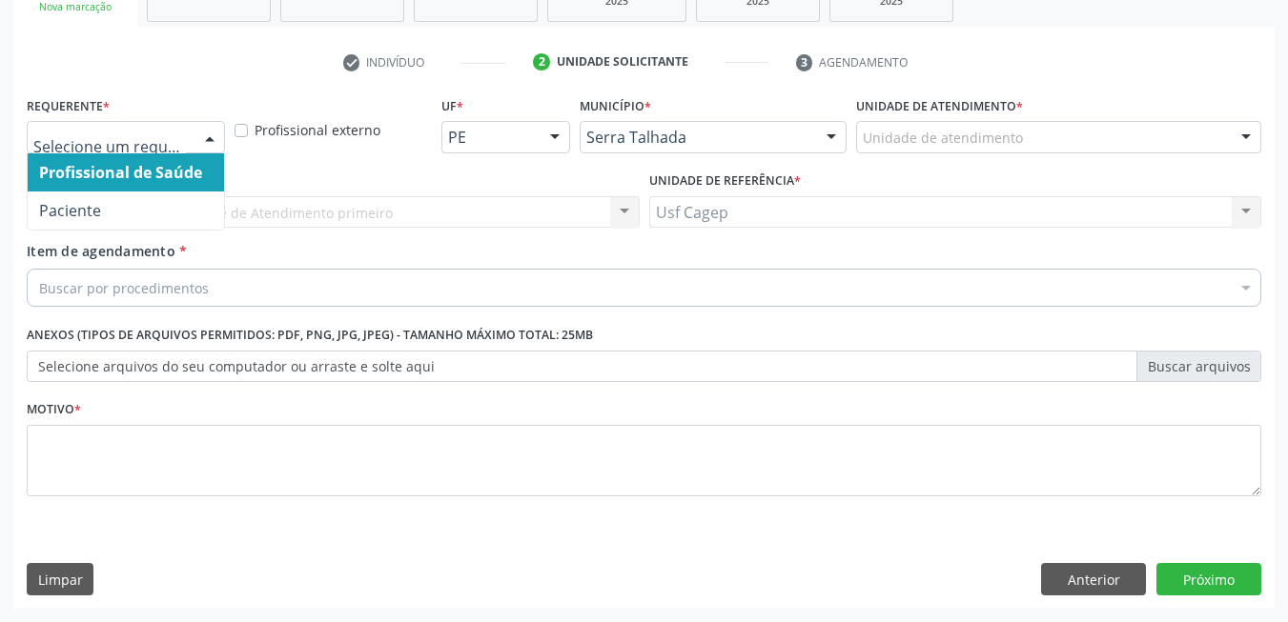
click at [206, 134] on div at bounding box center [209, 138] width 29 height 32
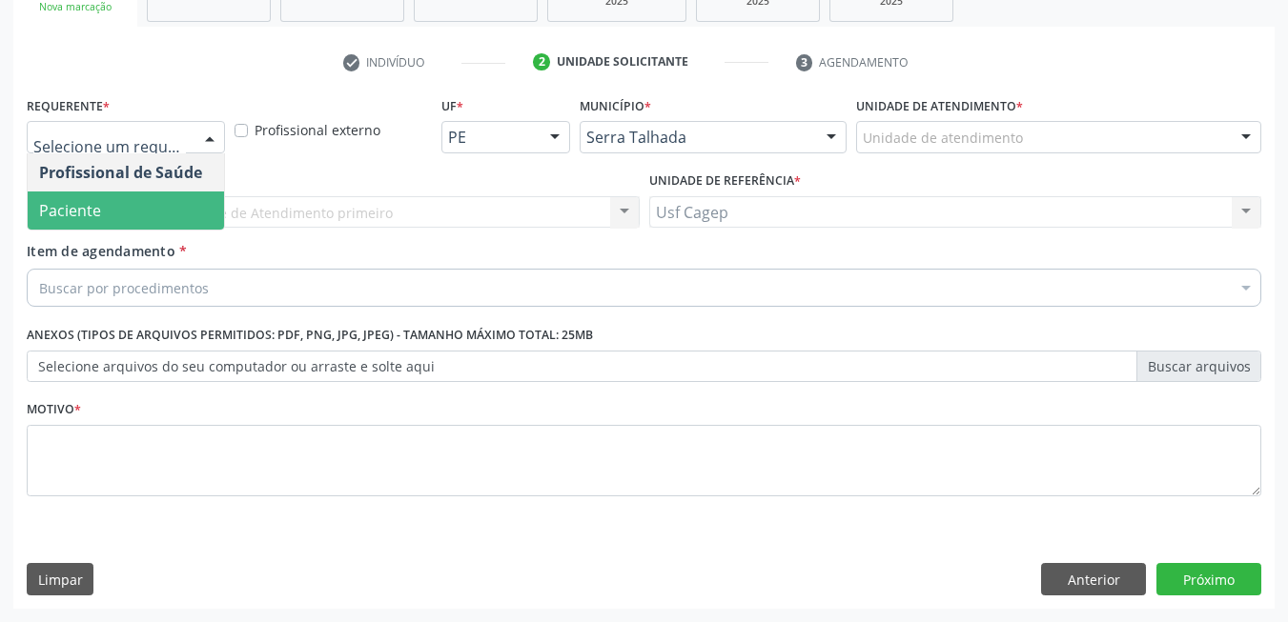
click at [196, 213] on span "Paciente" at bounding box center [126, 211] width 196 height 38
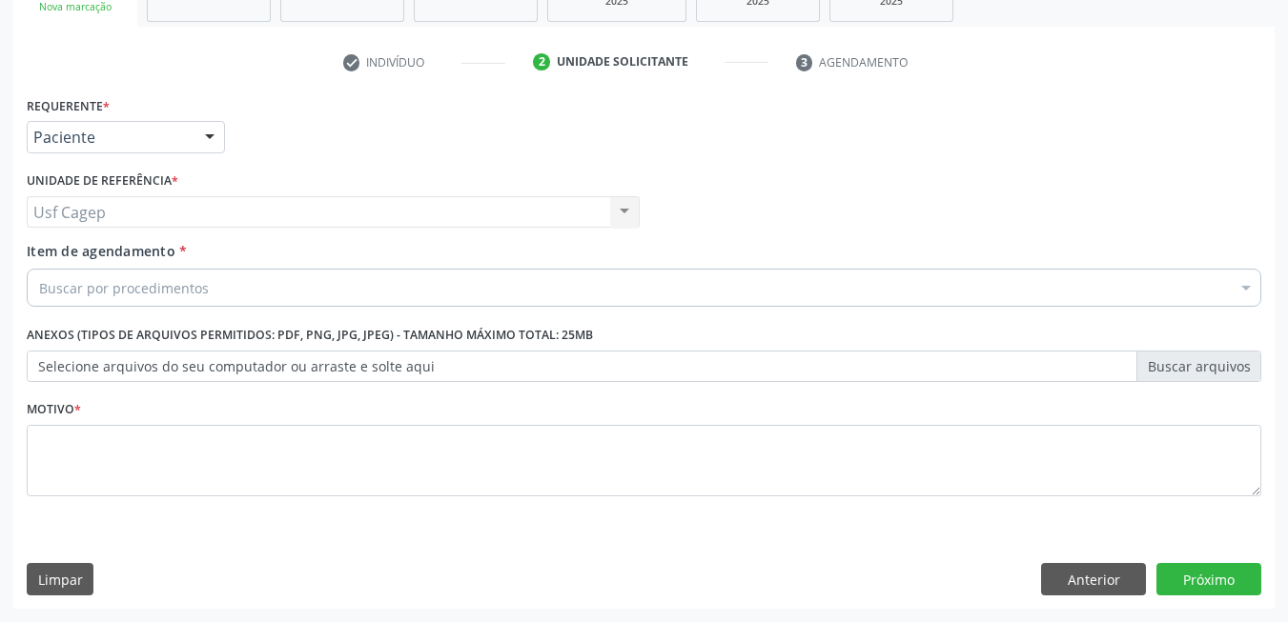
click at [243, 286] on div "Buscar por procedimentos" at bounding box center [644, 288] width 1234 height 38
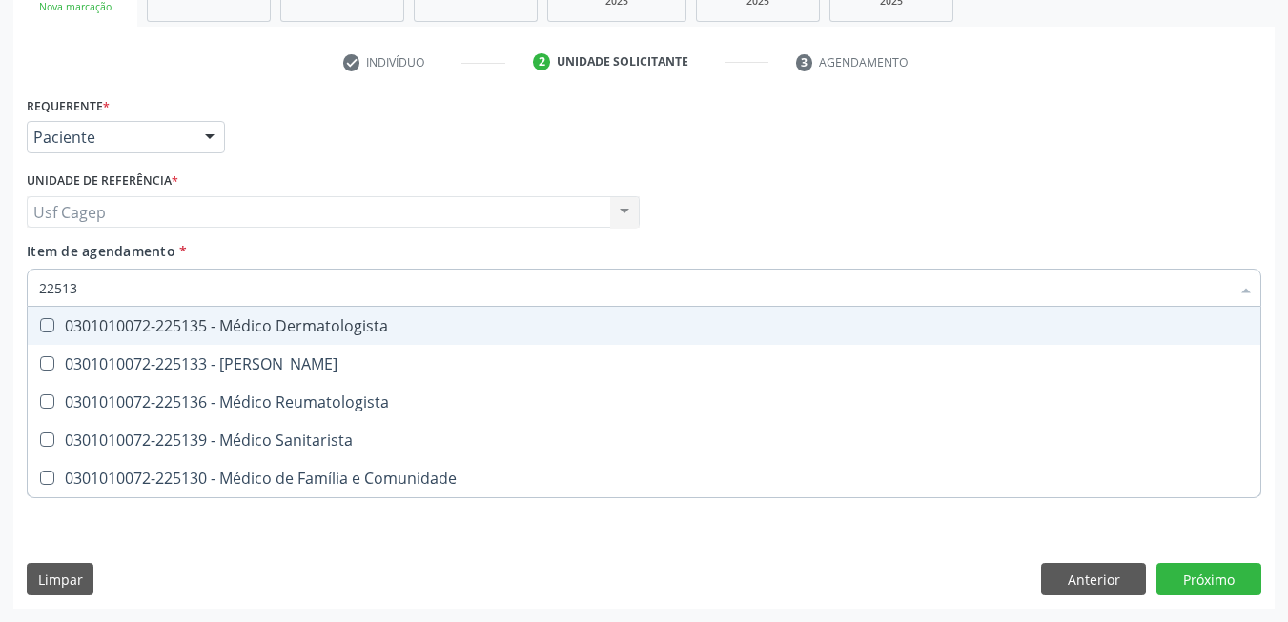
type input "225133"
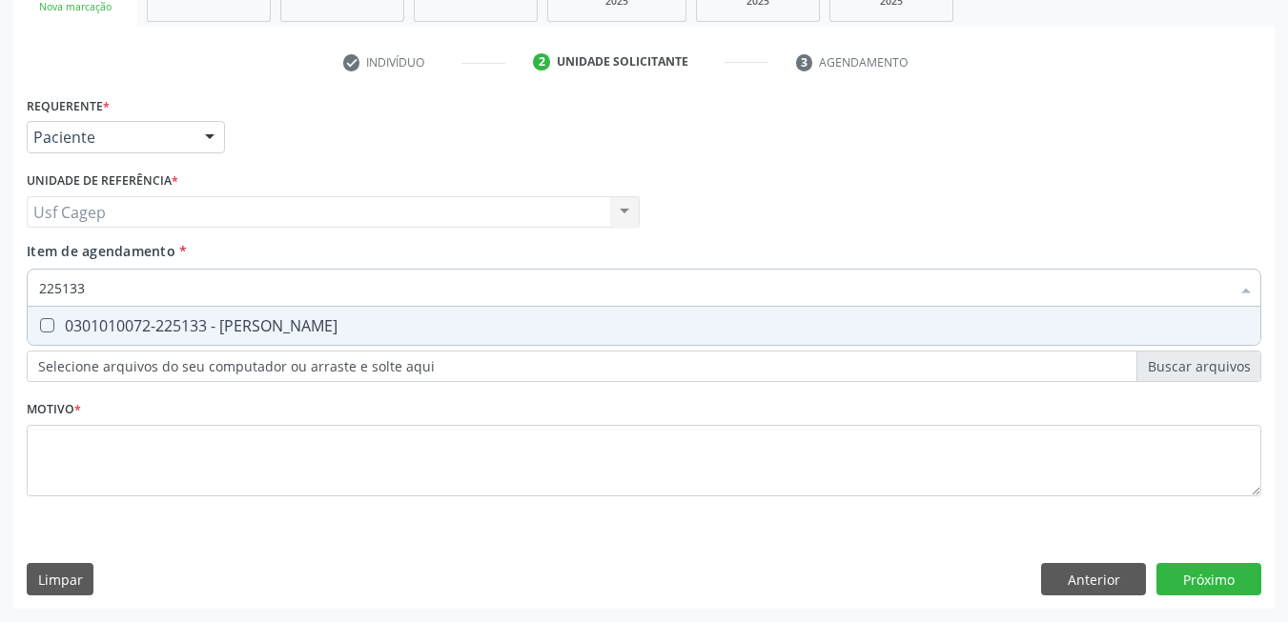
click at [263, 325] on div "0301010072-225133 - [PERSON_NAME]" at bounding box center [643, 325] width 1209 height 15
checkbox Psiquiatra "true"
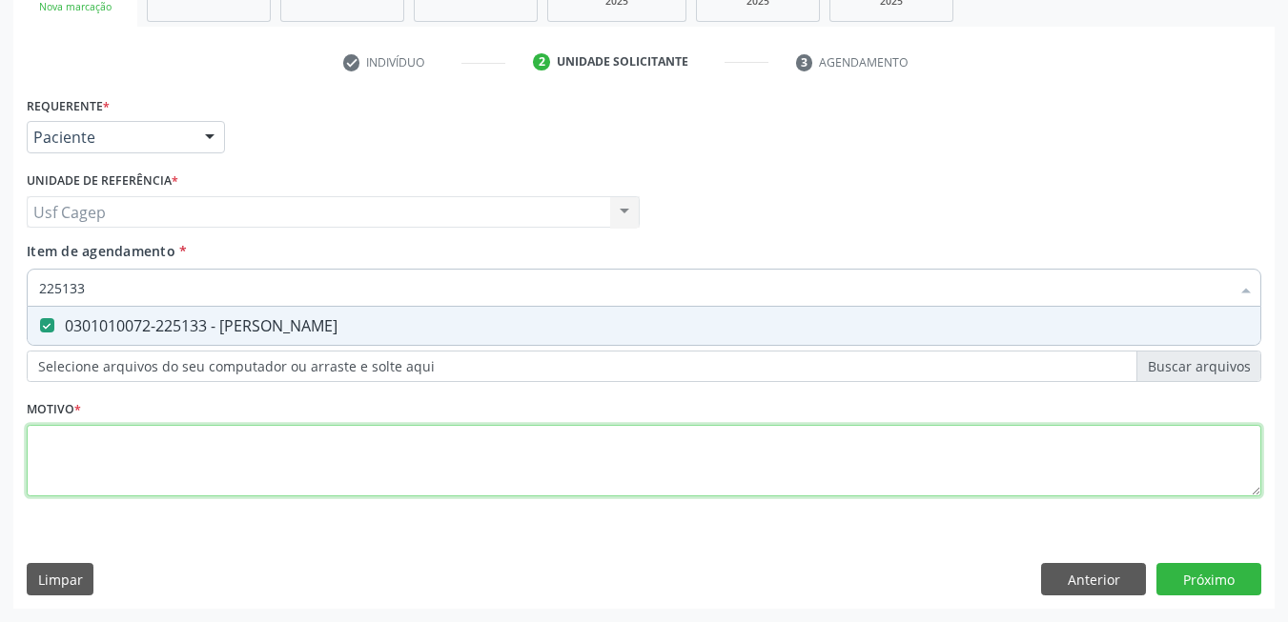
click at [272, 480] on div "Requerente * Paciente Profissional de Saúde Paciente Nenhum resultado encontrad…" at bounding box center [644, 307] width 1234 height 432
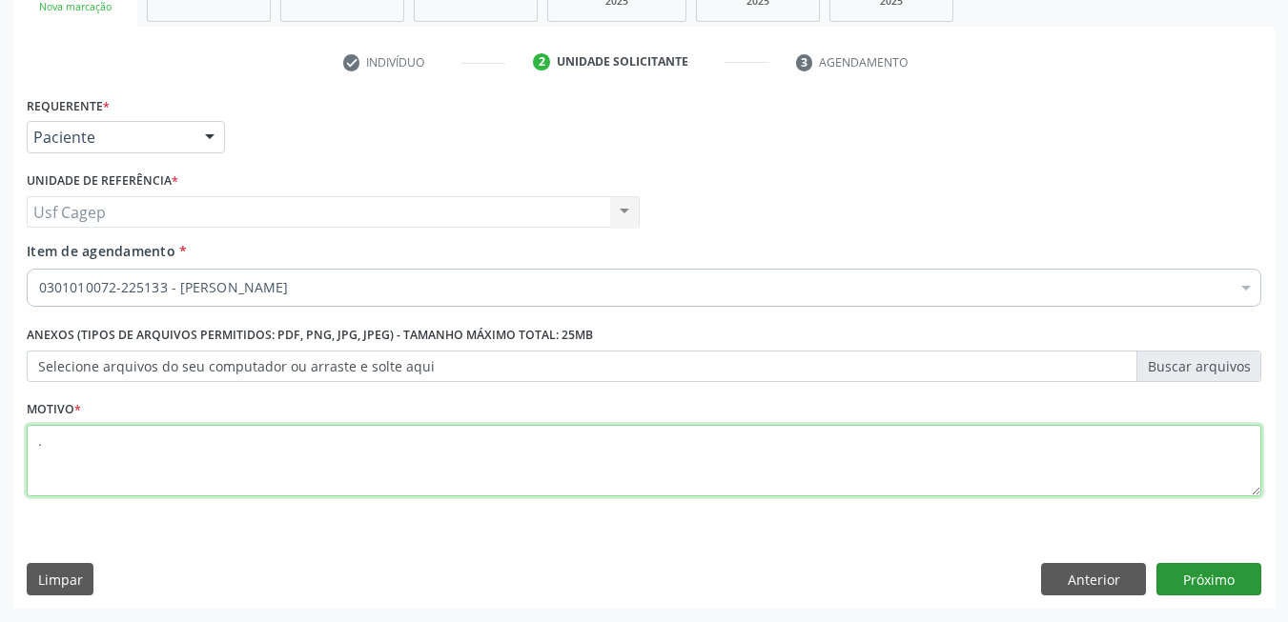
type textarea "."
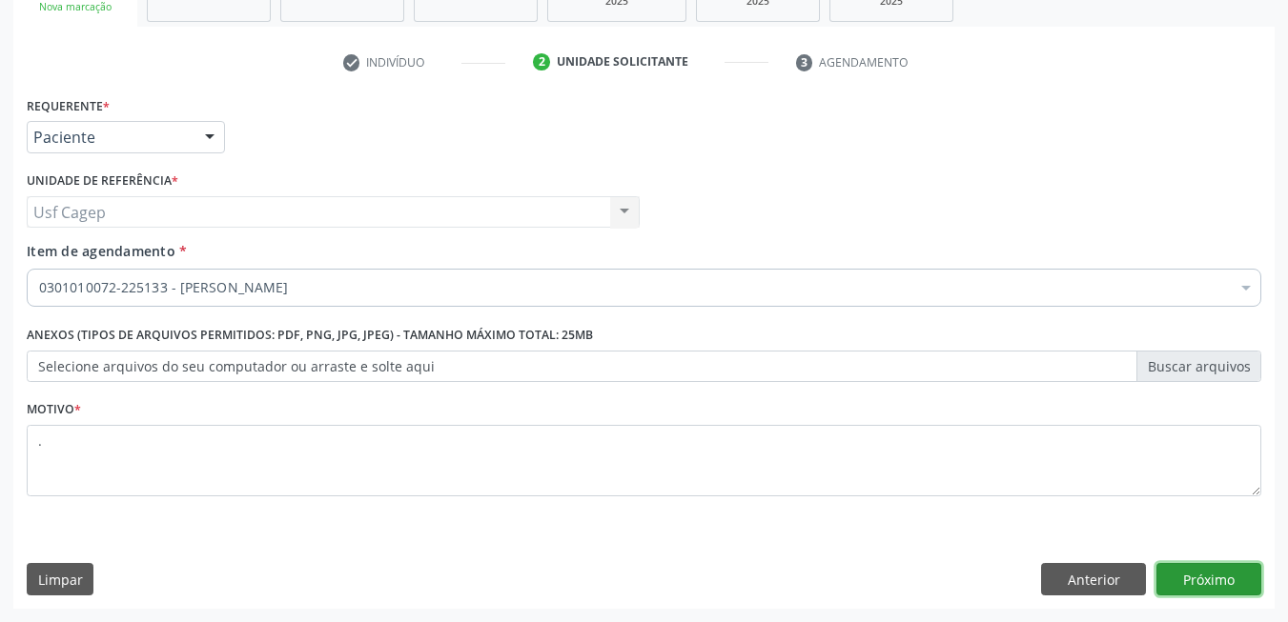
click at [1201, 588] on button "Próximo" at bounding box center [1208, 579] width 105 height 32
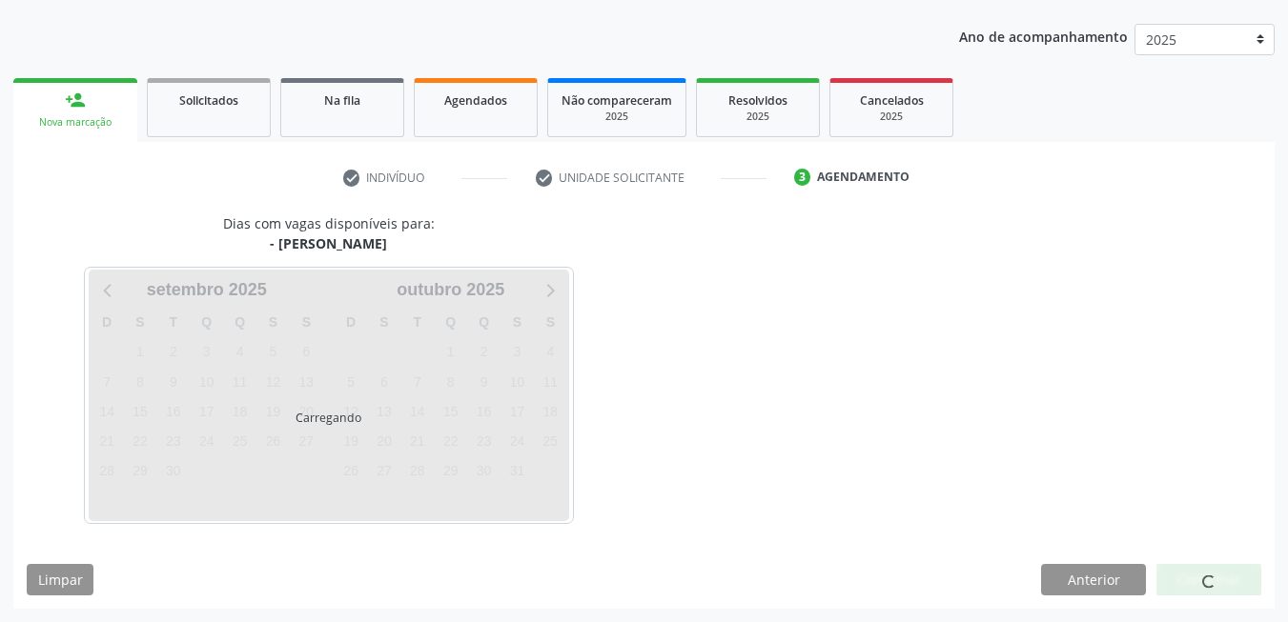
scroll to position [207, 0]
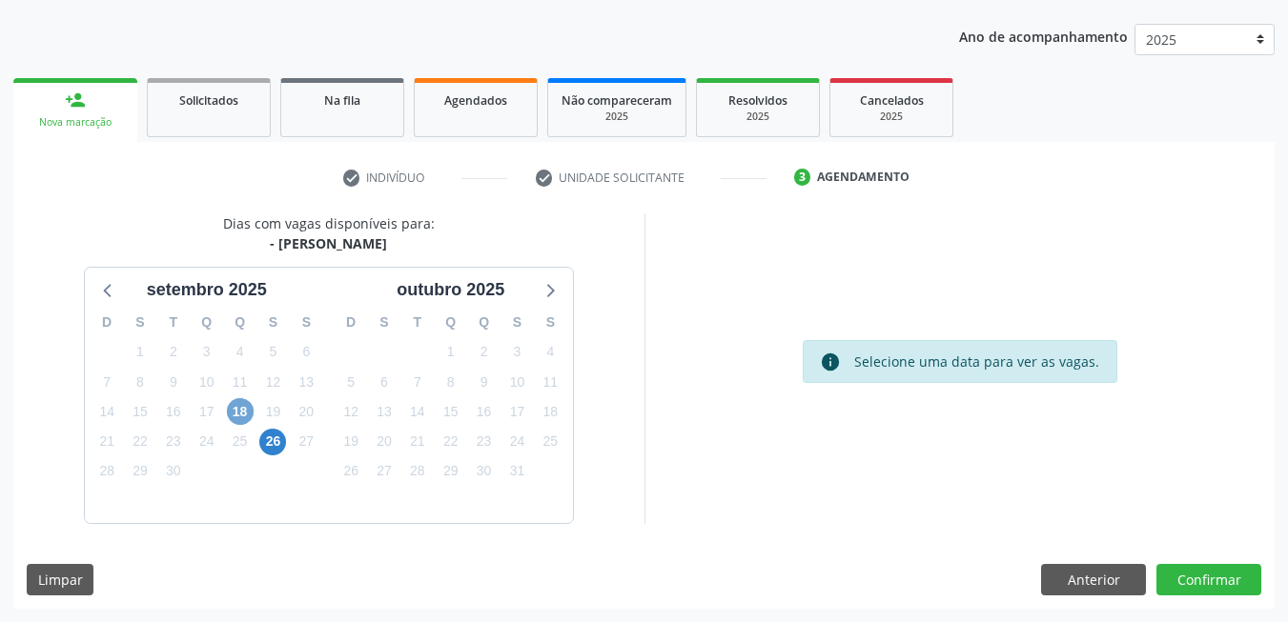
click at [237, 410] on span "18" at bounding box center [240, 411] width 27 height 27
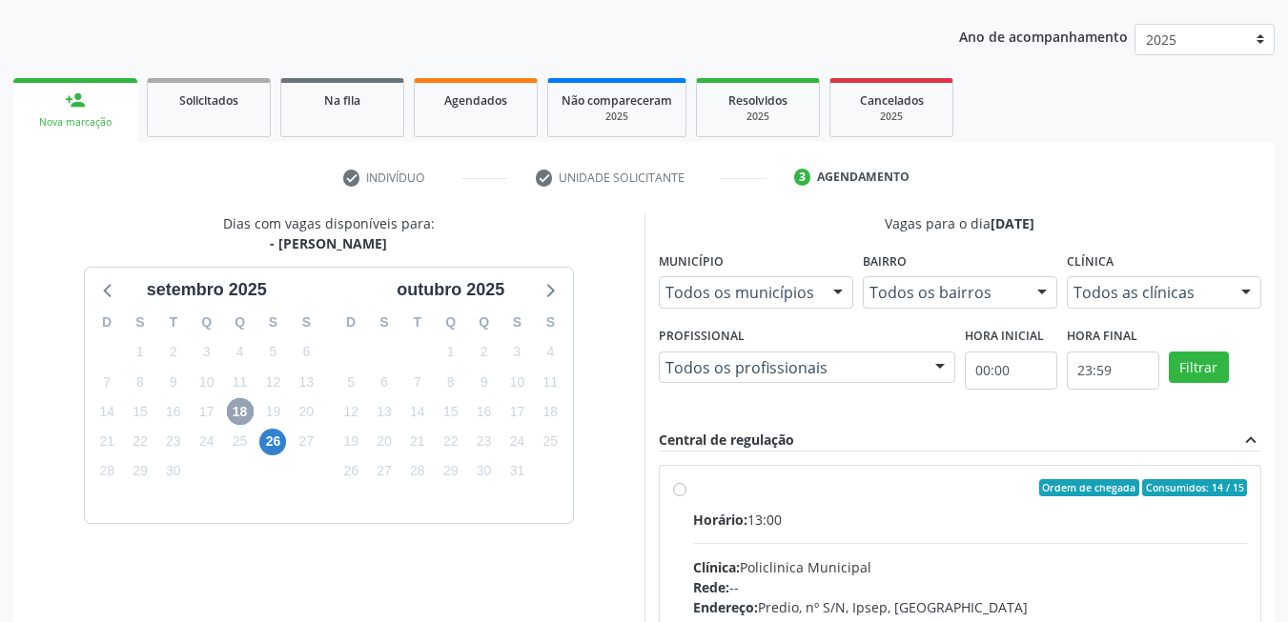
scroll to position [482, 0]
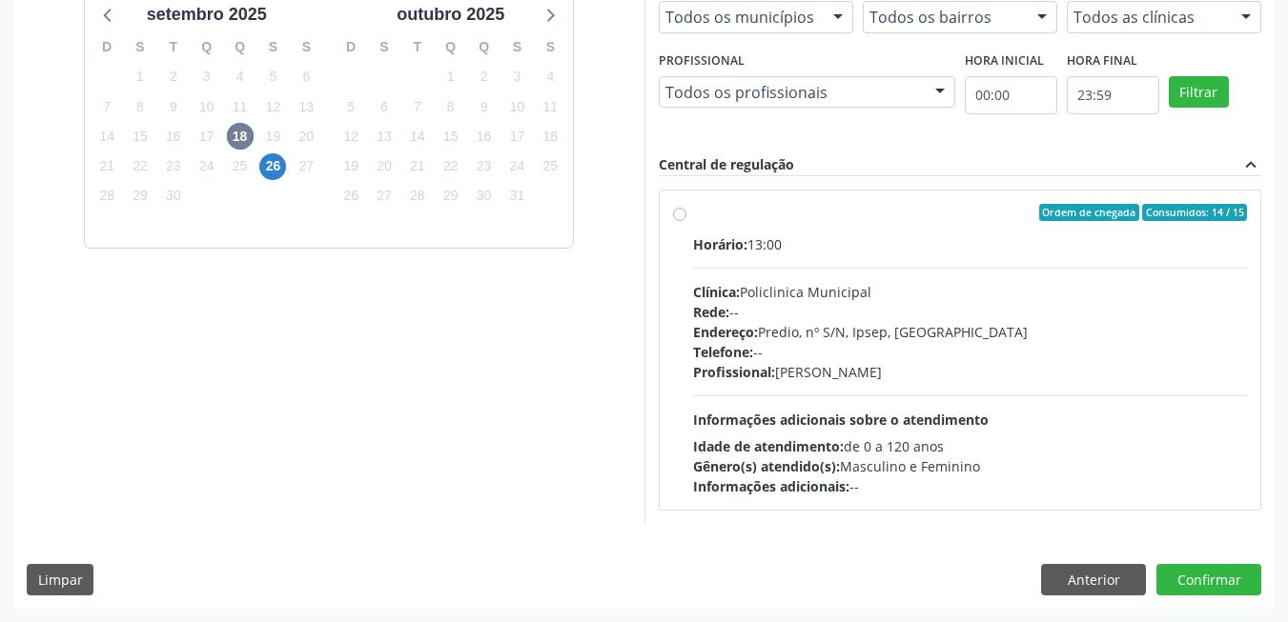
click at [922, 334] on div "Endereço: Predio, nº S/N, Ipsep, [GEOGRAPHIC_DATA]" at bounding box center [970, 332] width 555 height 20
click at [686, 221] on input "Ordem de chegada Consumidos: 14 / 15 Horário: 13:00 Clínica: Policlinica Munici…" at bounding box center [679, 212] width 13 height 17
radio input "true"
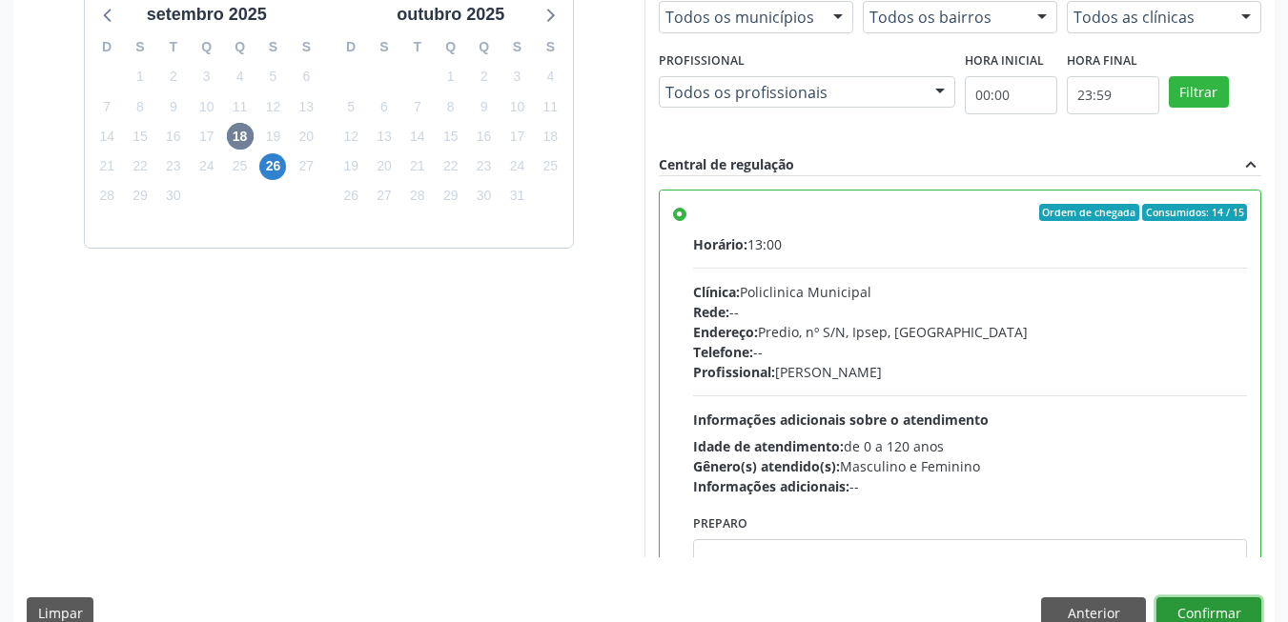
click at [1231, 611] on button "Confirmar" at bounding box center [1208, 614] width 105 height 32
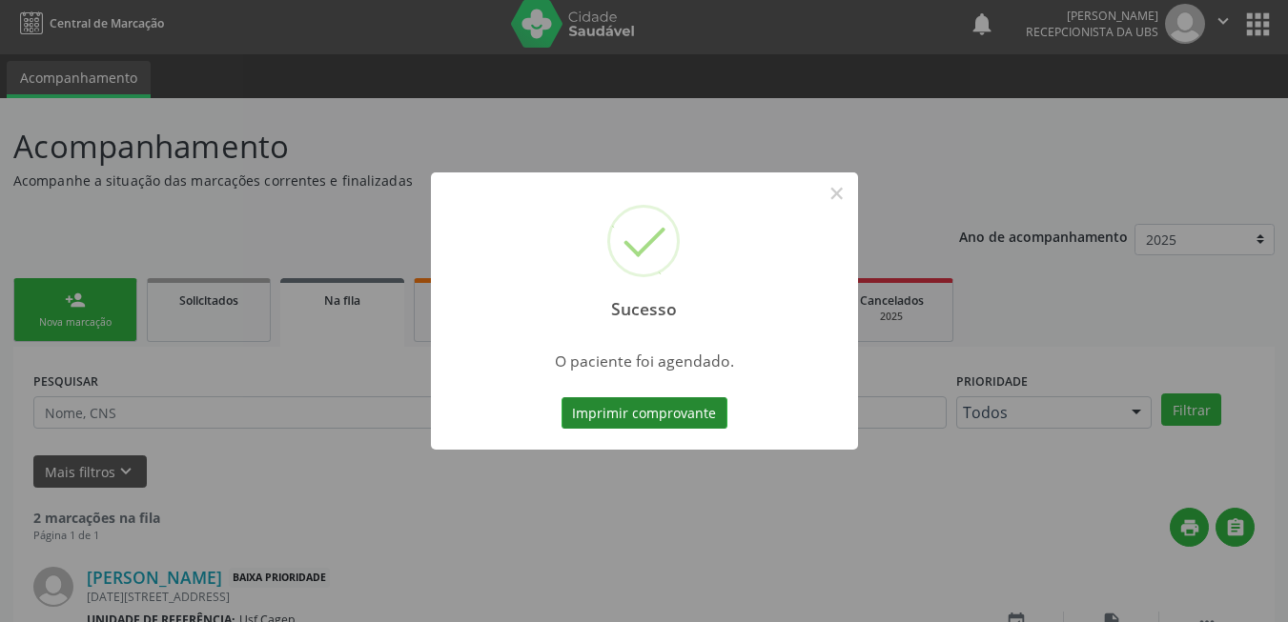
click at [688, 409] on button "Imprimir comprovante" at bounding box center [644, 413] width 166 height 32
